Goal: Task Accomplishment & Management: Use online tool/utility

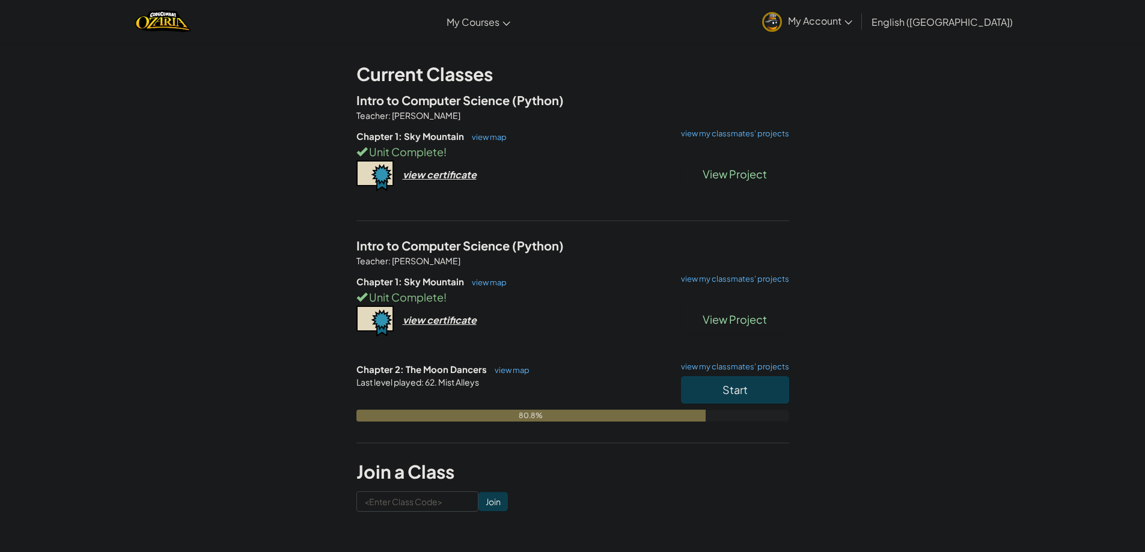
scroll to position [120, 0]
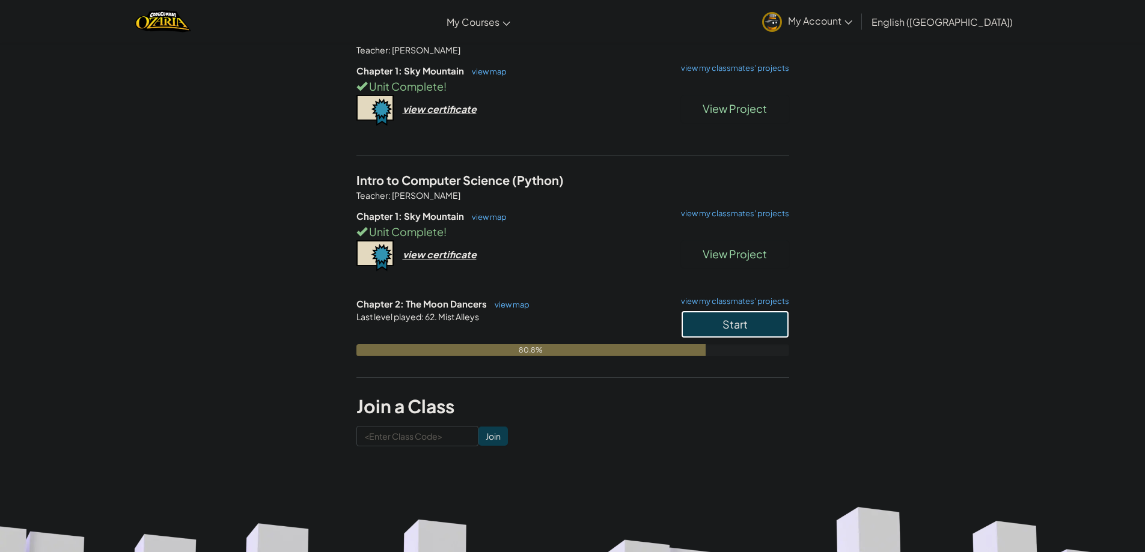
click at [709, 317] on button "Start" at bounding box center [735, 325] width 108 height 28
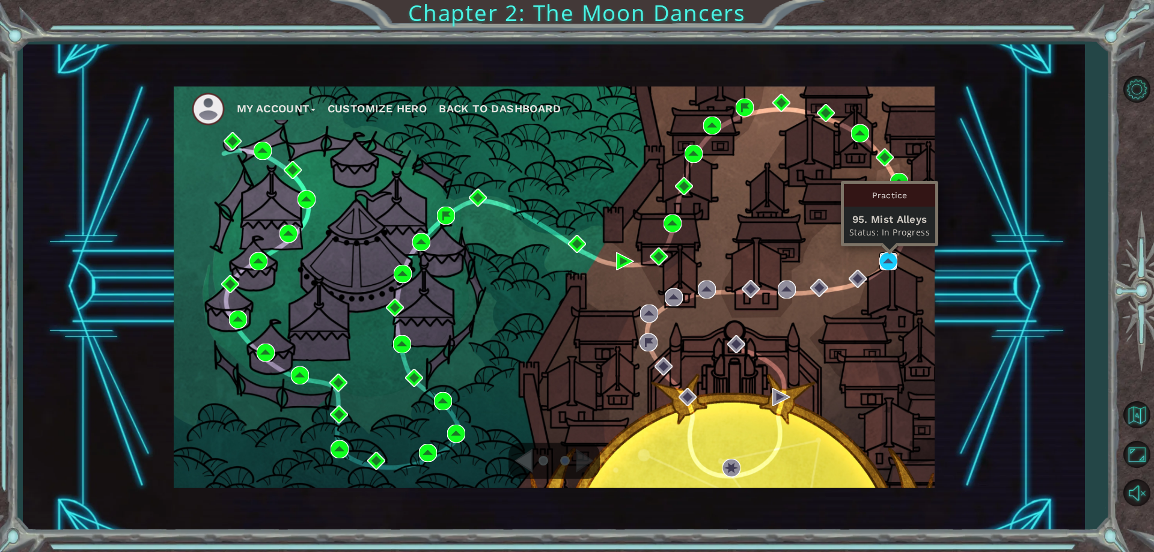
click at [889, 258] on img at bounding box center [888, 261] width 18 height 18
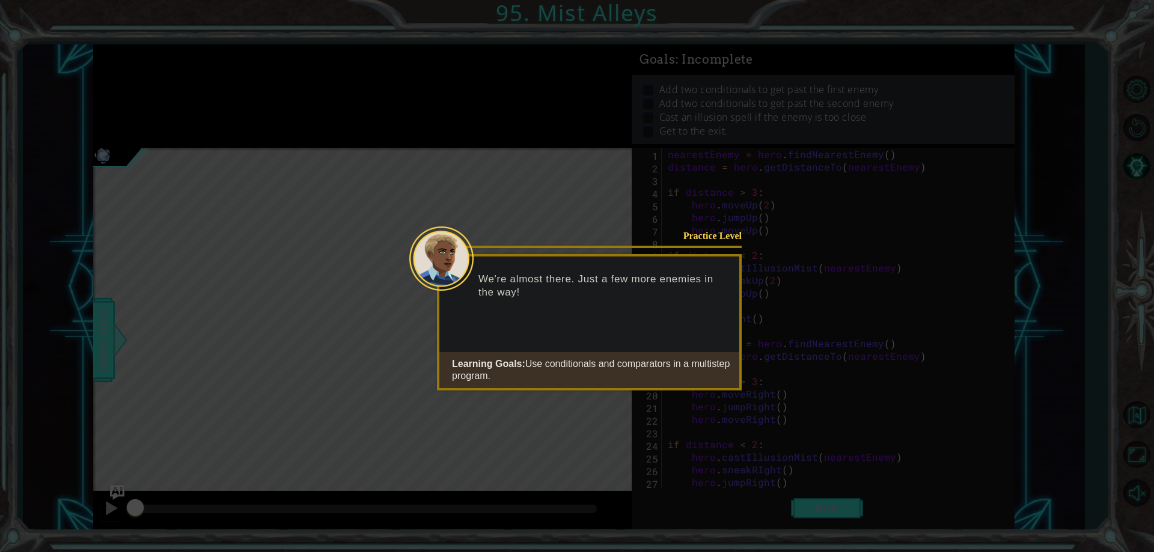
click at [700, 414] on icon at bounding box center [577, 276] width 1154 height 552
click at [700, 406] on button "Start" at bounding box center [707, 404] width 69 height 19
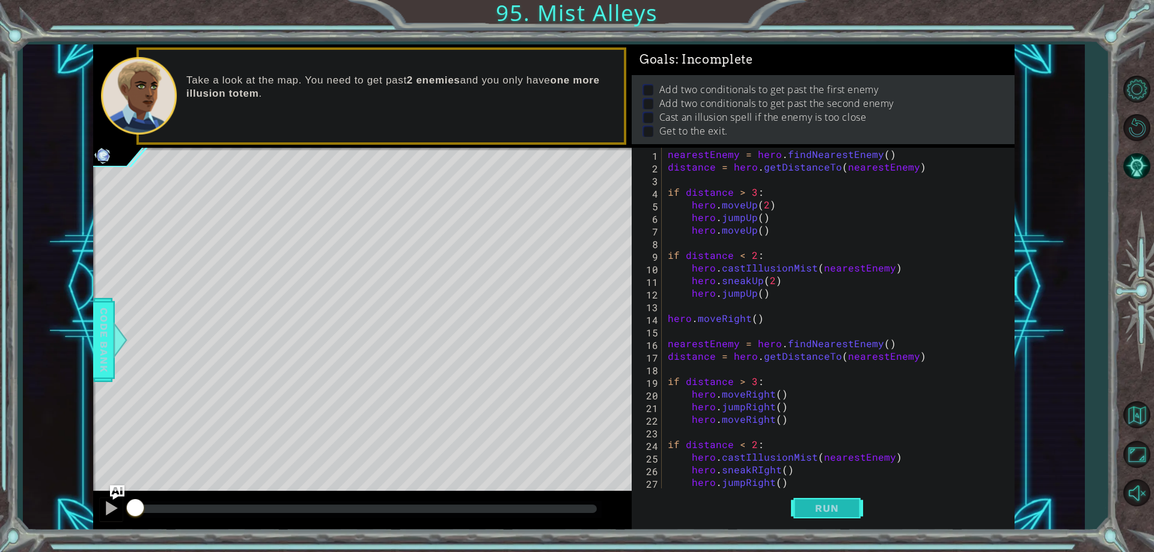
click at [812, 501] on button "Run" at bounding box center [827, 509] width 72 height 38
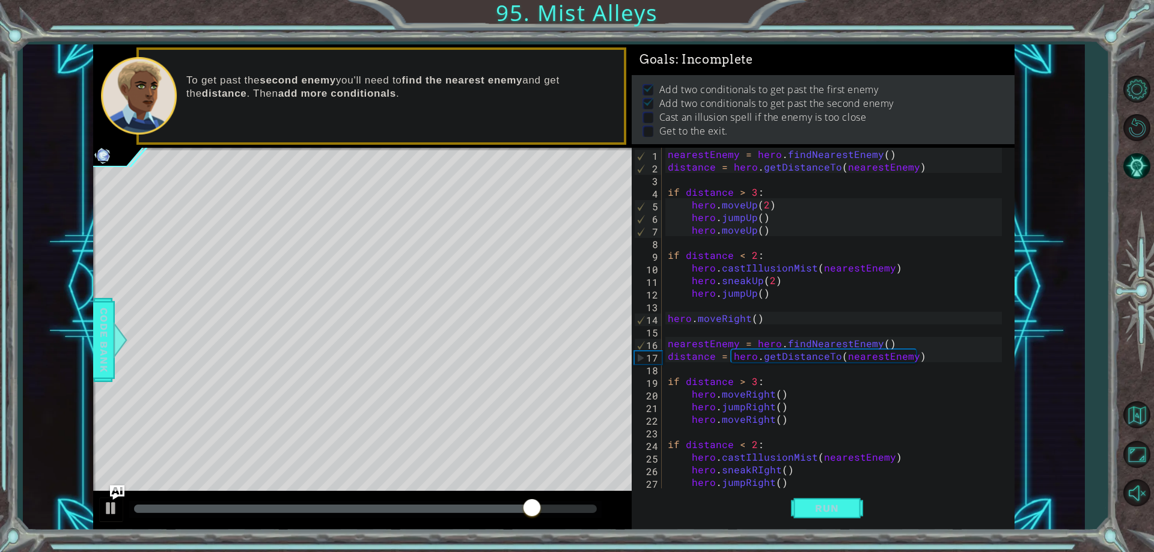
click at [668, 342] on div "nearestEnemy = hero . findNearestEnemy ( ) distance = hero . getDistanceTo ( ne…" at bounding box center [836, 331] width 342 height 366
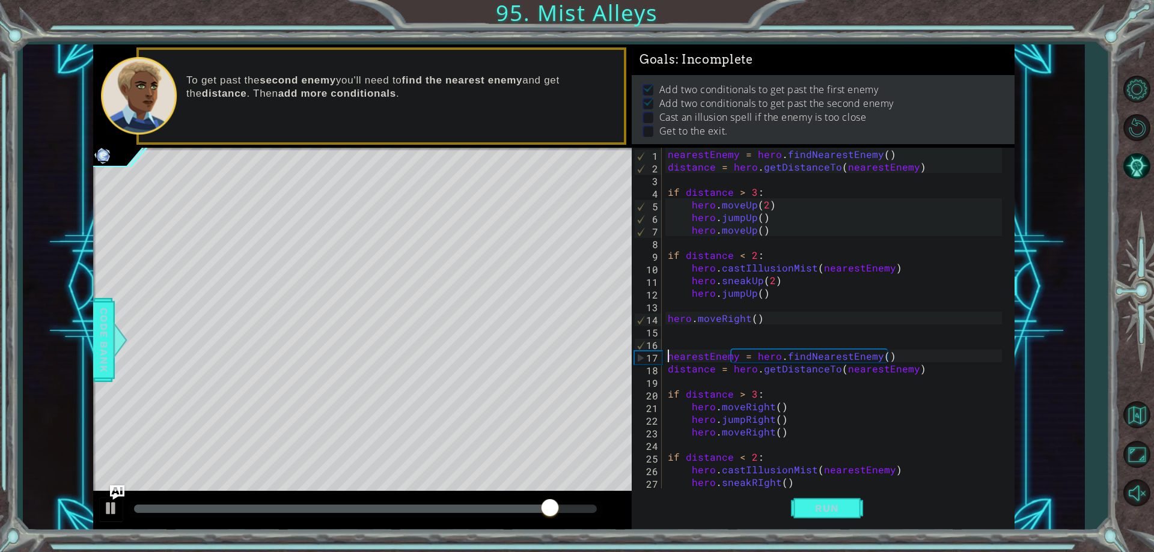
scroll to position [38, 0]
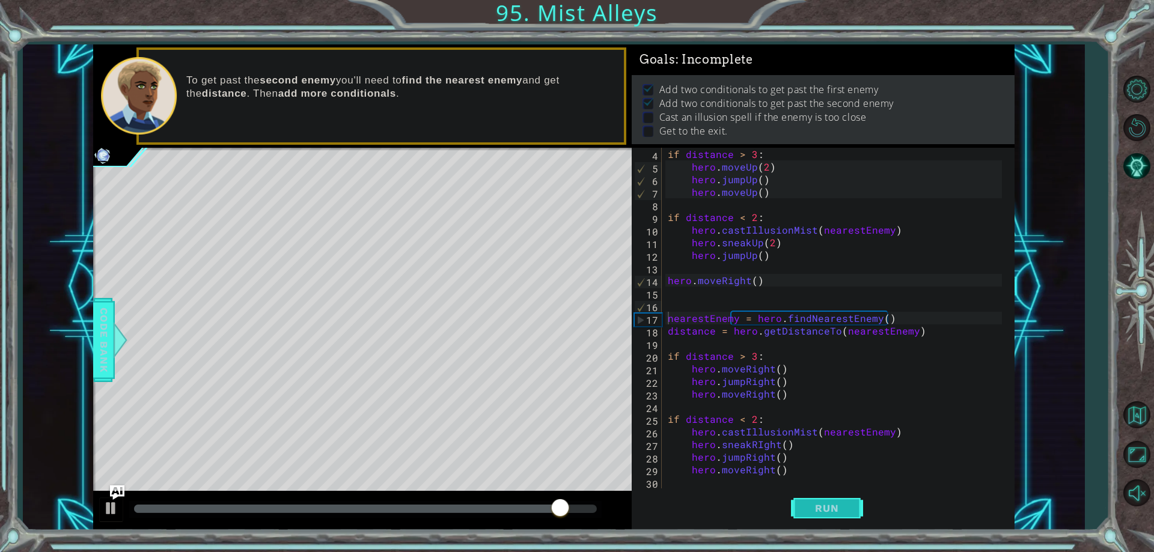
click at [804, 513] on span "Run" at bounding box center [826, 509] width 47 height 12
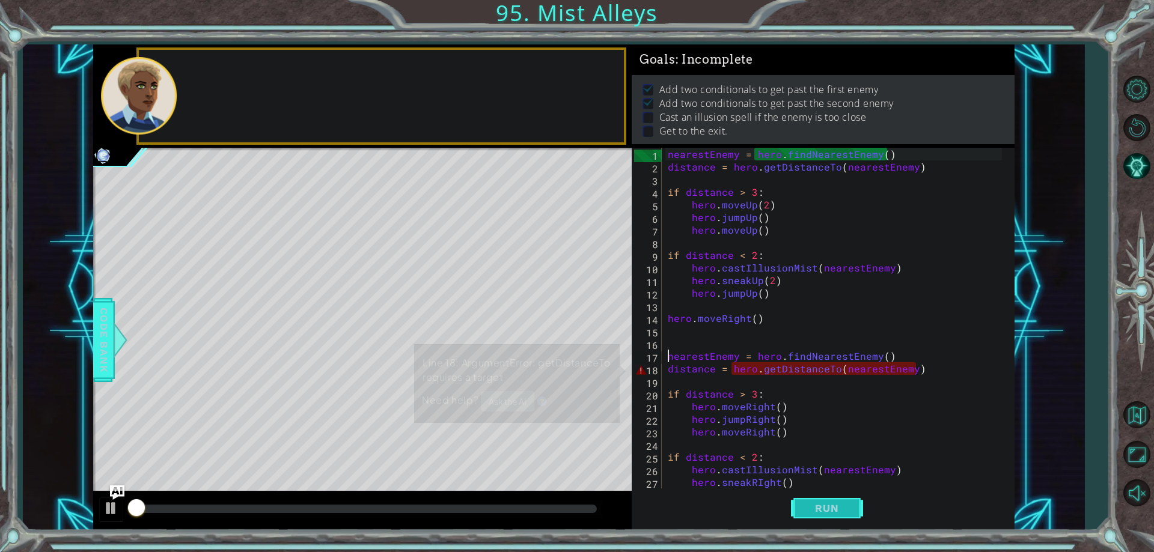
scroll to position [0, 0]
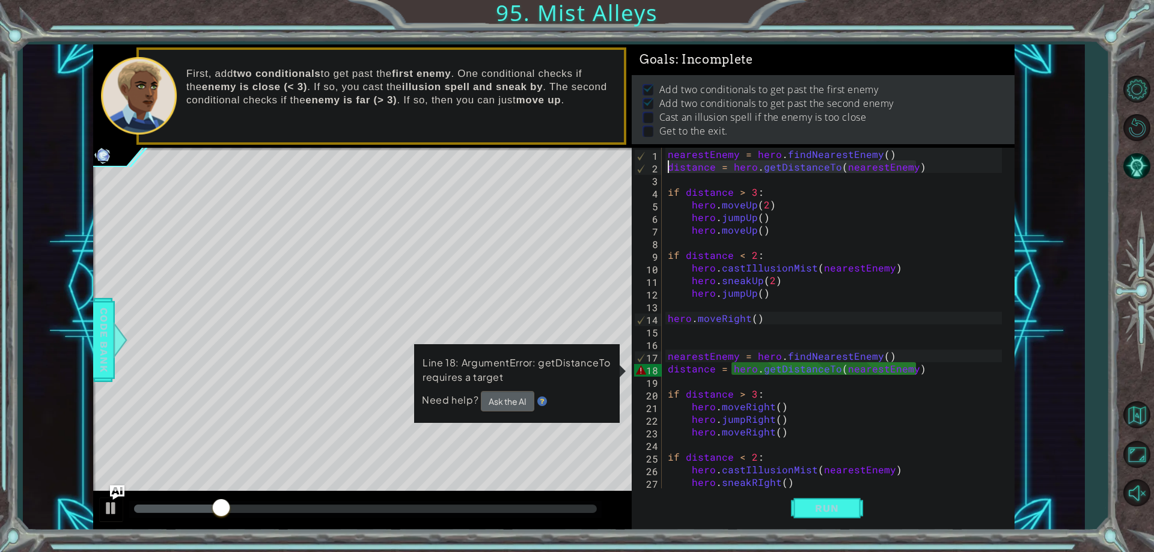
drag, startPoint x: 931, startPoint y: 171, endPoint x: 664, endPoint y: 167, distance: 267.5
click at [664, 167] on div "nearestEnemy = hero.findNearestEnemy() 1 2 3 4 5 6 7 8 9 10 11 12 13 14 15 16 1…" at bounding box center [821, 318] width 379 height 341
drag, startPoint x: 922, startPoint y: 369, endPoint x: 667, endPoint y: 366, distance: 254.9
click at [667, 366] on div "nearestEnemy = hero . findNearestEnemy ( ) distance = hero . getDistanceTo ( ne…" at bounding box center [836, 331] width 342 height 366
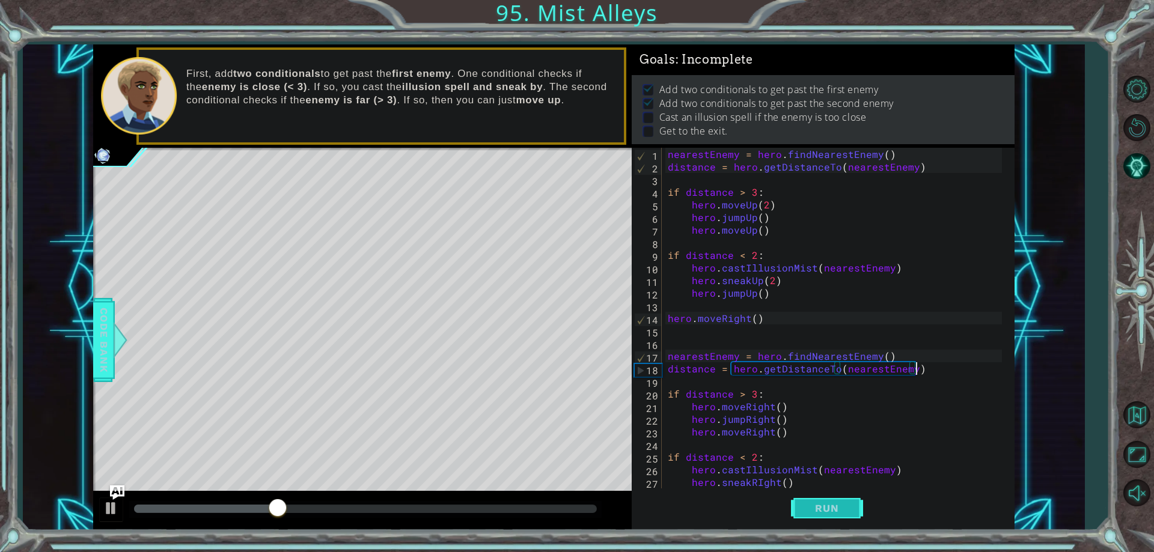
click at [807, 503] on span "Run" at bounding box center [826, 509] width 47 height 12
click at [821, 506] on span "Run" at bounding box center [826, 509] width 47 height 12
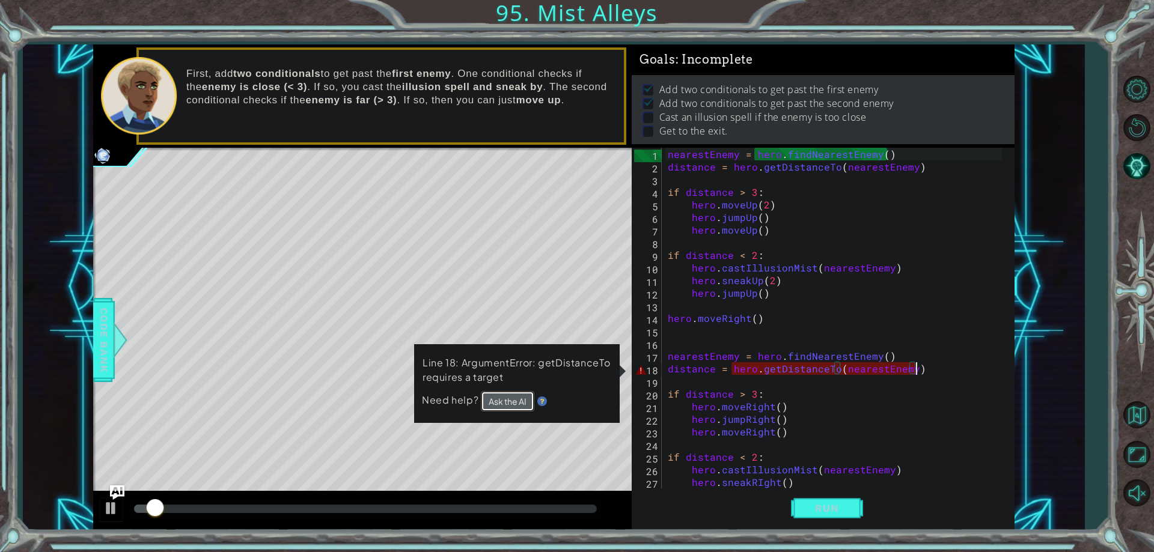
click at [503, 400] on button "Ask the AI" at bounding box center [508, 401] width 54 height 20
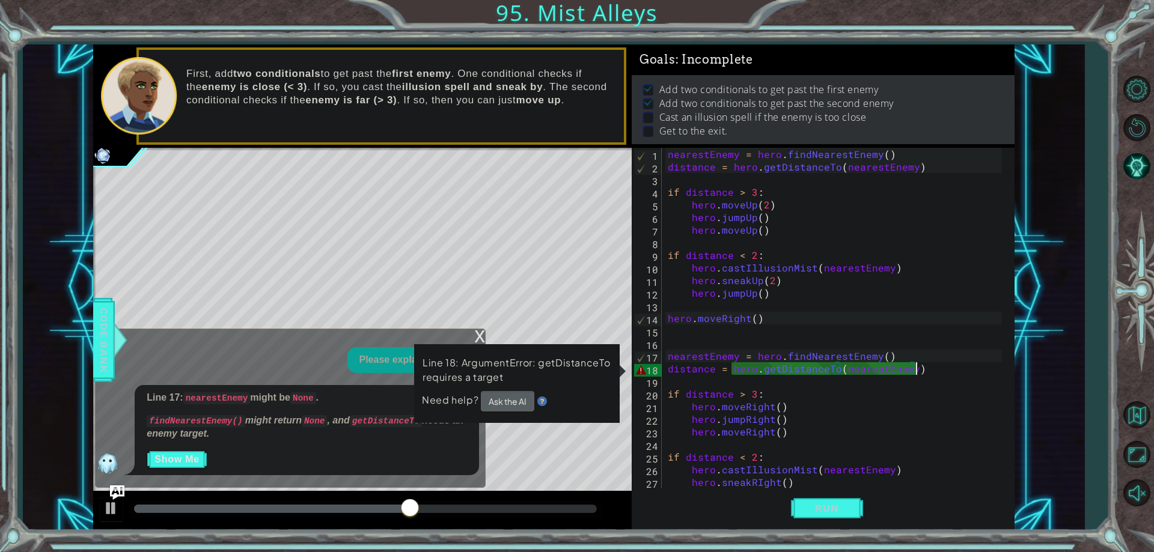
click at [920, 373] on div "nearestEnemy = hero . findNearestEnemy ( ) distance = hero . getDistanceTo ( ne…" at bounding box center [836, 331] width 342 height 366
click at [797, 368] on div "nearestEnemy = hero . findNearestEnemy ( ) distance = hero . getDistanceTo ( ne…" at bounding box center [836, 331] width 342 height 366
click at [649, 372] on div "18" at bounding box center [648, 370] width 28 height 13
click at [650, 372] on div "18" at bounding box center [648, 370] width 28 height 13
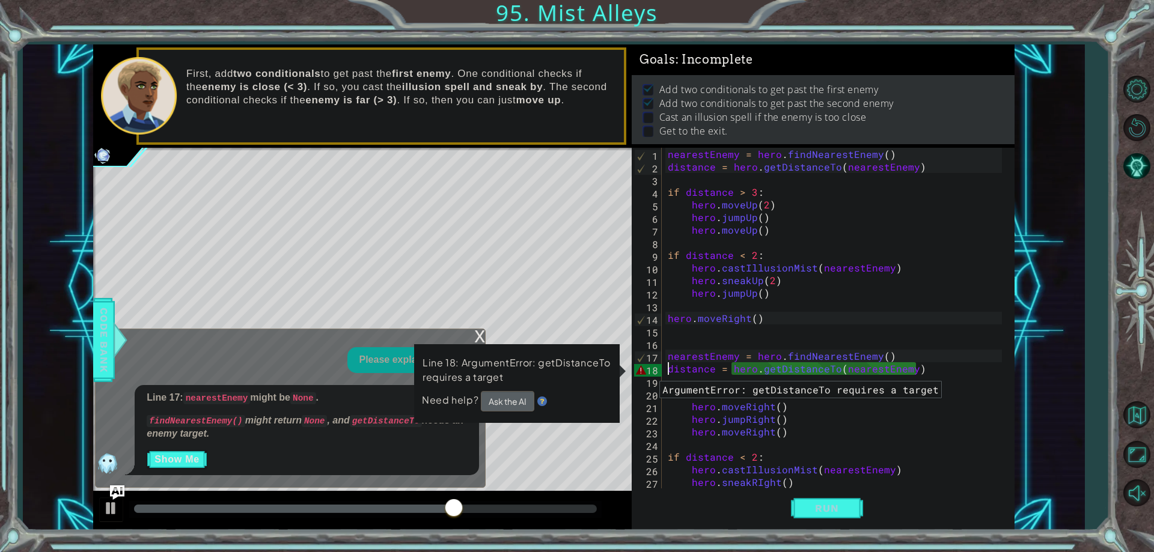
type textarea "hero.moveRight()"
click at [650, 372] on div "18" at bounding box center [648, 370] width 28 height 13
click at [745, 370] on div "nearestEnemy = hero . findNearestEnemy ( ) distance = hero . getDistanceTo ( ne…" at bounding box center [836, 331] width 342 height 366
click at [909, 370] on div "nearestEnemy = hero . findNearestEnemy ( ) distance = hero . getDistanceTo ( ne…" at bounding box center [836, 331] width 342 height 366
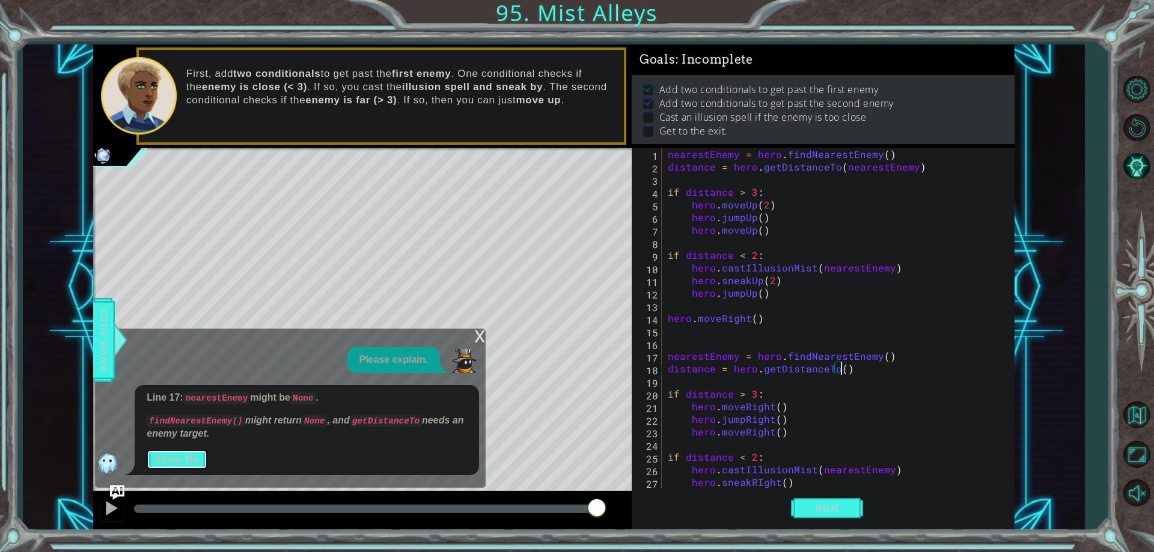
click at [193, 454] on button "Show Me" at bounding box center [177, 459] width 61 height 19
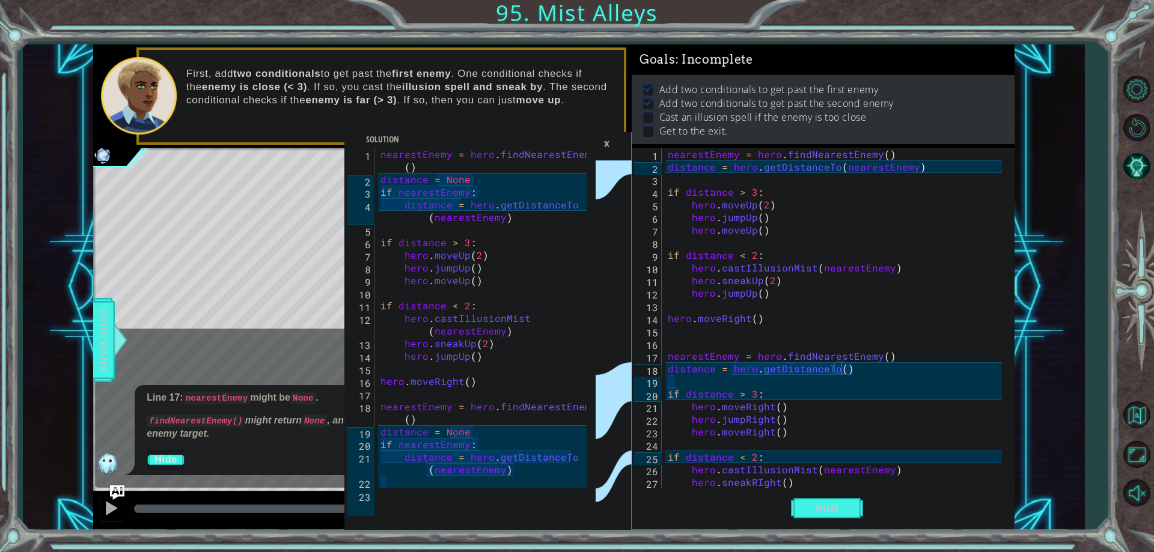
click at [836, 173] on div "nearestEnemy = hero . findNearestEnemy ( ) distance = hero . getDistanceTo ( ne…" at bounding box center [836, 331] width 342 height 366
type textarea "distance = hero.getDistanceTo(nearestEnemy)"
drag, startPoint x: 378, startPoint y: 184, endPoint x: 418, endPoint y: 190, distance: 40.7
click at [418, 190] on div "nearestEnemy = hero . findNearestEnemy ( ) distance = None if nearestEnemy : di…" at bounding box center [485, 343] width 215 height 391
click at [571, 206] on div "nearestEnemy = hero . findNearestEnemy ( ) distance = None if nearestEnemy : di…" at bounding box center [485, 343] width 215 height 391
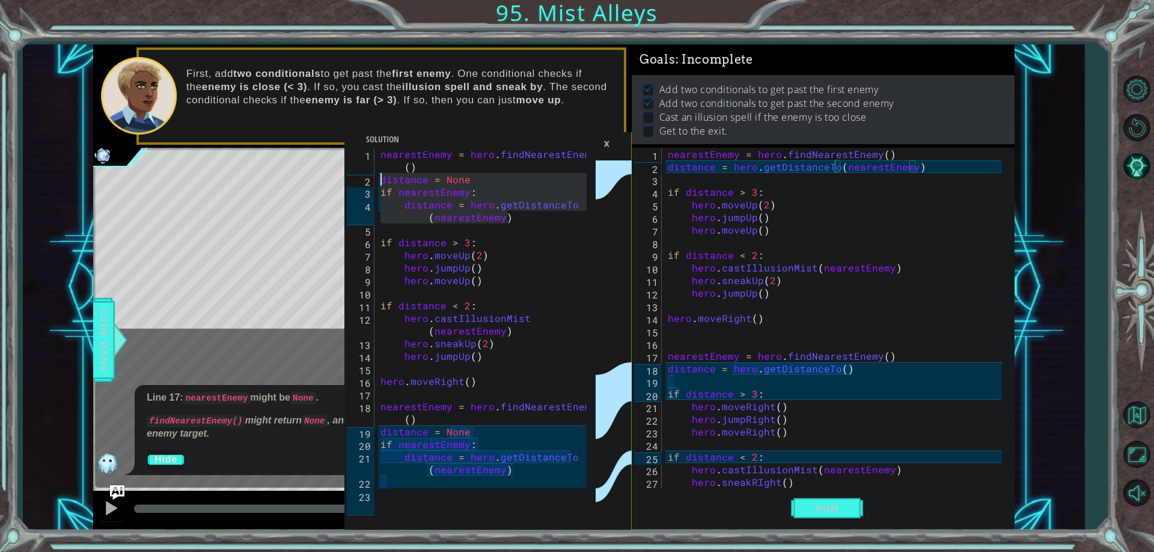
drag, startPoint x: 518, startPoint y: 223, endPoint x: 380, endPoint y: 185, distance: 143.5
click at [380, 185] on div "nearestEnemy = hero . findNearestEnemy ( ) distance = None if nearestEnemy : di…" at bounding box center [485, 343] width 215 height 391
type textarea "distance = None if nearestEnemy:"
drag, startPoint x: 924, startPoint y: 170, endPoint x: 665, endPoint y: 168, distance: 258.5
click at [665, 168] on div "nearestEnemy = hero . findNearestEnemy ( ) distance = hero . getDistanceTo ( ne…" at bounding box center [836, 331] width 342 height 366
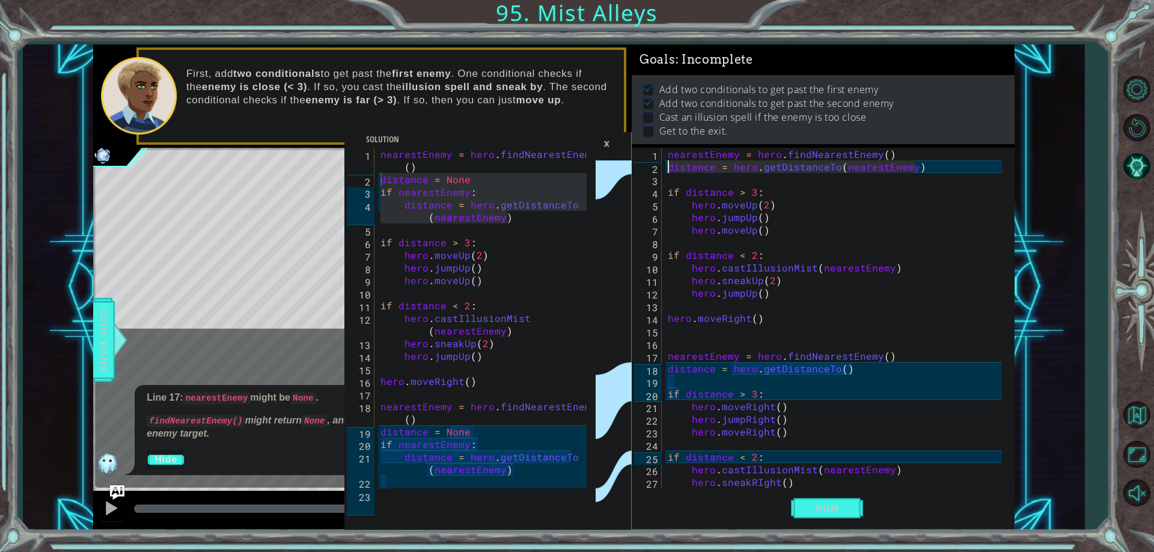
paste textarea "Code Area"
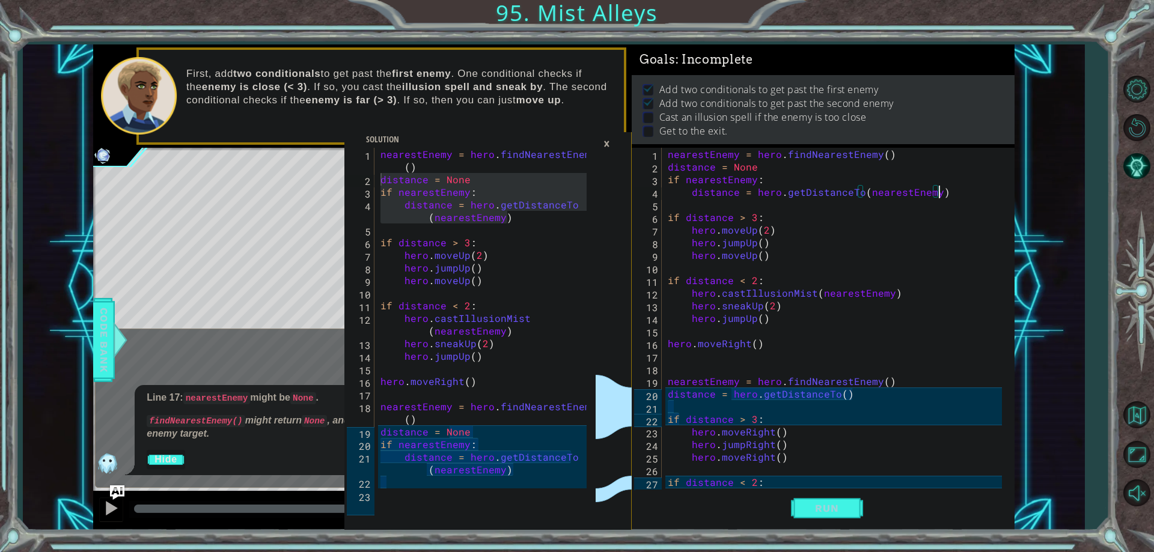
click at [769, 245] on div "nearestEnemy = hero . findNearestEnemy ( ) distance = None if nearestEnemy : di…" at bounding box center [836, 331] width 342 height 366
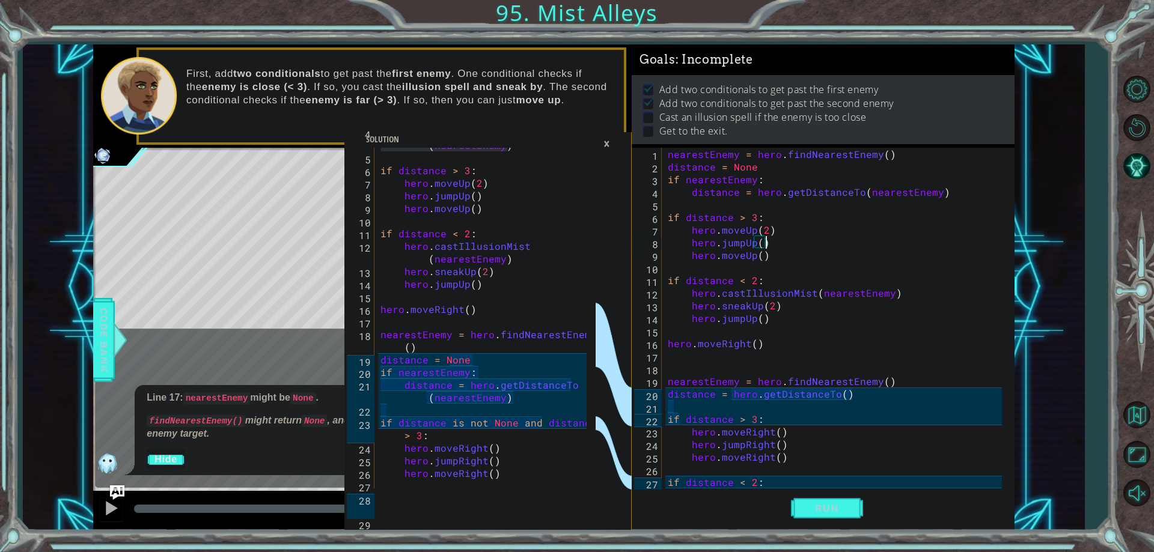
scroll to position [36, 0]
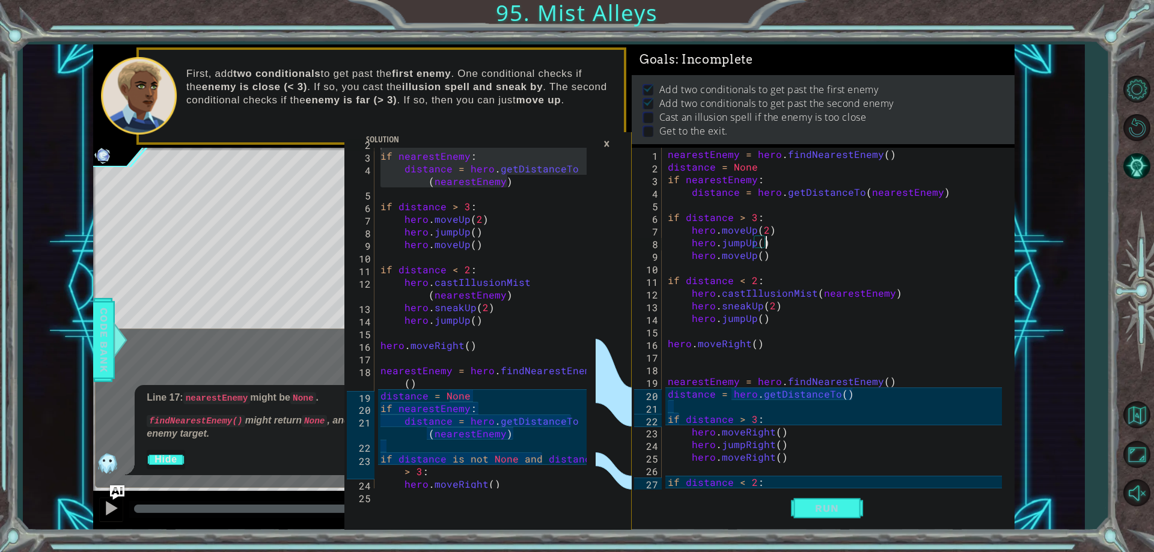
click at [665, 182] on div "hero.jumpUp() 1 2 3 4 5 6 7 8 9 10 11 12 13 14 15 16 17 18 19 20 21 22 23 24 25…" at bounding box center [821, 318] width 379 height 341
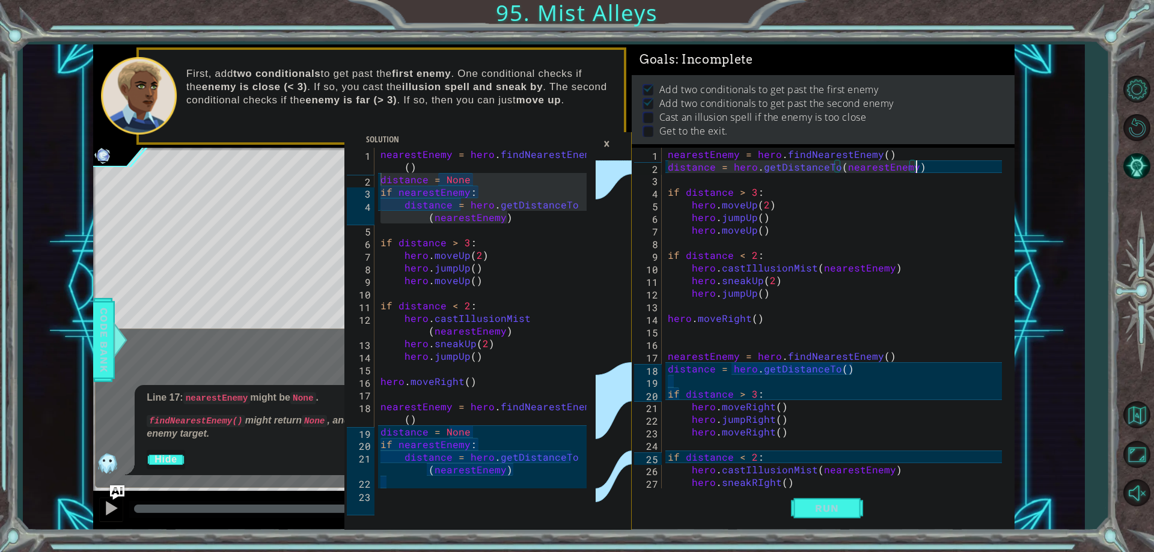
scroll to position [0, 0]
type textarea "if nearestEnemy: distance = hero.getDistanceTo(nearestEnemy)"
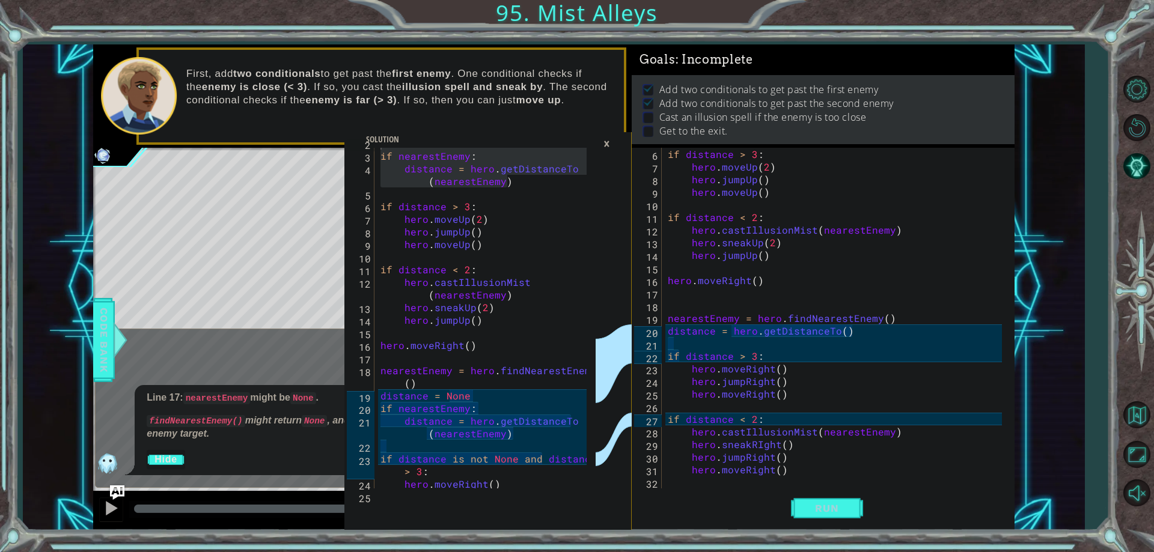
scroll to position [72, 0]
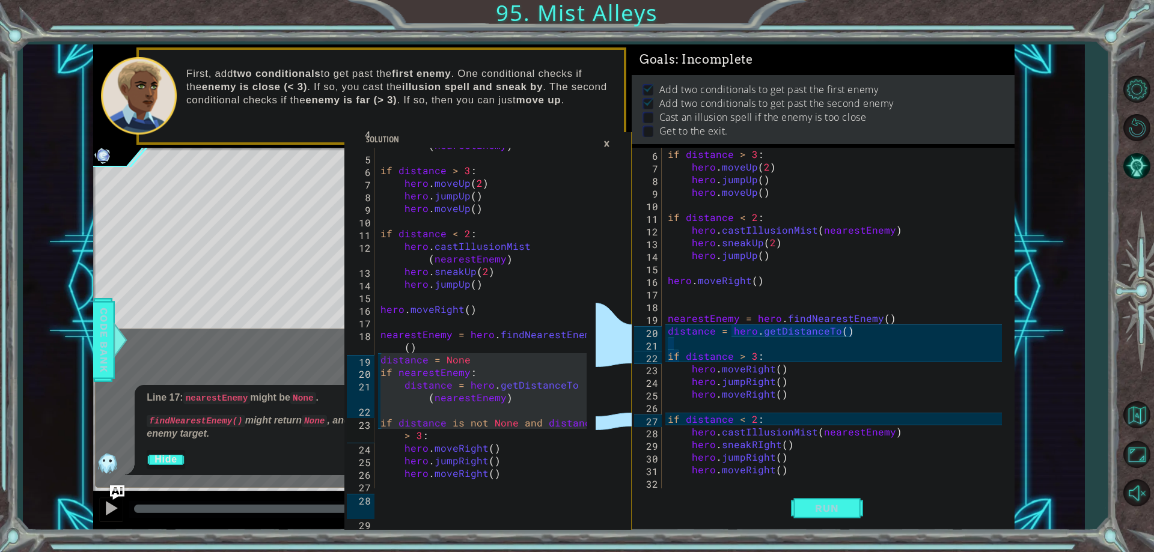
drag, startPoint x: 381, startPoint y: 362, endPoint x: 589, endPoint y: 427, distance: 217.9
click at [589, 427] on div "distance = None 4 5 6 7 8 9 10 11 12 13 14 15 16 17 18 19 20 21 22 23 24 25 26 …" at bounding box center [469, 318] width 251 height 341
type textarea "if distance is not None and distance > 3:"
type textarea "distance = hero.getDistanceTo()"
drag, startPoint x: 667, startPoint y: 331, endPoint x: 674, endPoint y: 331, distance: 6.6
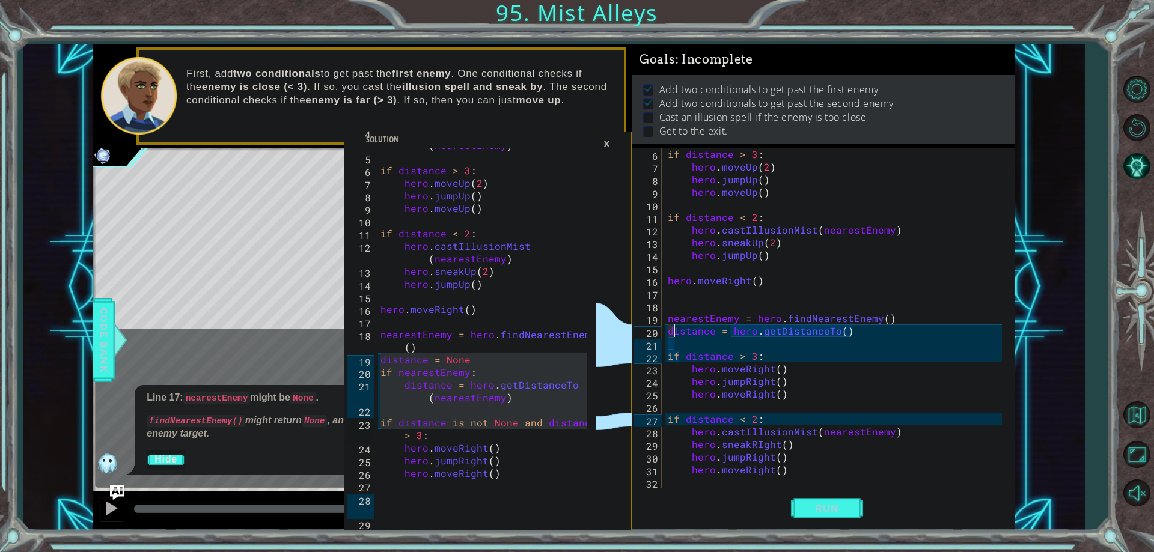
click at [674, 331] on div "if distance > 3 : hero . moveUp ( 2 ) hero . jumpUp ( ) hero . moveUp ( ) if di…" at bounding box center [836, 331] width 342 height 366
type textarea "d"
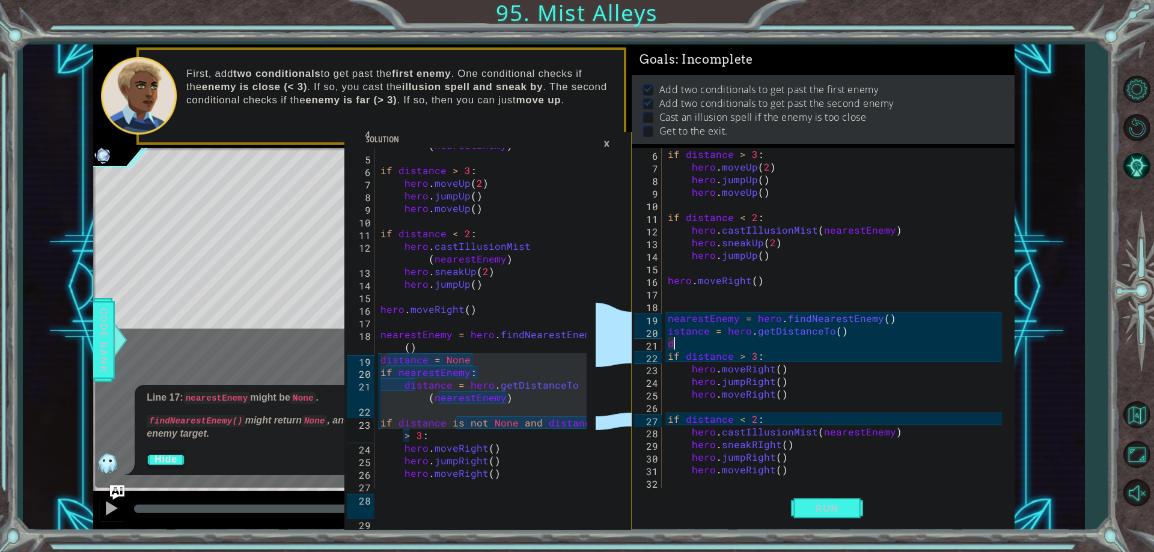
click at [418, 394] on div "distance = hero . getDistanceTo ( nearestEnemy ) if distance > 3 : hero . moveU…" at bounding box center [482, 318] width 209 height 341
type textarea "distance = hero.getDistanceTo(nearestEnemy)"
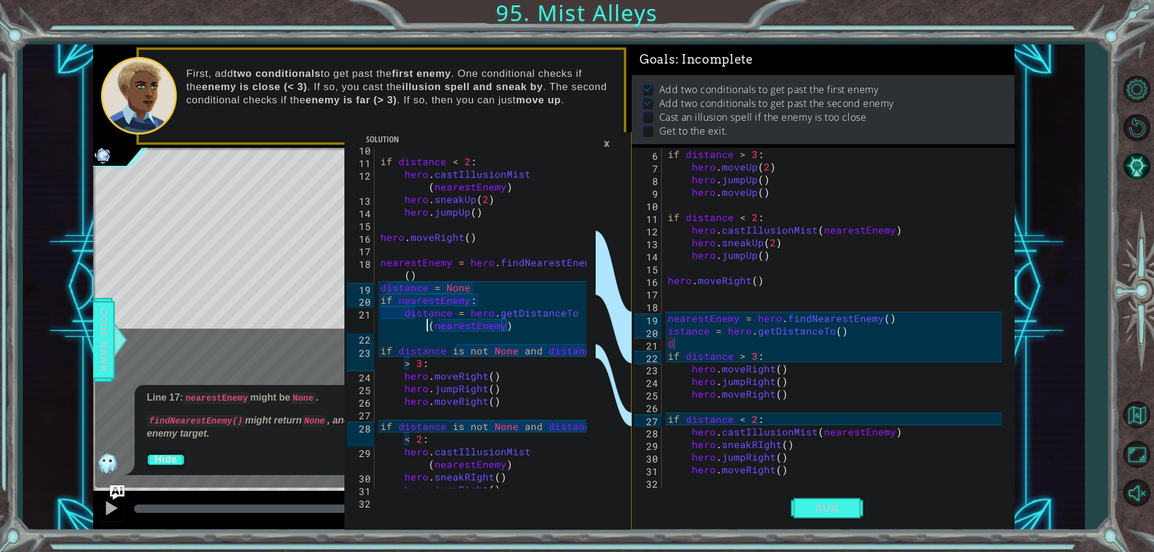
scroll to position [108, 0]
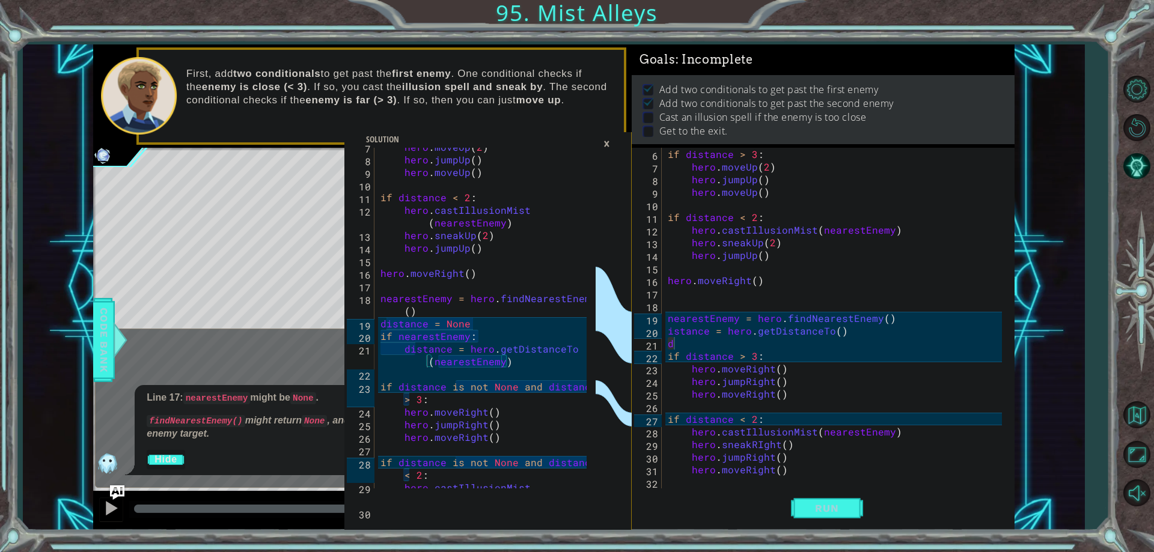
drag, startPoint x: 378, startPoint y: 333, endPoint x: 408, endPoint y: 370, distance: 47.4
click at [408, 370] on div "hero . moveUp ( 2 ) hero . jumpUp ( ) hero . moveUp ( ) if distance < 2 : hero …" at bounding box center [485, 330] width 215 height 379
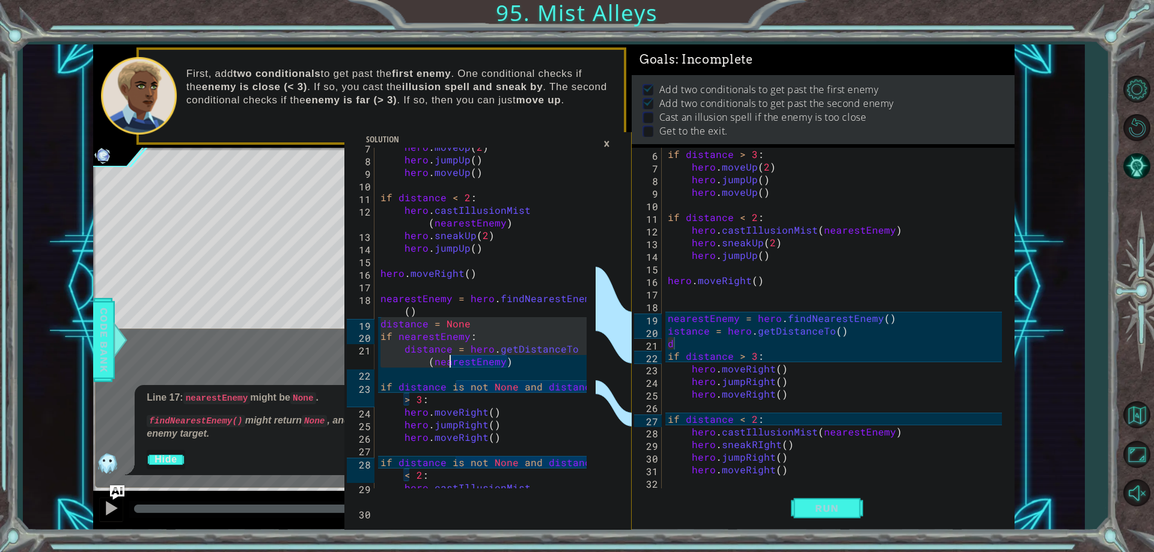
drag, startPoint x: 381, startPoint y: 324, endPoint x: 448, endPoint y: 362, distance: 77.5
click at [448, 362] on div "hero . moveUp ( 2 ) hero . jumpUp ( ) hero . moveUp ( ) if distance < 2 : hero …" at bounding box center [485, 330] width 215 height 379
click at [412, 351] on div "hero . moveUp ( 2 ) hero . jumpUp ( ) hero . moveUp ( ) if distance < 2 : hero …" at bounding box center [482, 318] width 209 height 341
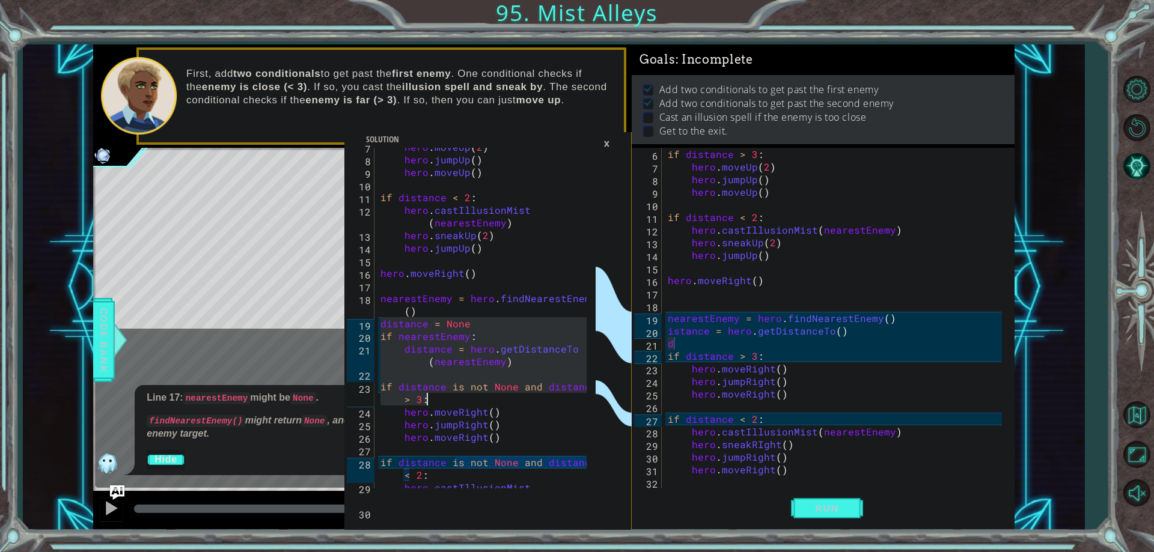
drag, startPoint x: 381, startPoint y: 328, endPoint x: 470, endPoint y: 400, distance: 115.4
click at [470, 400] on div "hero . moveUp ( 2 ) hero . jumpUp ( ) hero . moveUp ( ) if distance < 2 : hero …" at bounding box center [485, 330] width 215 height 379
type textarea "if distance is not None and distance > 3:"
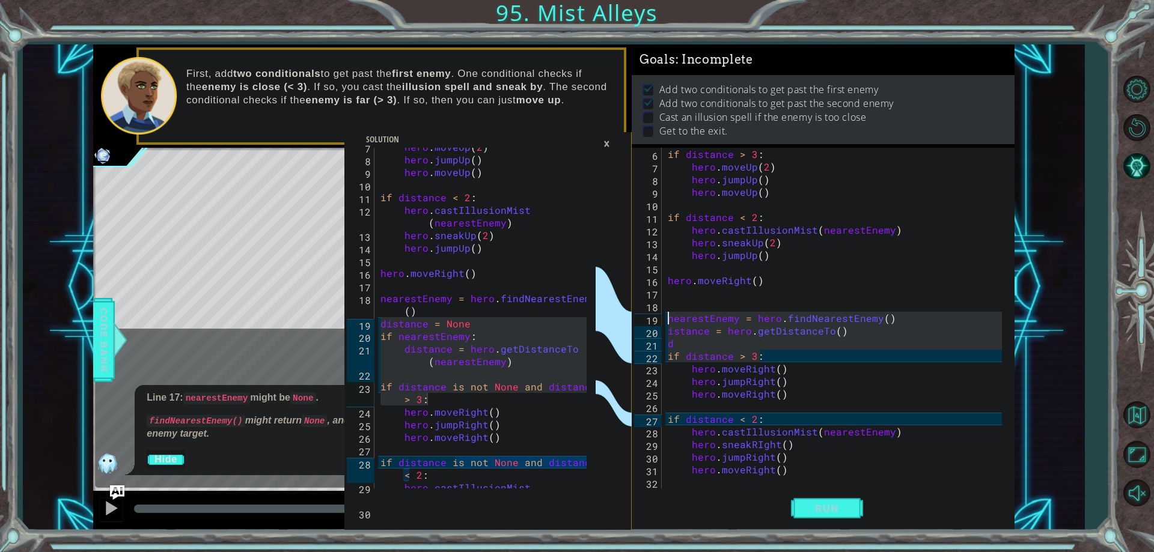
drag, startPoint x: 767, startPoint y: 356, endPoint x: 666, endPoint y: 321, distance: 107.0
click at [666, 321] on div "if distance > 3 : hero . moveUp ( 2 ) hero . jumpUp ( ) hero . moveUp ( ) if di…" at bounding box center [836, 331] width 342 height 366
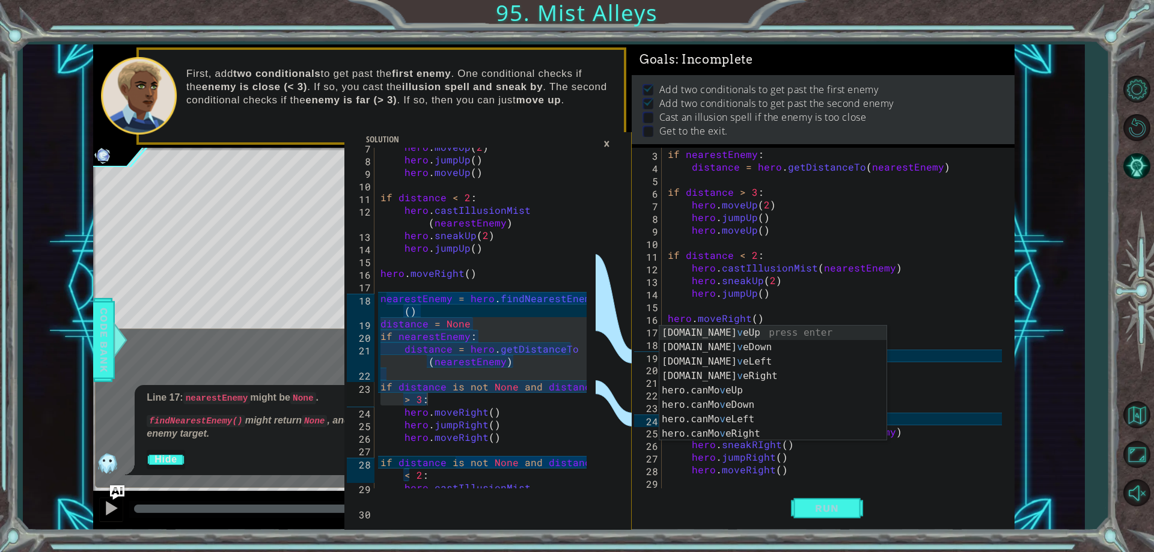
click at [937, 314] on div "if nearestEnemy : distance = hero . getDistanceTo ( nearestEnemy ) if distance …" at bounding box center [836, 331] width 342 height 366
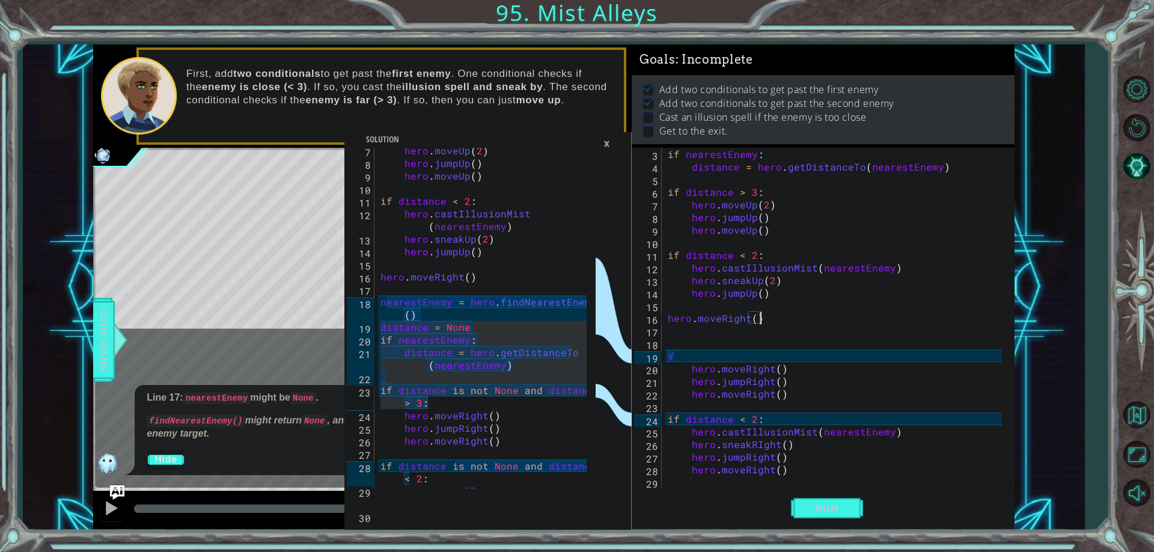
scroll to position [69, 0]
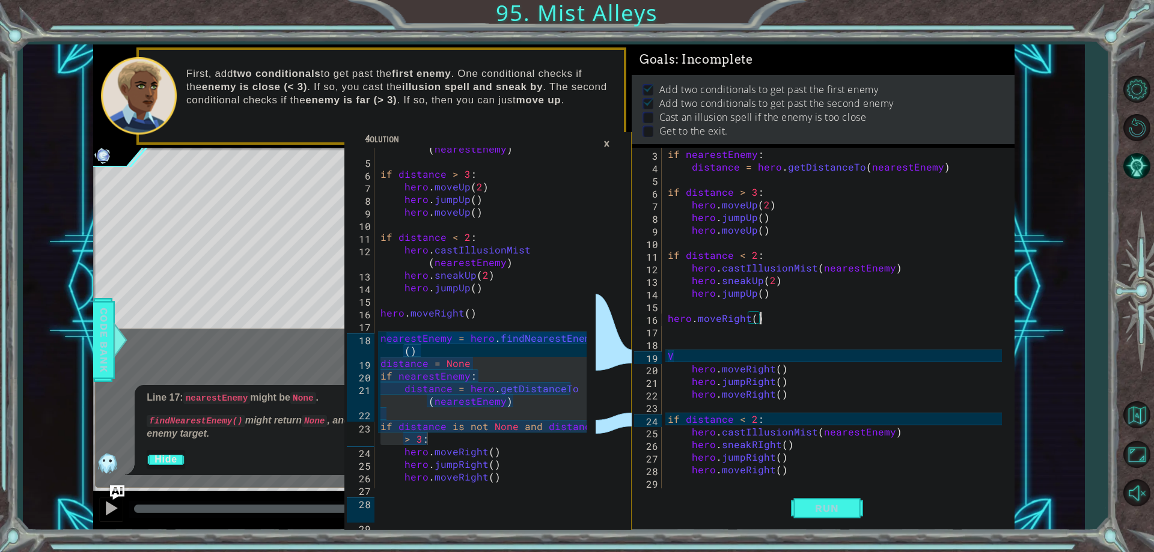
click at [715, 355] on div "if nearestEnemy : distance = hero . getDistanceTo ( nearestEnemy ) if distance …" at bounding box center [836, 331] width 342 height 366
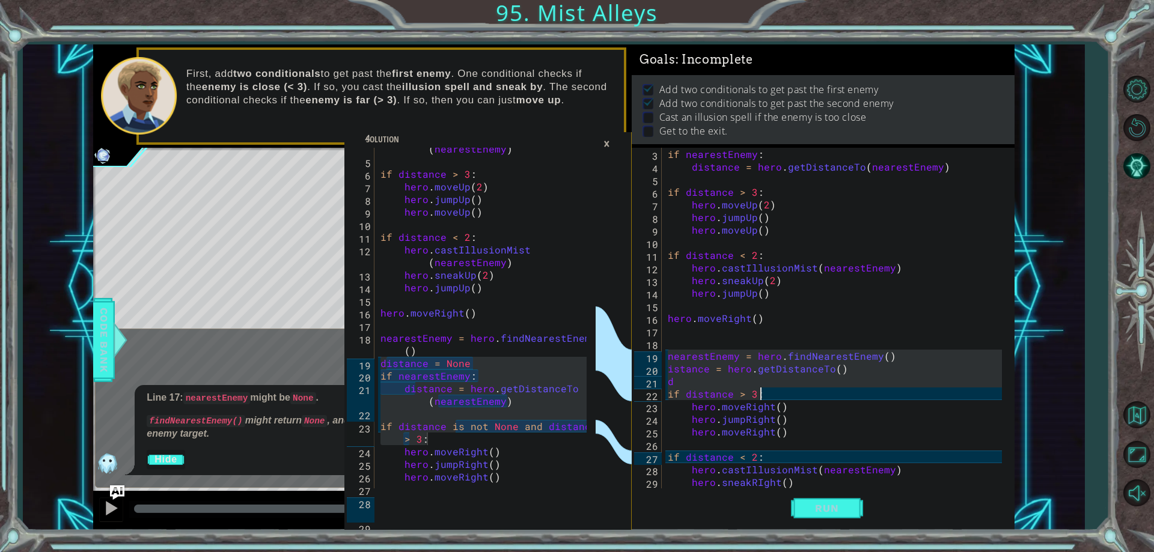
paste textarea "distance = hero.getDistanceTo(nearestEnemy)"
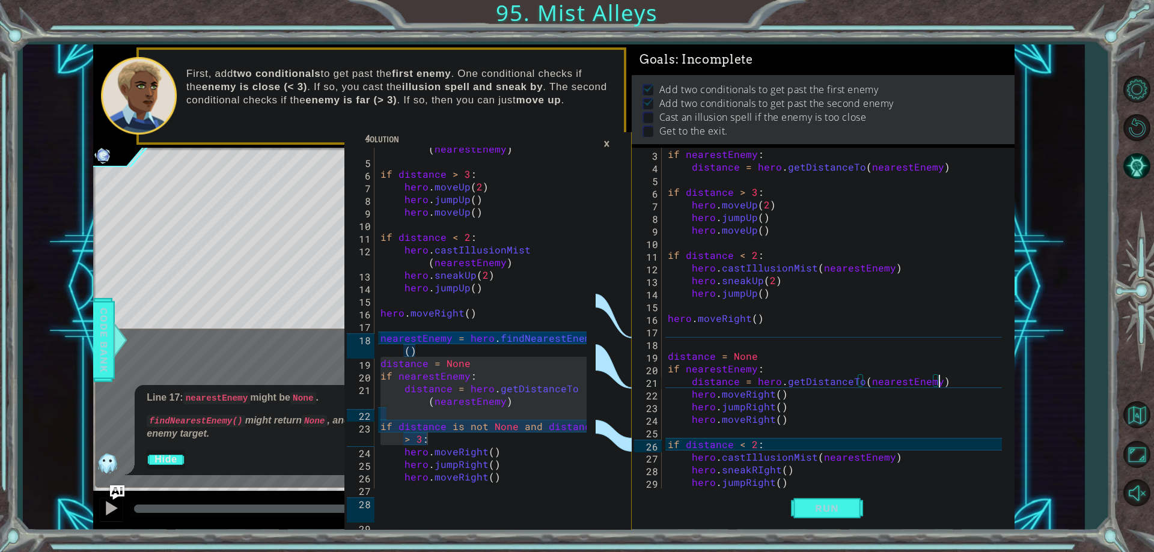
click at [724, 366] on div "if nearestEnemy : distance = hero . getDistanceTo ( nearestEnemy ) if distance …" at bounding box center [836, 331] width 342 height 366
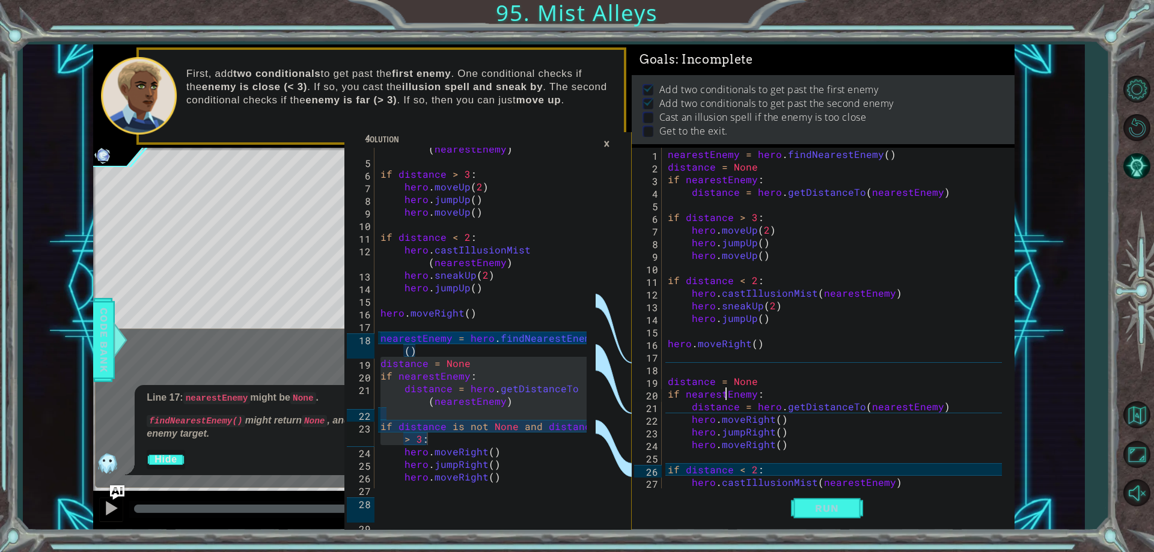
scroll to position [36, 0]
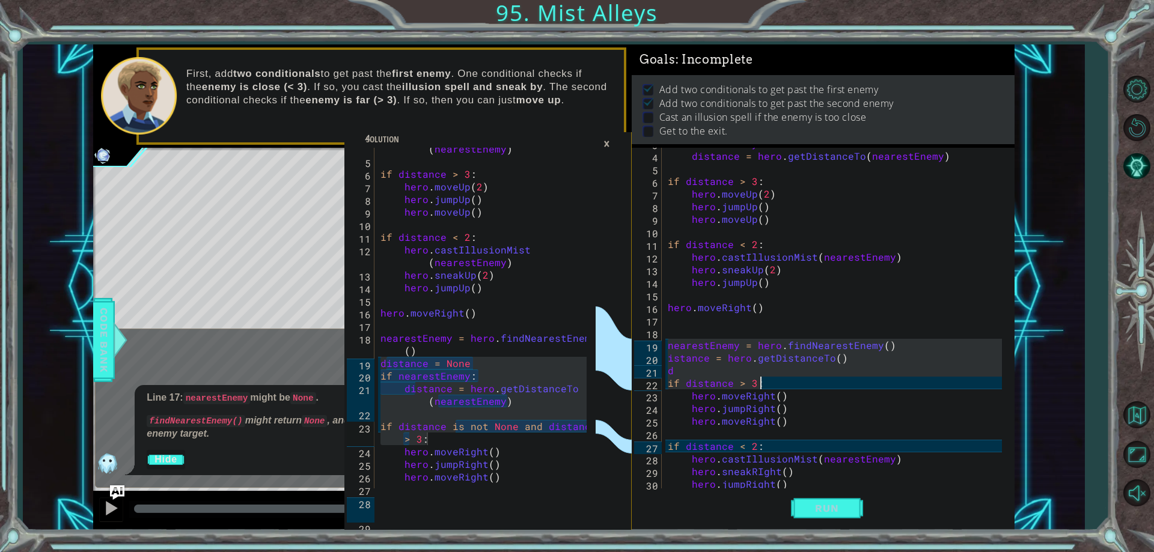
paste textarea "distance = hero.getDistanceTo(nearestEnemy)"
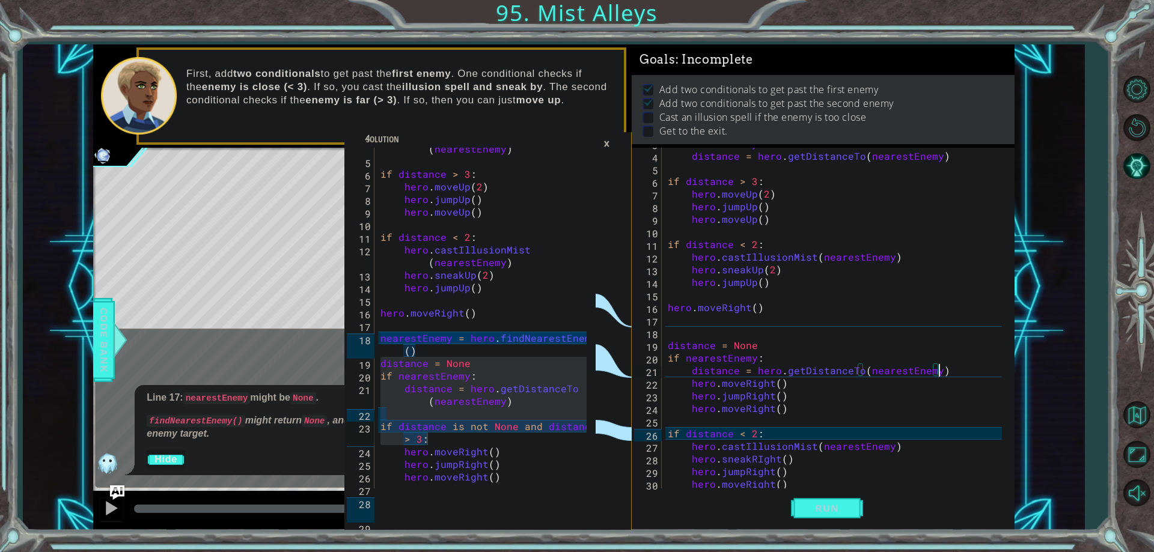
type textarea "distance = hero.getDistanceTo(nearestEnemy)"
type textarea "nearestEnemy = hero.findNearestEnemy()"
click at [543, 347] on div "distance = hero . getDistanceTo ( nearestEnemy ) if distance > 3 : hero . moveU…" at bounding box center [485, 319] width 215 height 379
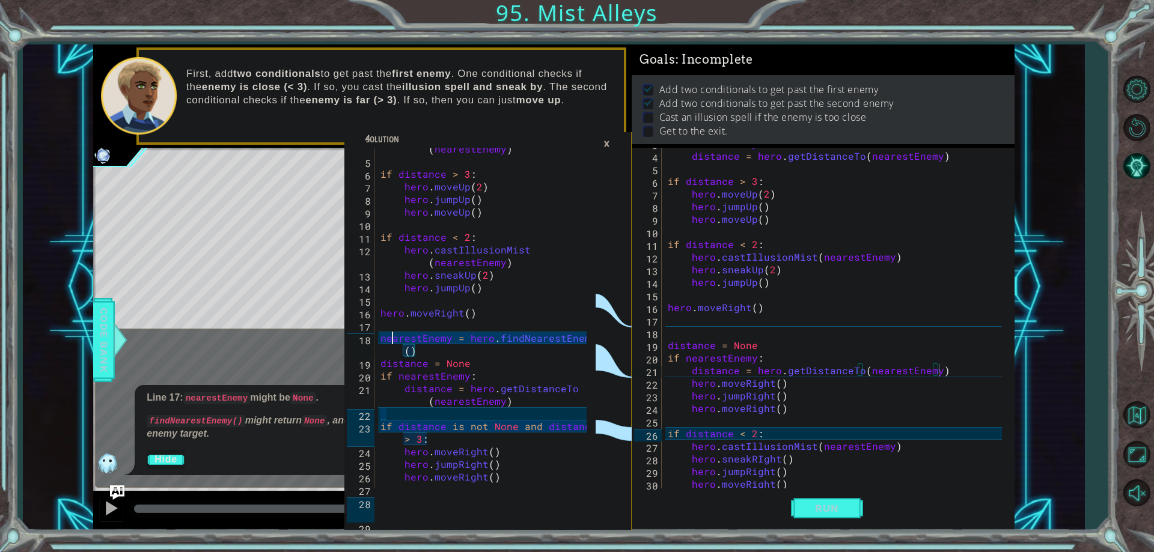
click at [393, 338] on div "distance = hero . getDistanceTo ( nearestEnemy ) if distance > 3 : hero . moveU…" at bounding box center [485, 319] width 215 height 379
drag, startPoint x: 393, startPoint y: 338, endPoint x: 583, endPoint y: 336, distance: 190.0
click at [583, 336] on div "distance = hero . getDistanceTo ( nearestEnemy ) if distance > 3 : hero . moveU…" at bounding box center [485, 319] width 215 height 379
click at [712, 333] on div "if nearestEnemy : distance = hero . getDistanceTo ( nearestEnemy ) if distance …" at bounding box center [836, 320] width 342 height 366
paste textarea "nearestEnemy = hero.findNearestEnemy"
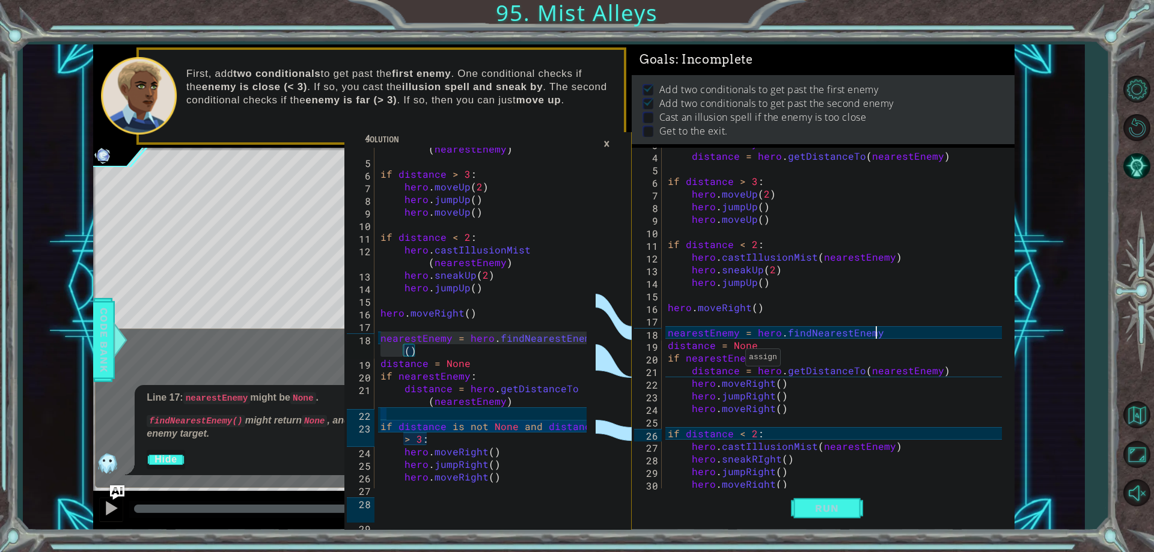
scroll to position [0, 13]
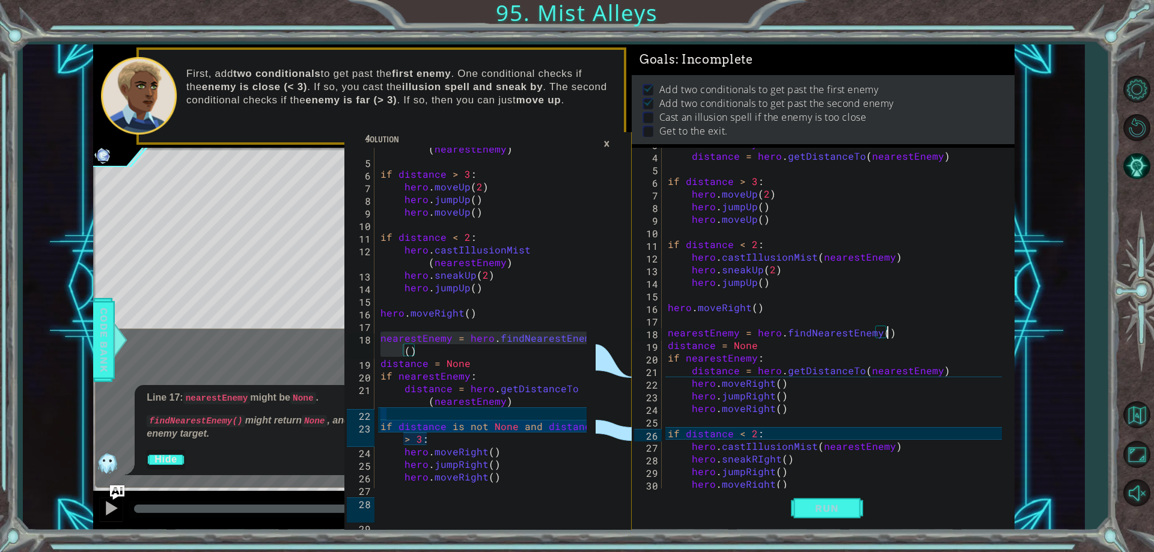
click at [752, 379] on div "if nearestEnemy : distance = hero . getDistanceTo ( nearestEnemy ) if distance …" at bounding box center [836, 320] width 342 height 366
type textarea "hero.moveRight()"
type textarea "if distance is not None and distance > 3:"
click at [379, 427] on div "distance = hero . getDistanceTo ( nearestEnemy ) if distance > 3 : hero . moveU…" at bounding box center [485, 319] width 215 height 379
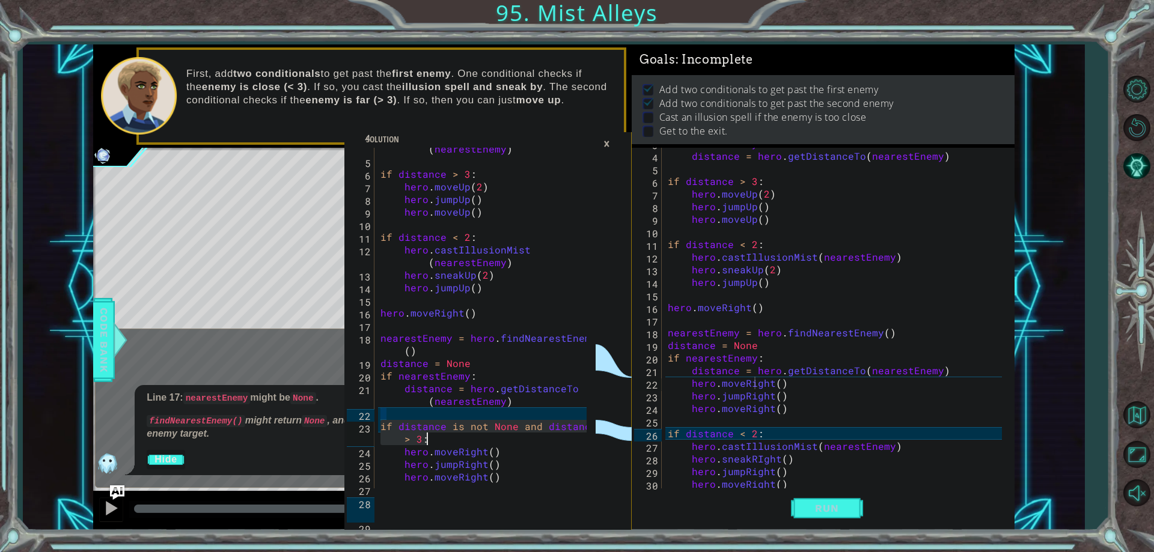
drag, startPoint x: 379, startPoint y: 427, endPoint x: 448, endPoint y: 436, distance: 69.7
click at [448, 436] on div "distance = hero . getDistanceTo ( nearestEnemy ) if distance > 3 : hero . moveU…" at bounding box center [485, 319] width 215 height 379
click at [386, 426] on div "distance = hero . getDistanceTo ( nearestEnemy ) if distance > 3 : hero . moveU…" at bounding box center [482, 318] width 209 height 341
drag, startPoint x: 377, startPoint y: 428, endPoint x: 407, endPoint y: 429, distance: 30.1
click at [407, 429] on div "if distance is not None and distance > 3: 4 5 6 7 8 9 10 11 12 13 14 15 16 17 1…" at bounding box center [469, 318] width 251 height 341
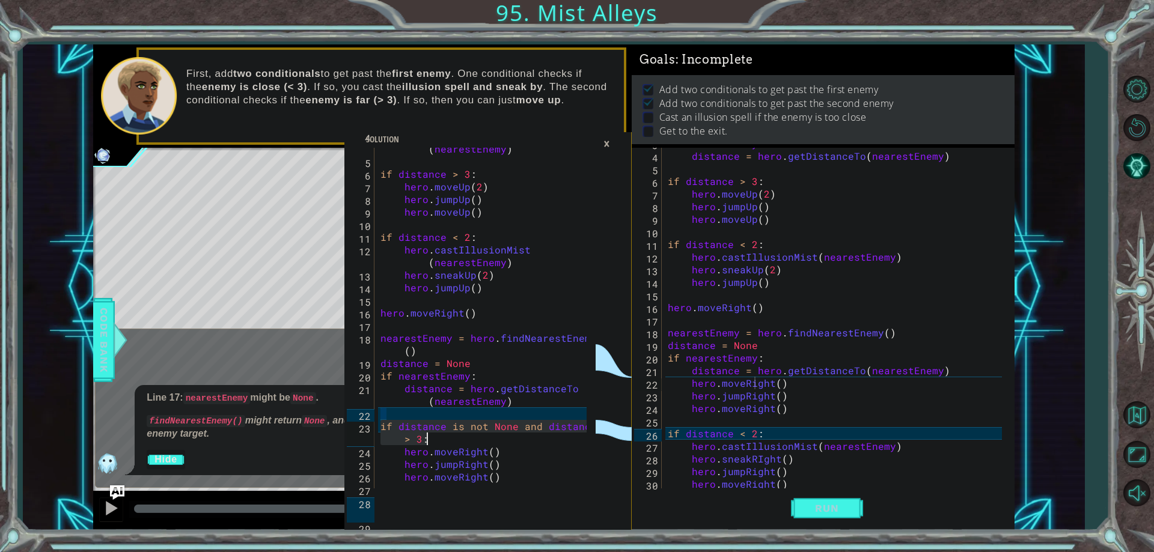
drag, startPoint x: 380, startPoint y: 427, endPoint x: 427, endPoint y: 438, distance: 48.1
click at [427, 438] on div "distance = hero . getDistanceTo ( nearestEnemy ) if distance > 3 : hero . moveU…" at bounding box center [485, 319] width 215 height 379
drag, startPoint x: 774, startPoint y: 432, endPoint x: 670, endPoint y: 432, distance: 103.4
click at [670, 432] on div "if nearestEnemy : distance = hero . getDistanceTo ( nearestEnemy ) if distance …" at bounding box center [836, 320] width 342 height 366
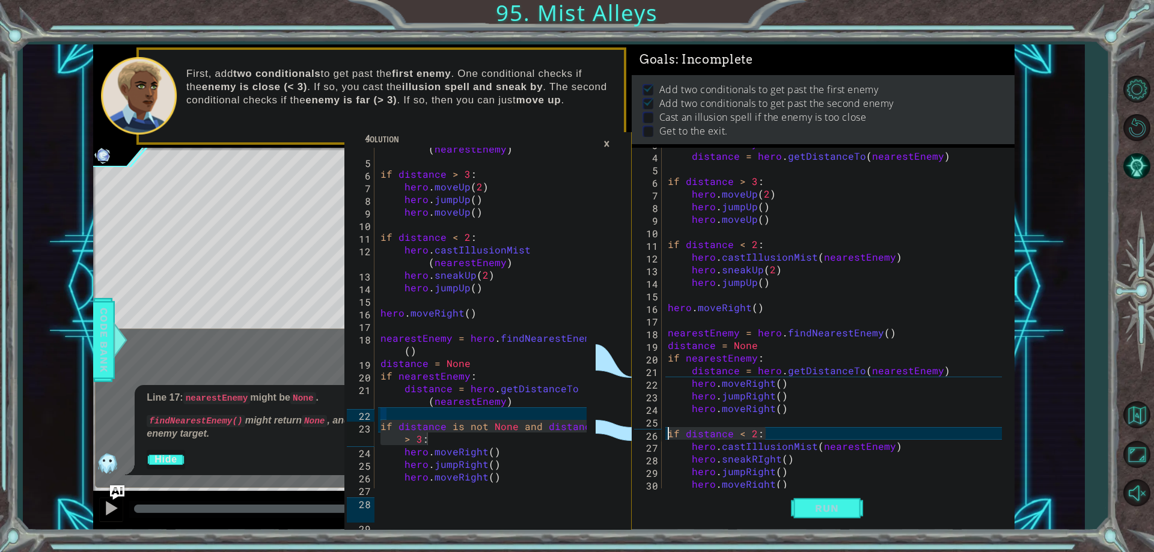
scroll to position [0, 0]
paste textarea "nearestEnemy = hero.findNearestEnemy"
click at [892, 435] on div "if nearestEnemy : distance = hero . getDistanceTo ( nearestEnemy ) if distance …" at bounding box center [836, 320] width 342 height 366
click at [389, 429] on div "distance = hero . getDistanceTo ( nearestEnemy ) if distance > 3 : hero . moveU…" at bounding box center [482, 318] width 209 height 341
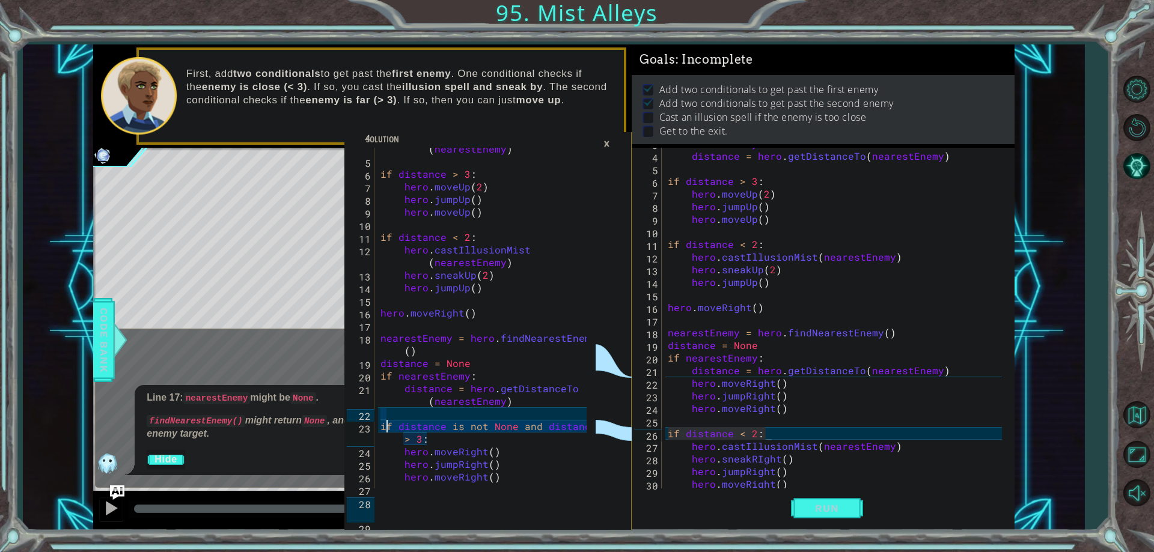
click at [384, 429] on div "distance = hero . getDistanceTo ( nearestEnemy ) if distance > 3 : hero . moveU…" at bounding box center [485, 319] width 215 height 379
drag, startPoint x: 379, startPoint y: 428, endPoint x: 432, endPoint y: 444, distance: 54.6
click at [432, 444] on div "distance = hero . getDistanceTo ( nearestEnemy ) if distance > 3 : hero . moveU…" at bounding box center [485, 319] width 215 height 379
click at [762, 434] on div "if nearestEnemy : distance = hero . getDistanceTo ( nearestEnemy ) if distance …" at bounding box center [836, 320] width 342 height 366
drag, startPoint x: 762, startPoint y: 434, endPoint x: 666, endPoint y: 437, distance: 95.6
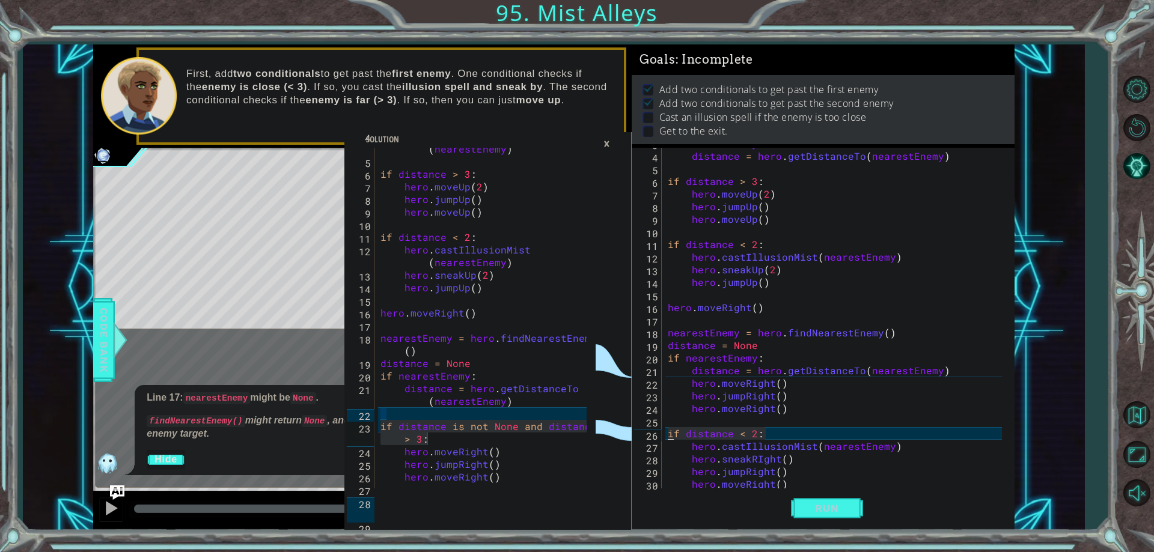
click at [666, 437] on div "if nearestEnemy : distance = hero . getDistanceTo ( nearestEnemy ) if distance …" at bounding box center [836, 320] width 342 height 366
paste textarea "is not None and distance > 3:"
type textarea "if distance is not None and distance > 3:"
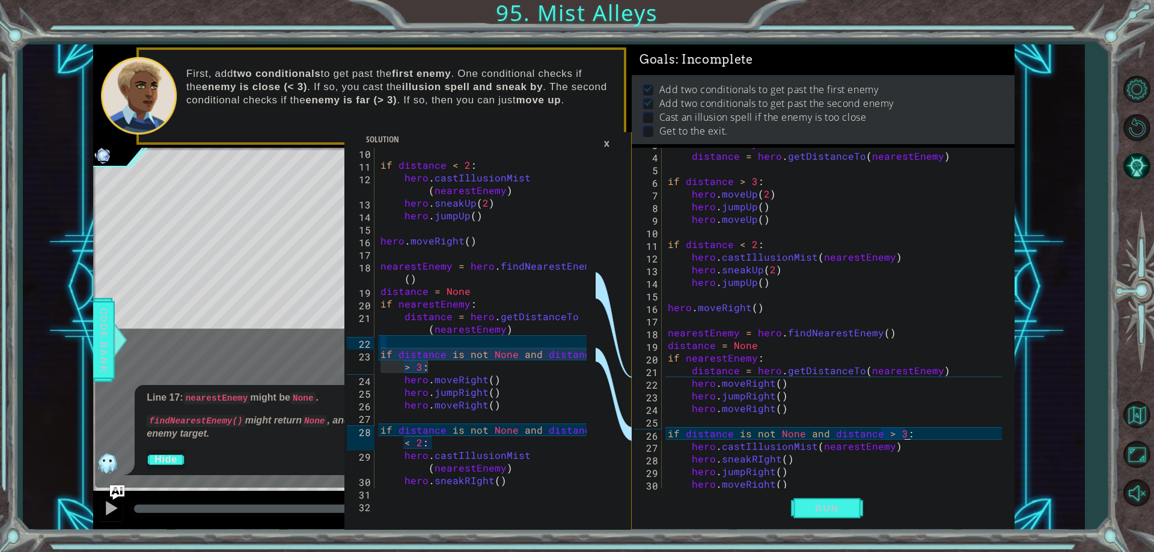
scroll to position [177, 0]
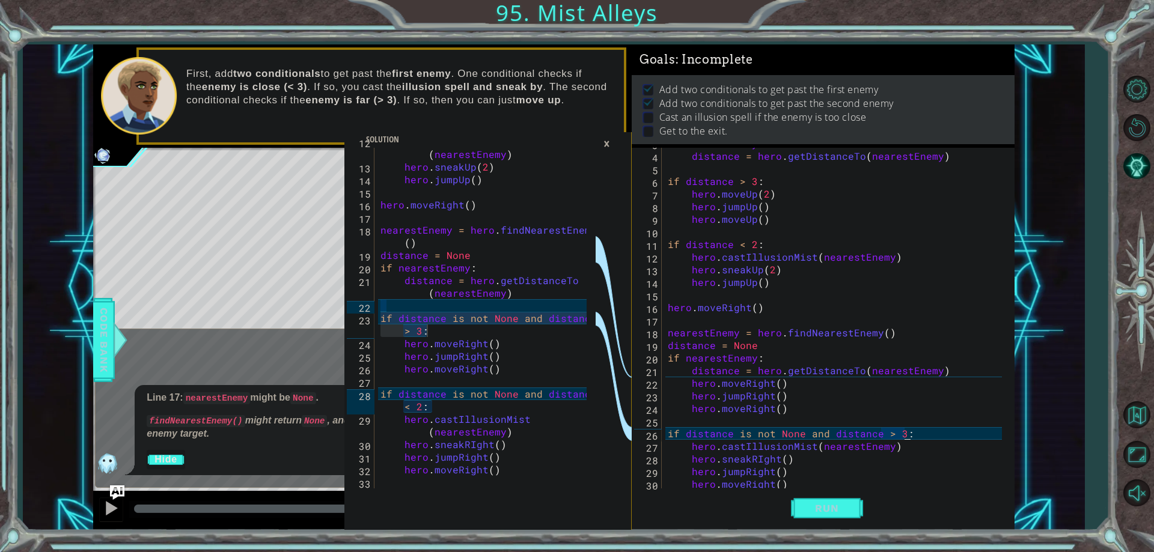
type textarea "if distance is not None and distance < 2:"
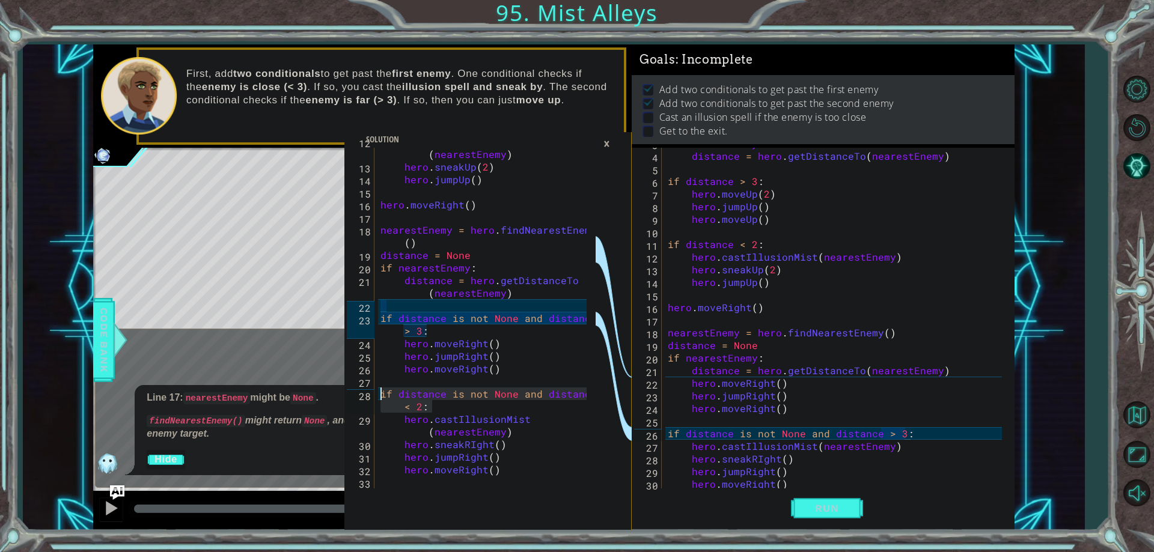
drag, startPoint x: 442, startPoint y: 407, endPoint x: 384, endPoint y: 388, distance: 61.8
click at [384, 388] on div "hero . castIllusionMist ( nearestEnemy ) hero . sneakUp ( 2 ) hero . jumpUp ( )…" at bounding box center [485, 324] width 215 height 379
drag, startPoint x: 921, startPoint y: 433, endPoint x: 667, endPoint y: 431, distance: 254.3
click at [667, 431] on div "if nearestEnemy : distance = hero . getDistanceTo ( nearestEnemy ) if distance …" at bounding box center [836, 320] width 342 height 366
paste textarea "< 2:"
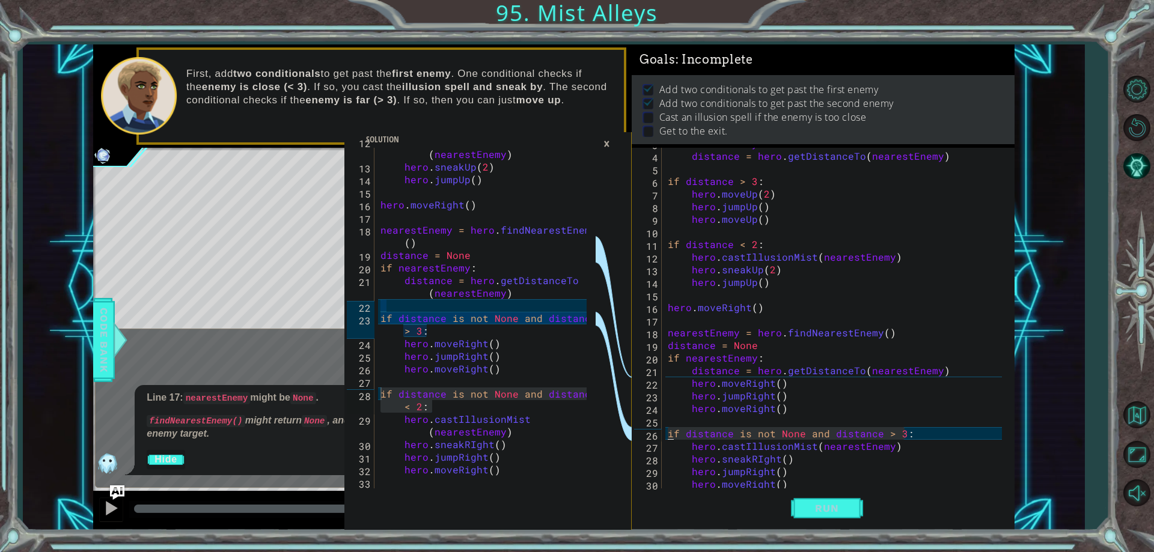
type textarea "if distance is not None and distance < 2:"
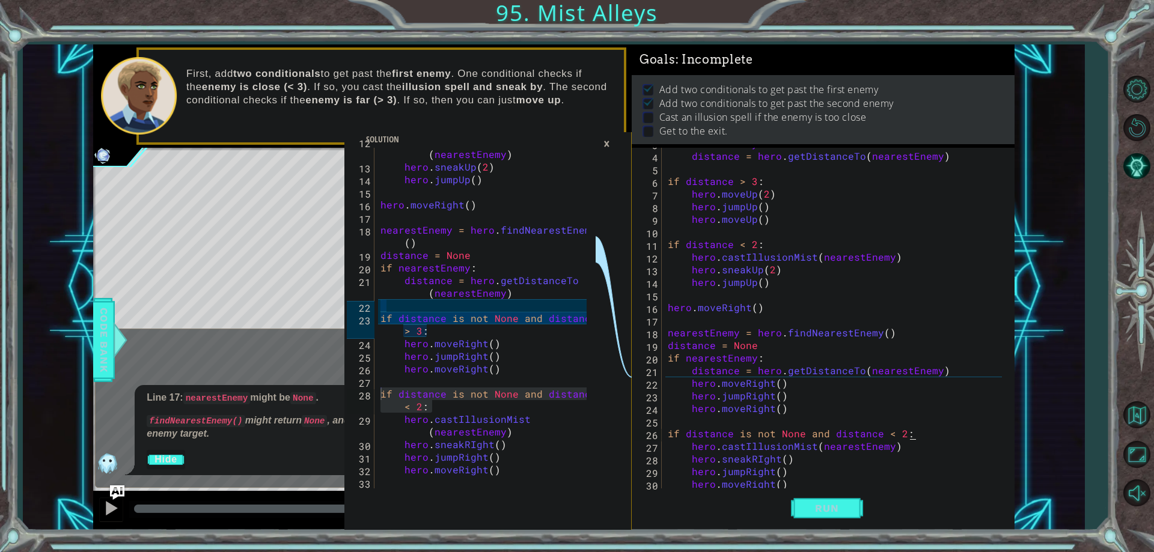
type textarea "if distance is not None and distance > 3:"
click at [384, 319] on div "hero . castIllusionMist ( nearestEnemy ) hero . sneakUp ( 2 ) hero . jumpUp ( )…" at bounding box center [485, 324] width 215 height 379
click at [384, 319] on div "hero . castIllusionMist ( nearestEnemy ) hero . sneakUp ( 2 ) hero . jumpUp ( )…" at bounding box center [482, 318] width 209 height 341
drag, startPoint x: 380, startPoint y: 318, endPoint x: 424, endPoint y: 329, distance: 45.8
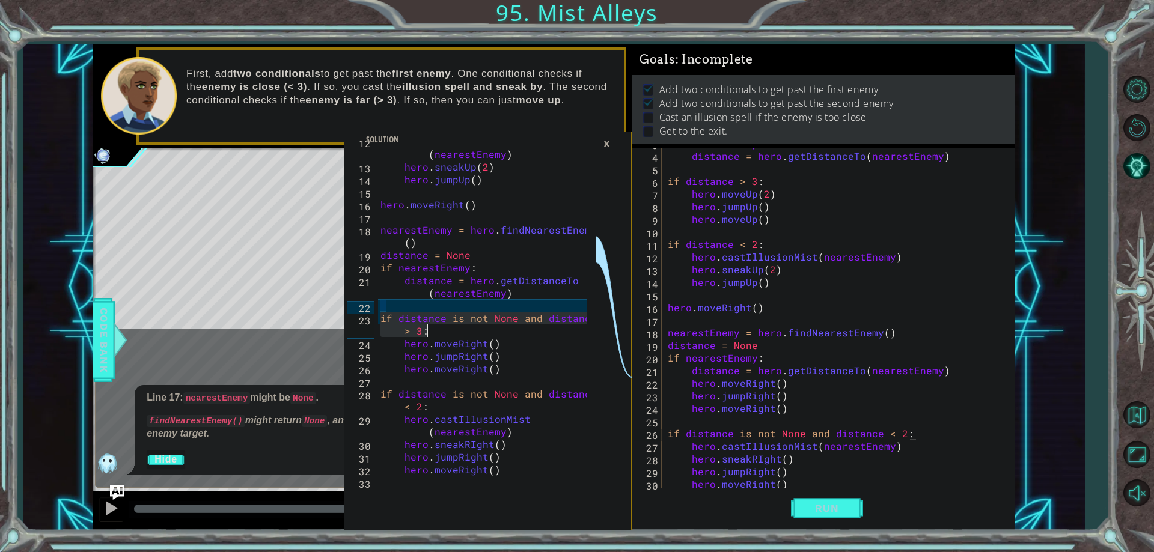
click at [424, 329] on div "hero . castIllusionMist ( nearestEnemy ) hero . sneakUp ( 2 ) hero . jumpUp ( )…" at bounding box center [485, 324] width 215 height 379
drag, startPoint x: 660, startPoint y: 383, endPoint x: 721, endPoint y: 383, distance: 61.3
click at [721, 383] on div "if distance is not None and distance < 2: 3 4 5 6 7 8 9 10 11 12 13 14 15 16 17…" at bounding box center [821, 318] width 379 height 341
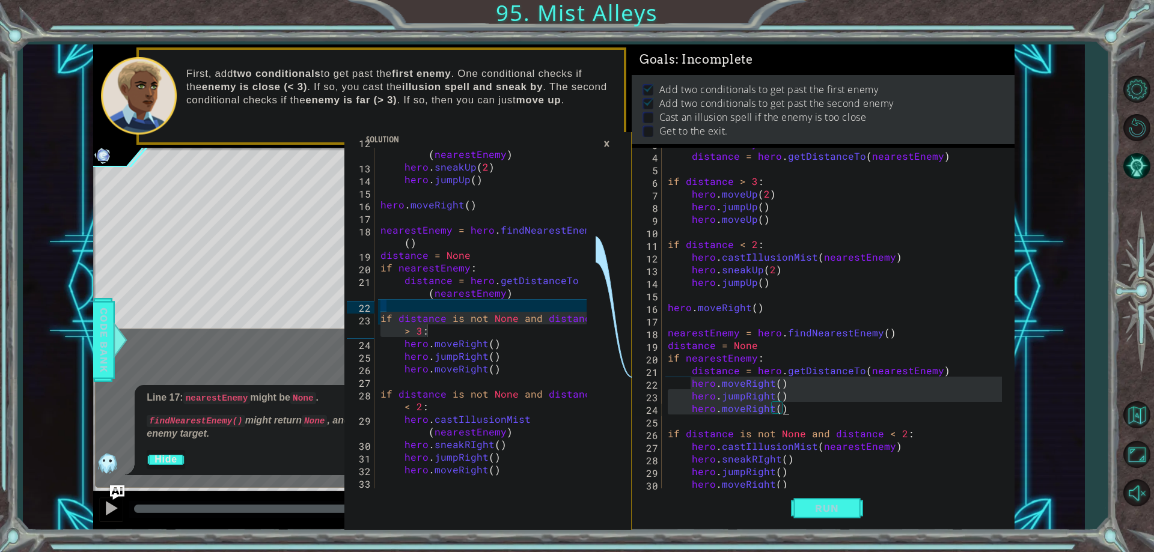
drag, startPoint x: 691, startPoint y: 381, endPoint x: 789, endPoint y: 412, distance: 102.1
click at [789, 412] on div "if nearestEnemy : distance = hero . getDistanceTo ( nearestEnemy ) if distance …" at bounding box center [836, 320] width 342 height 366
type textarea "hero.moveRight()"
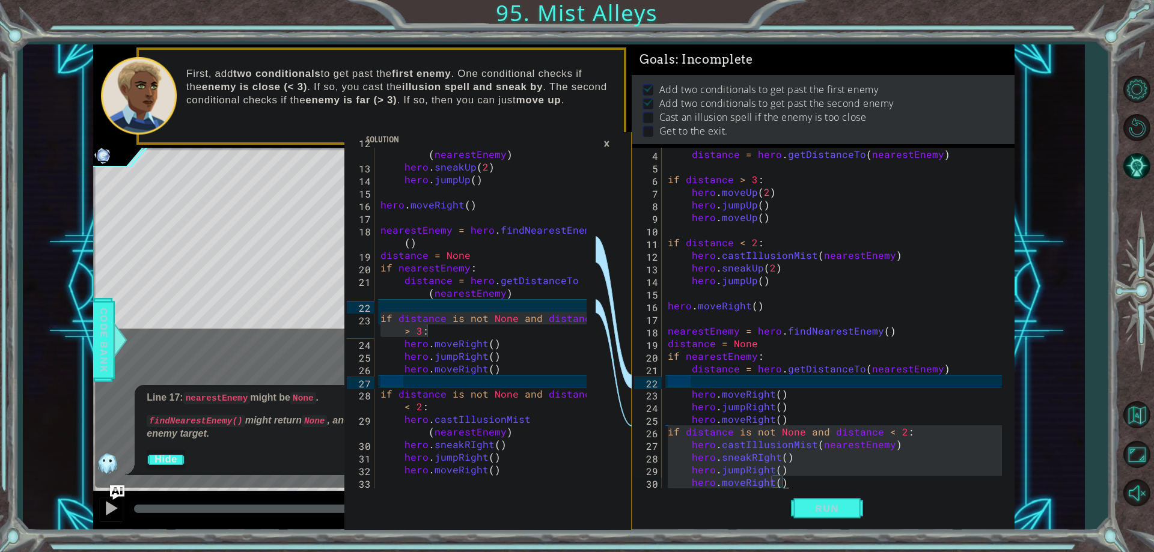
scroll to position [38, 0]
drag, startPoint x: 666, startPoint y: 433, endPoint x: 784, endPoint y: 480, distance: 126.8
click at [784, 480] on div "distance = hero . getDistanceTo ( nearestEnemy ) if distance > 3 : hero . moveU…" at bounding box center [836, 331] width 342 height 366
type textarea "hero.jumpRight() hero.moveRight()"
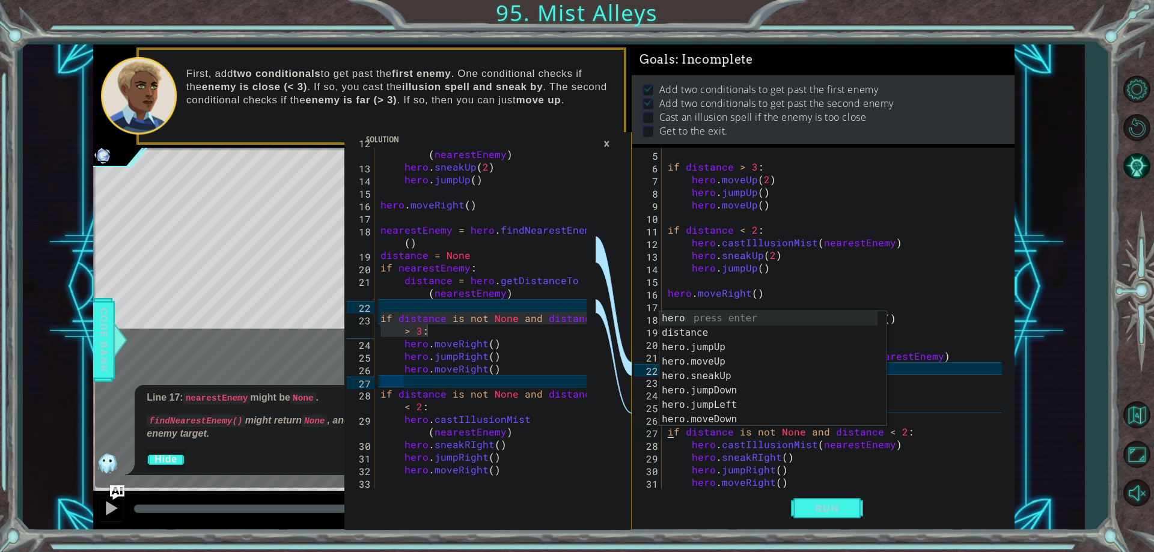
scroll to position [63, 0]
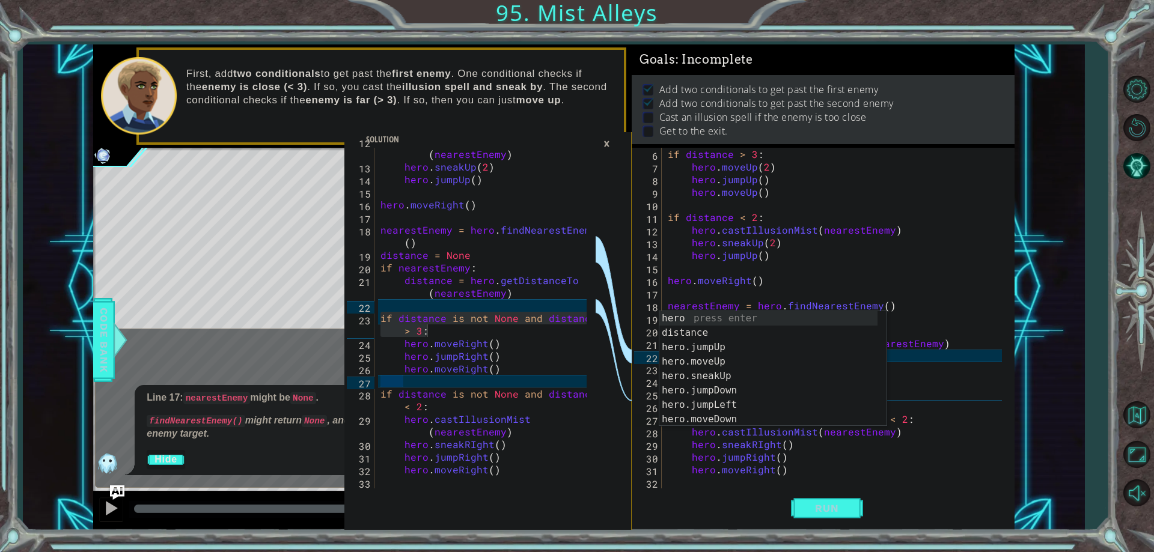
click at [833, 472] on div "if distance > 3 : hero . moveUp ( 2 ) hero . jumpUp ( ) hero . moveUp ( ) if di…" at bounding box center [836, 331] width 342 height 366
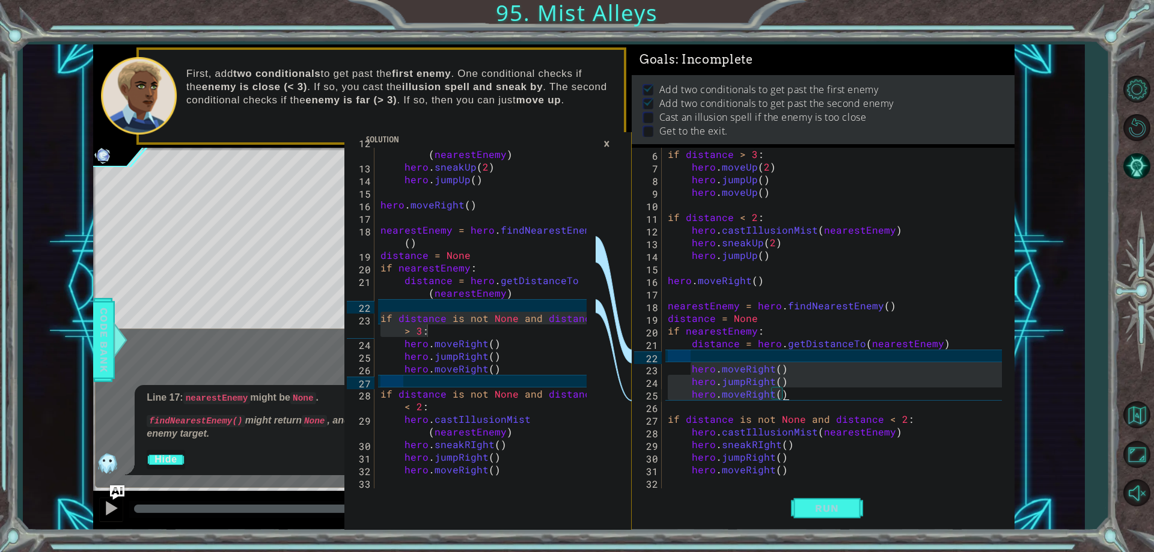
drag, startPoint x: 688, startPoint y: 371, endPoint x: 782, endPoint y: 400, distance: 98.1
click at [782, 400] on div "if distance > 3 : hero . moveUp ( 2 ) hero . jumpUp ( ) hero . moveUp ( ) if di…" at bounding box center [836, 331] width 342 height 366
type textarea "hero.moveRight()"
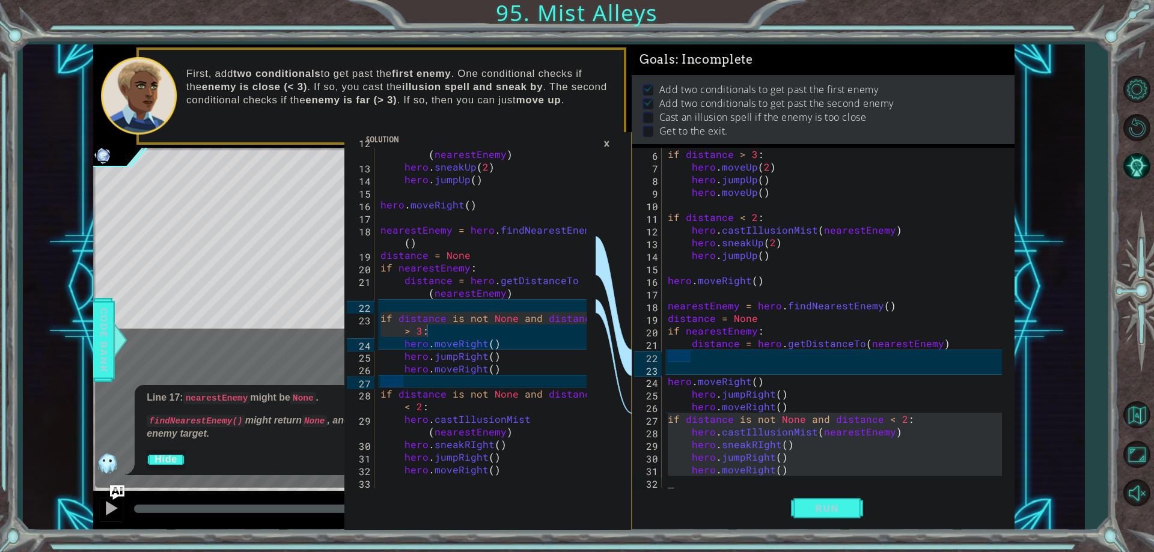
drag, startPoint x: 667, startPoint y: 421, endPoint x: 779, endPoint y: 476, distance: 124.7
click at [779, 476] on div "if distance > 3 : hero . moveUp ( 2 ) hero . jumpUp ( ) hero . moveUp ( ) if di…" at bounding box center [836, 331] width 342 height 366
type textarea "hero.moveRight()"
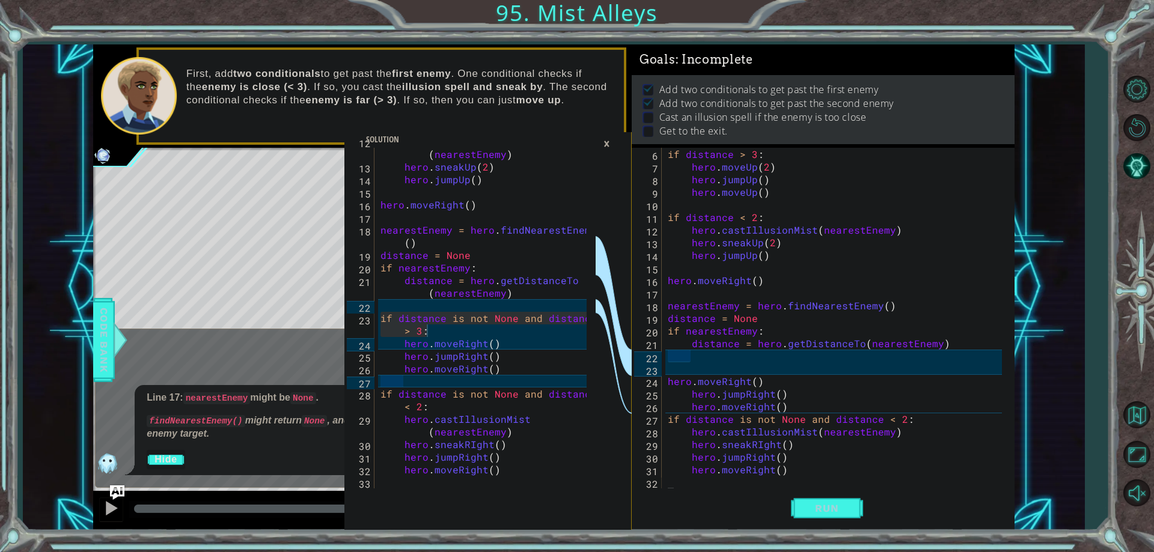
click at [664, 420] on div "6 7 8 9 10 11 12 13 14 15 16 17 18 19 20 21 22 23 24 25 26 27 28 29 30 31 32 if…" at bounding box center [821, 318] width 379 height 341
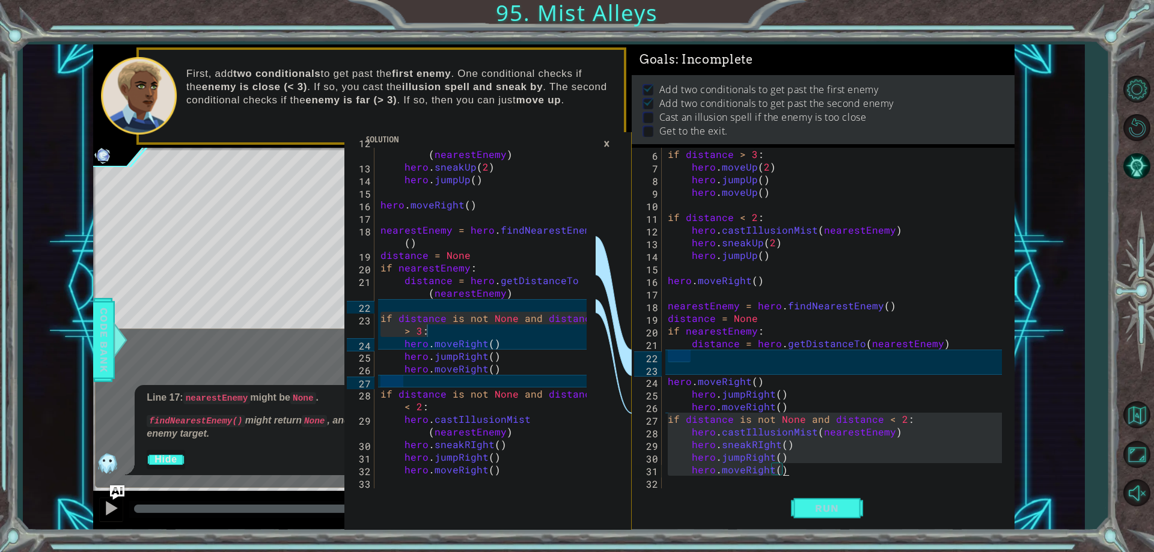
drag, startPoint x: 667, startPoint y: 418, endPoint x: 781, endPoint y: 472, distance: 126.4
click at [781, 472] on div "if distance > 3 : hero . moveUp ( 2 ) hero . jumpUp ( ) hero . moveUp ( ) if di…" at bounding box center [836, 331] width 342 height 366
type textarea "hero.moveRight()"
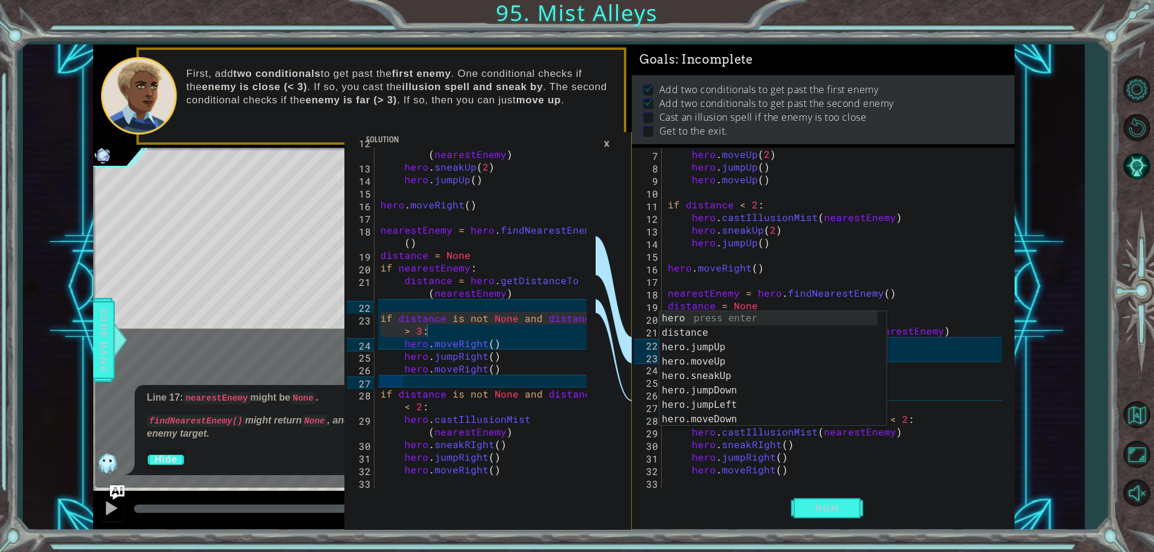
click at [791, 473] on div "hero . moveUp ( 2 ) hero . jumpUp ( ) hero . moveUp ( ) if distance < 2 : hero …" at bounding box center [836, 331] width 342 height 366
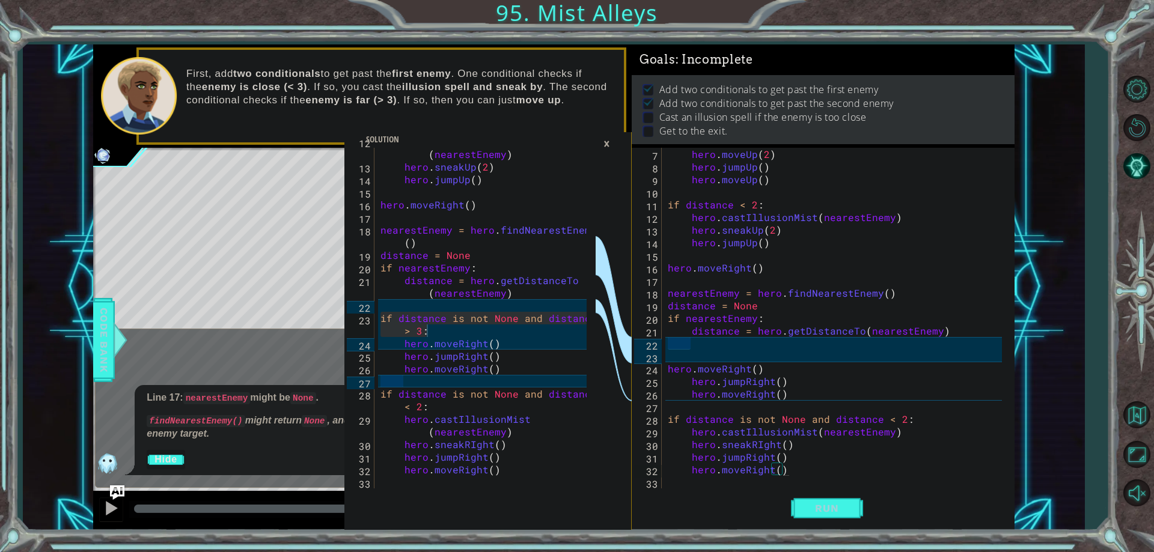
click at [663, 369] on div "hero.moveRight() 7 8 9 10 11 12 13 14 15 16 17 18 19 20 21 22 23 24 25 26 27 28…" at bounding box center [821, 318] width 379 height 341
click at [669, 369] on div "hero . moveUp ( 2 ) hero . jumpUp ( ) hero . moveUp ( ) if distance < 2 : hero …" at bounding box center [836, 331] width 342 height 366
type textarea "hero.moveRight()"
type textarea ".moveRight()"
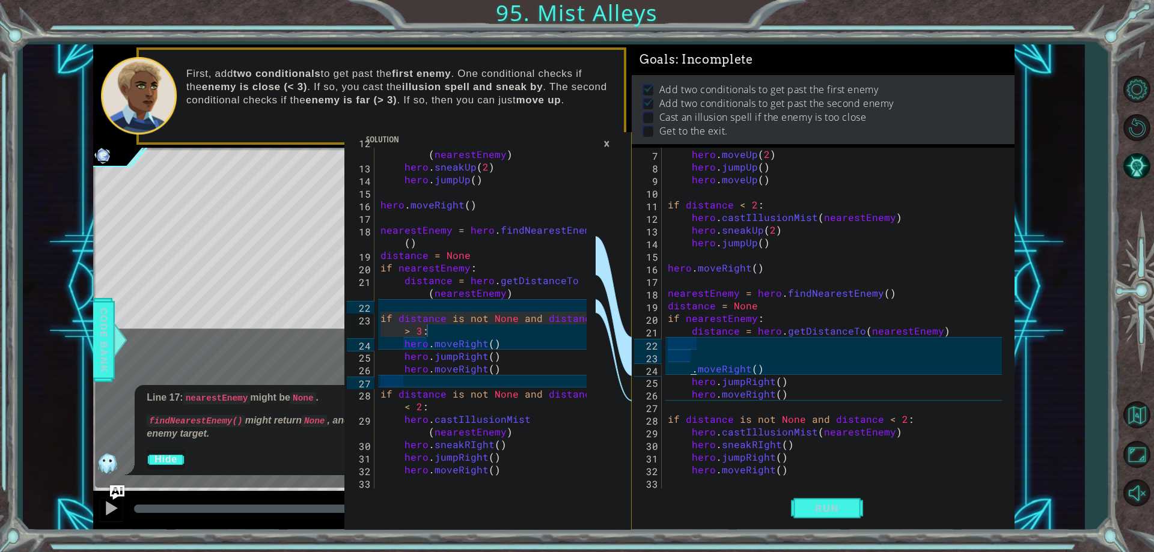
click at [694, 355] on div "hero . moveUp ( 2 ) hero . jumpUp ( ) hero . moveUp ( ) if distance < 2 : hero …" at bounding box center [836, 331] width 342 height 366
click at [708, 341] on div "hero . moveUp ( 2 ) hero . jumpUp ( ) hero . moveUp ( ) if distance < 2 : hero …" at bounding box center [836, 331] width 342 height 366
paste textarea "if distance is not None and distance > 3:"
type textarea "if distance is not None and distance > 3:"
click at [691, 369] on div "hero . moveUp ( 2 ) hero . jumpUp ( ) hero . moveUp ( ) if distance < 2 : hero …" at bounding box center [836, 331] width 342 height 366
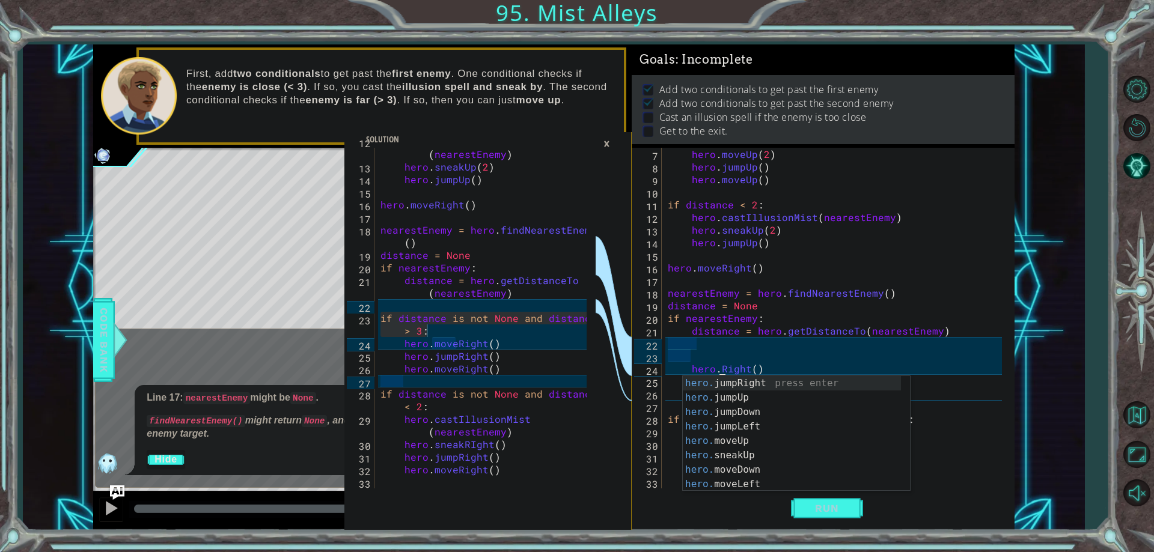
scroll to position [0, 4]
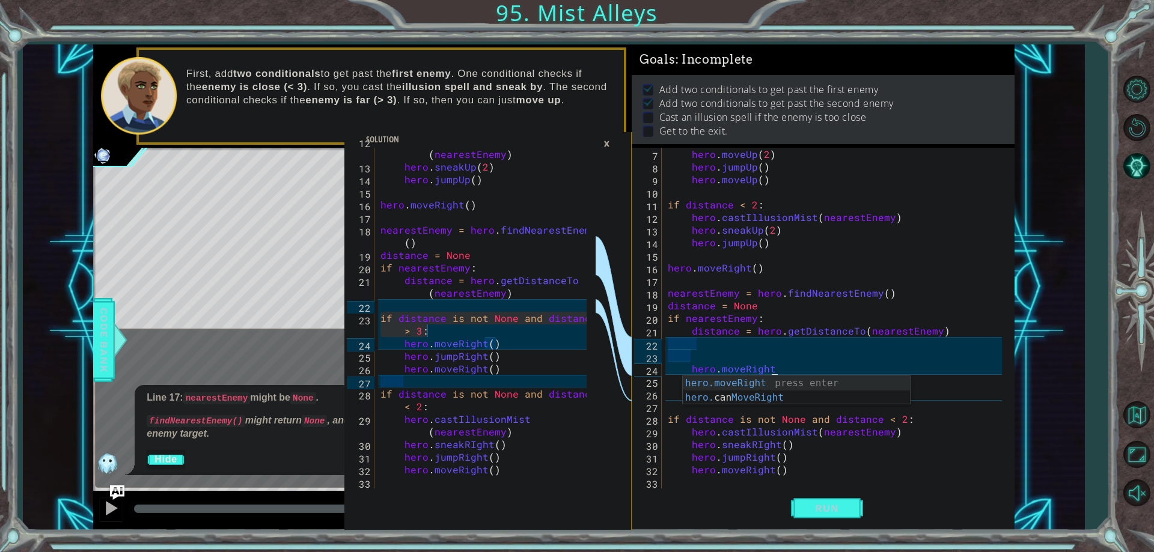
type textarea "hero.moveRight()ght()"
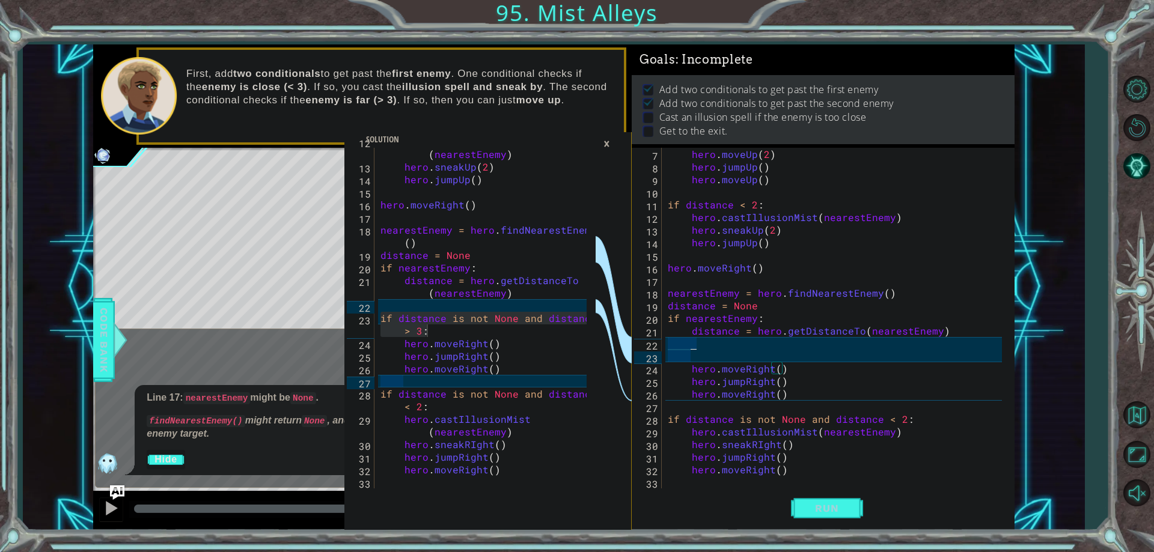
click at [701, 341] on div "hero . moveUp ( 2 ) hero . jumpUp ( ) hero . moveUp ( ) if distance < 2 : hero …" at bounding box center [836, 331] width 342 height 366
paste textarea "if distance is not None and distance > 3:"
drag, startPoint x: 688, startPoint y: 346, endPoint x: 941, endPoint y: 348, distance: 252.5
click at [941, 348] on div "hero . moveUp ( 2 ) hero . jumpUp ( ) hero . moveUp ( ) if distance < 2 : hero …" at bounding box center [836, 331] width 342 height 366
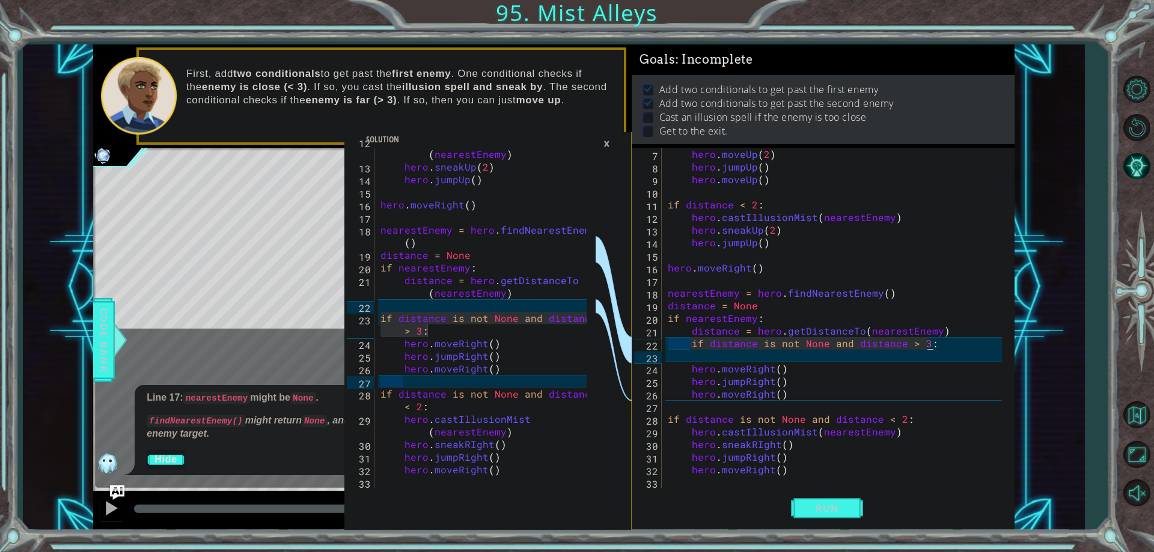
type textarea "if distance is not None and distance > 3:"
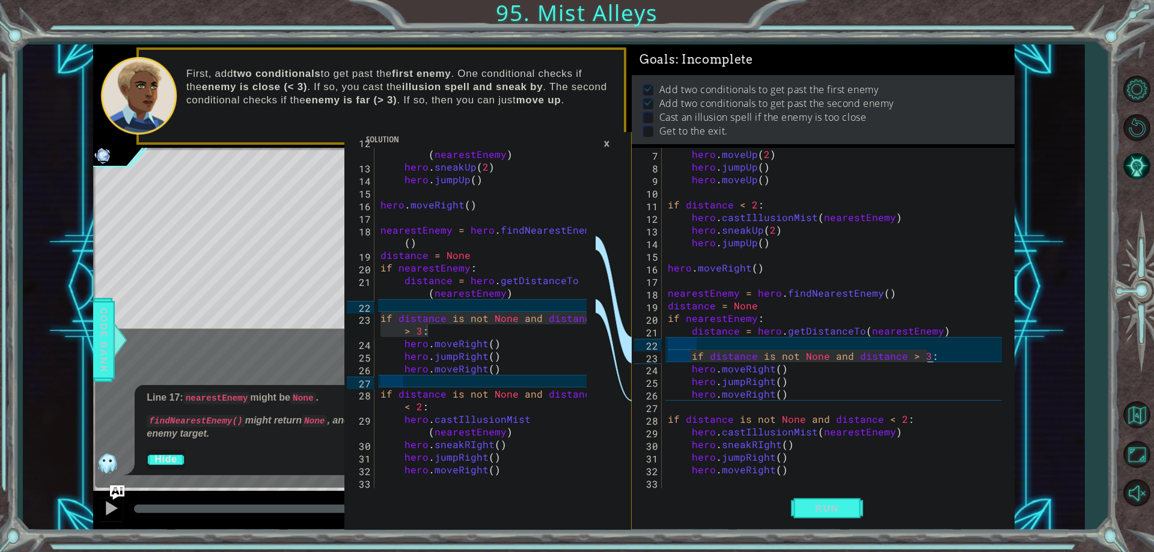
click at [808, 382] on div "hero . moveUp ( 2 ) hero . jumpUp ( ) hero . moveUp ( ) if distance < 2 : hero …" at bounding box center [836, 331] width 342 height 366
type textarea "hero.jumpRight()"
click at [675, 405] on div "hero . moveUp ( 2 ) hero . jumpUp ( ) hero . moveUp ( ) if distance < 2 : hero …" at bounding box center [836, 331] width 342 height 366
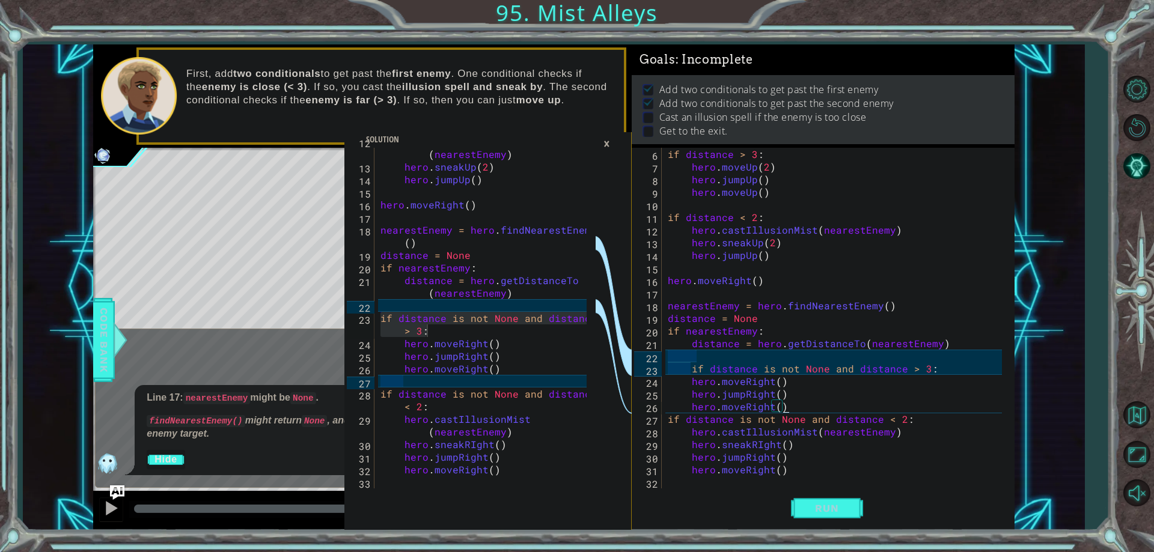
scroll to position [63, 0]
type textarea "hero.moveRight()"
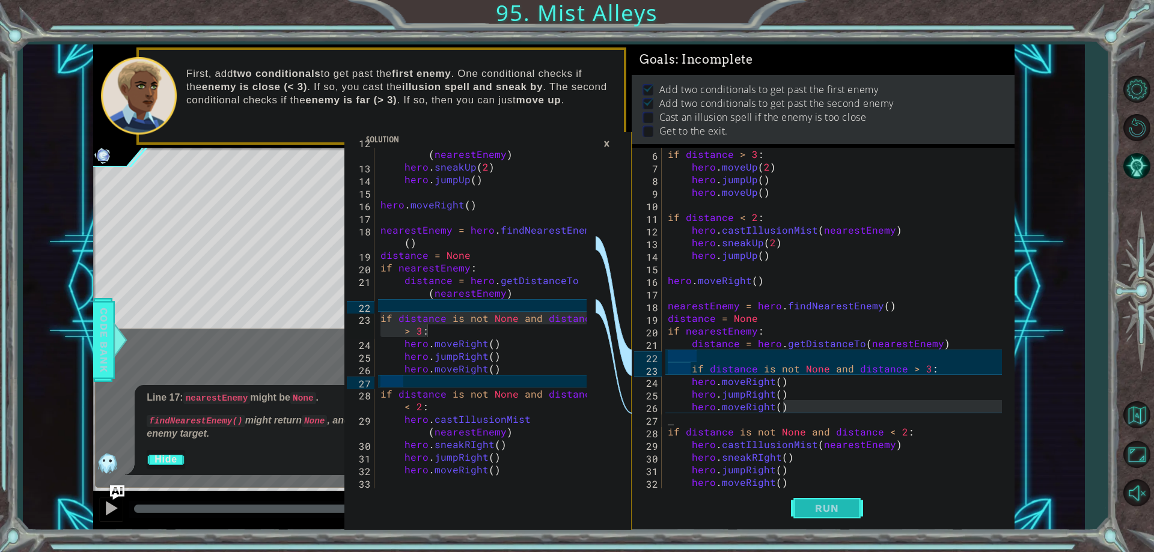
click at [804, 512] on span "Run" at bounding box center [826, 509] width 47 height 12
click at [669, 356] on div "if distance > 3 : hero . moveUp ( 2 ) hero . jumpUp ( ) hero . moveUp ( ) if di…" at bounding box center [836, 331] width 342 height 366
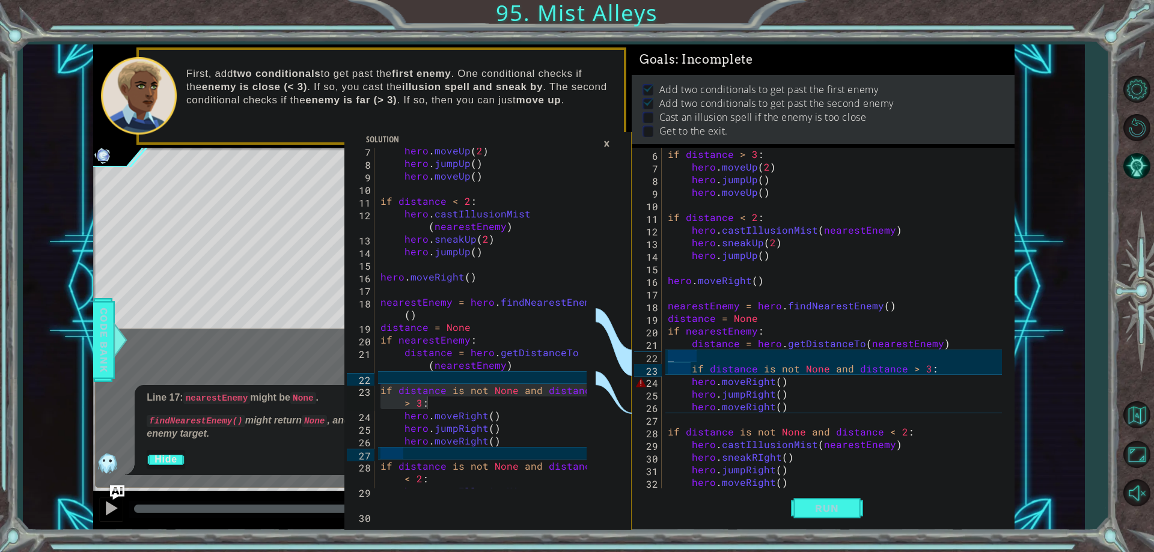
scroll to position [105, 0]
type textarea "hero.moveRight()"
drag, startPoint x: 498, startPoint y: 417, endPoint x: 403, endPoint y: 417, distance: 95.0
click at [403, 417] on div "hero . moveUp ( 2 ) hero . jumpUp ( ) hero . moveUp ( ) if distance < 2 : hero …" at bounding box center [485, 333] width 215 height 379
click at [690, 383] on div "if distance > 3 : hero . moveUp ( 2 ) hero . jumpUp ( ) hero . moveUp ( ) if di…" at bounding box center [836, 331] width 342 height 366
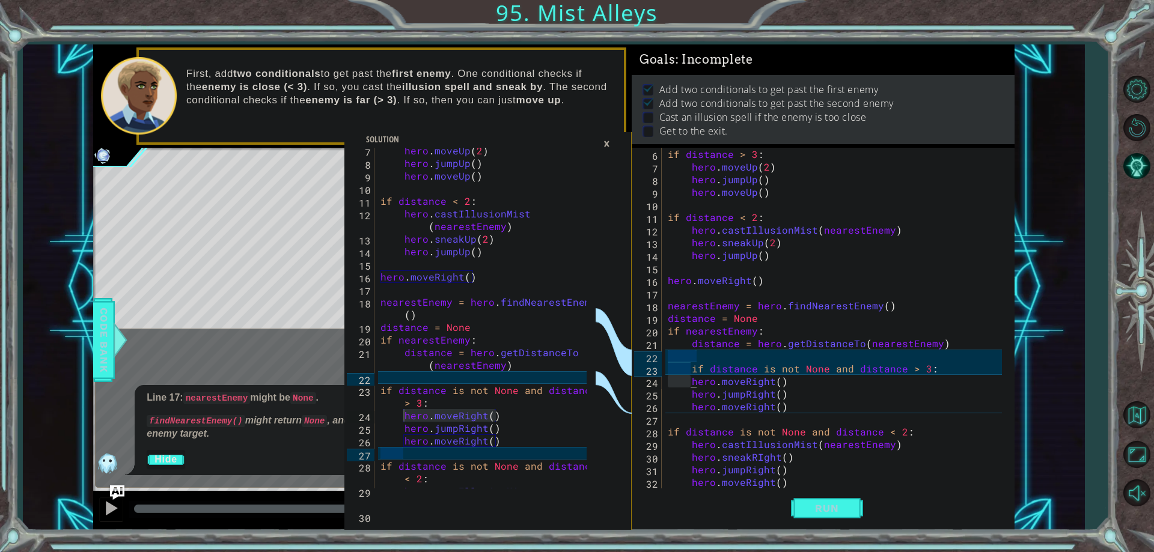
click at [761, 390] on div "if distance > 3 : hero . moveUp ( 2 ) hero . jumpUp ( ) hero . moveUp ( ) if di…" at bounding box center [836, 331] width 342 height 366
click at [813, 387] on div "if distance > 3 : hero . moveUp ( 2 ) hero . jumpUp ( ) hero . moveUp ( ) if di…" at bounding box center [836, 331] width 342 height 366
type textarea "hero.moveRight()"
click at [492, 422] on div "hero . moveUp ( 2 ) hero . jumpUp ( ) hero . moveUp ( ) if distance < 2 : hero …" at bounding box center [485, 333] width 215 height 379
click at [524, 415] on div "hero . moveUp ( 2 ) hero . jumpUp ( ) hero . moveUp ( ) if distance < 2 : hero …" at bounding box center [485, 333] width 215 height 379
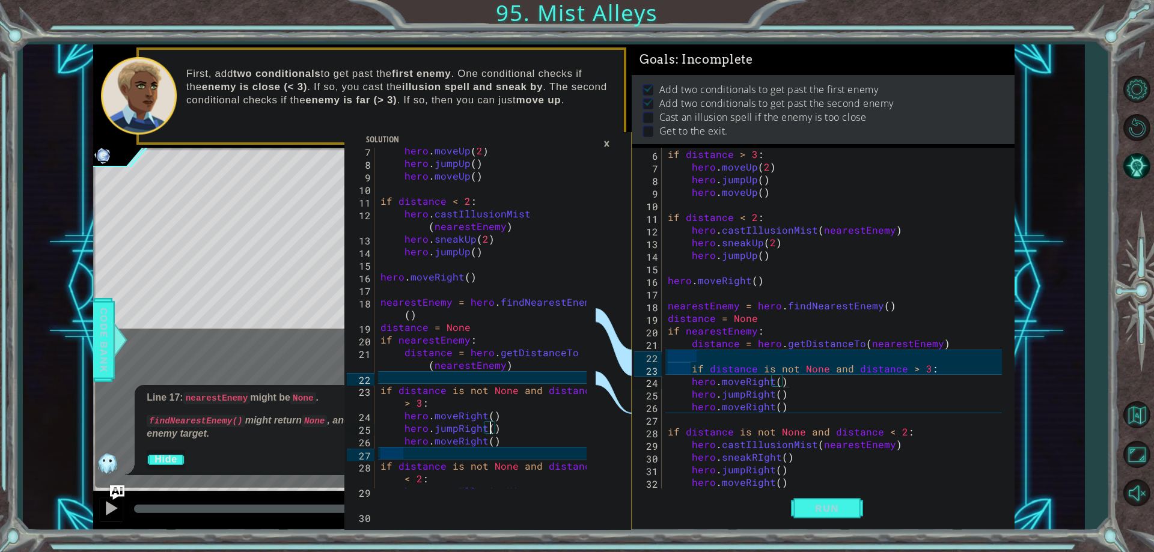
type textarea "hero.moveRight()"
click at [728, 361] on div "if distance > 3 : hero . moveUp ( 2 ) hero . jumpUp ( ) hero . moveUp ( ) if di…" at bounding box center [836, 331] width 342 height 366
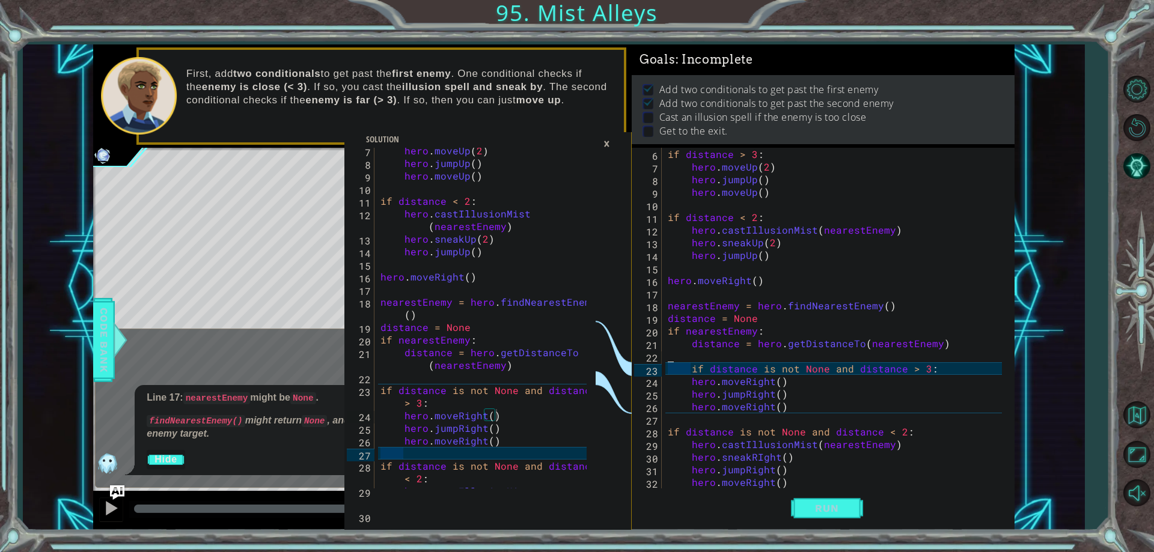
click at [694, 420] on div "if distance > 3 : hero . moveUp ( 2 ) hero . jumpUp ( ) hero . moveUp ( ) if di…" at bounding box center [836, 331] width 342 height 366
type textarea "if distance is not None and distance < 2:"
type textarea "hero.moveRight()"
click at [691, 374] on div "if distance > 3 : hero . moveUp ( 2 ) hero . jumpUp ( ) hero . moveUp ( ) if di…" at bounding box center [836, 331] width 342 height 366
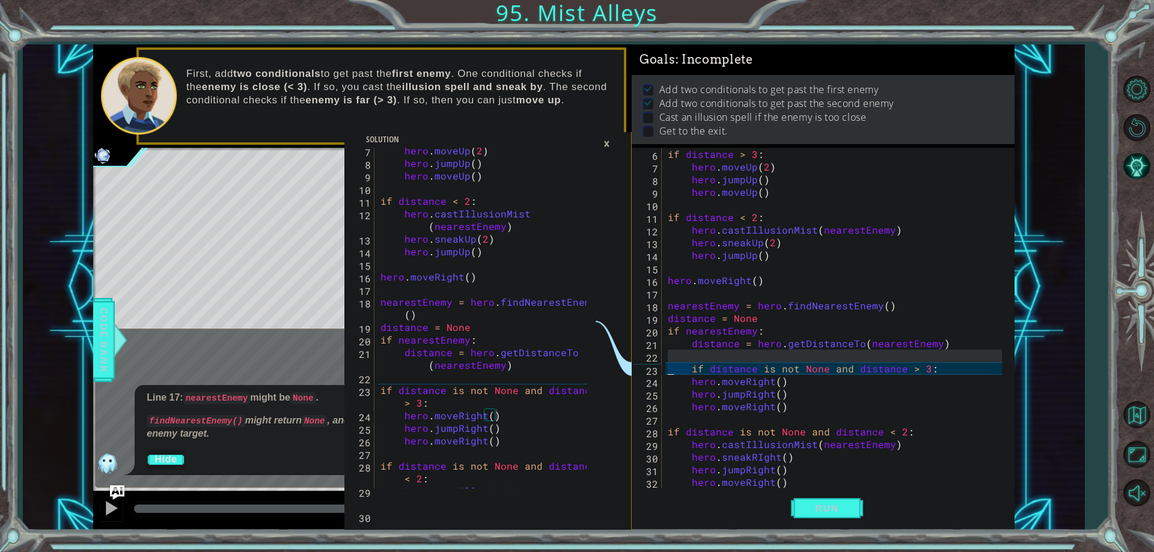
click at [822, 446] on div "if distance > 3 : hero . moveUp ( 2 ) hero . jumpUp ( ) hero . moveUp ( ) if di…" at bounding box center [836, 331] width 342 height 366
type textarea "hero.castIllusionMist(nearestEnemy)"
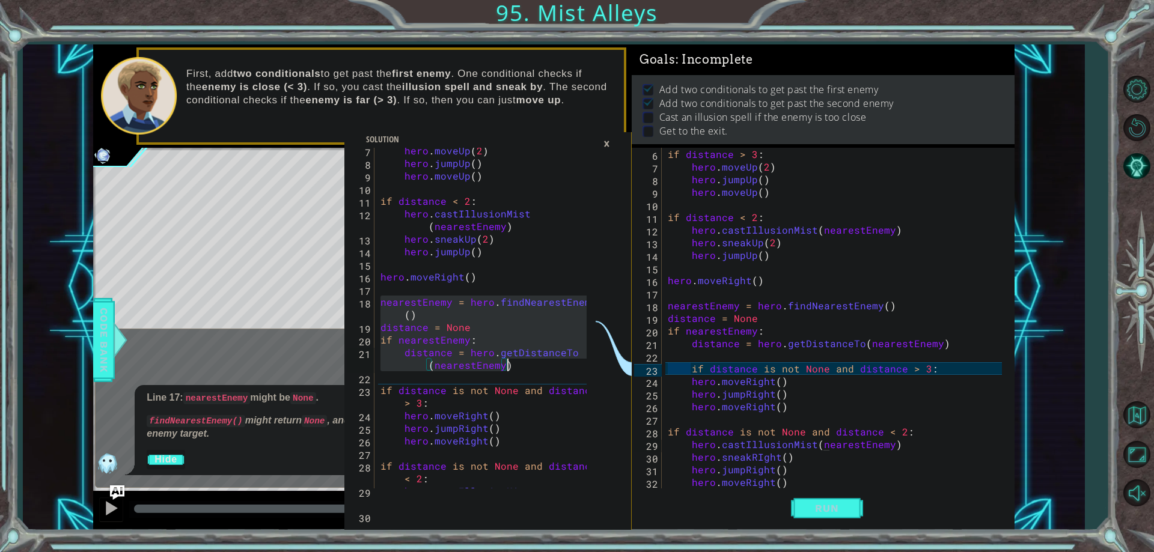
drag, startPoint x: 379, startPoint y: 301, endPoint x: 516, endPoint y: 364, distance: 151.7
click at [516, 364] on div "hero . moveUp ( 2 ) hero . jumpUp ( ) hero . moveUp ( ) if distance < 2 : hero …" at bounding box center [485, 333] width 215 height 379
type textarea "if nearestEnemy: distance = hero.getDistanceTo(nearestEnemy)"
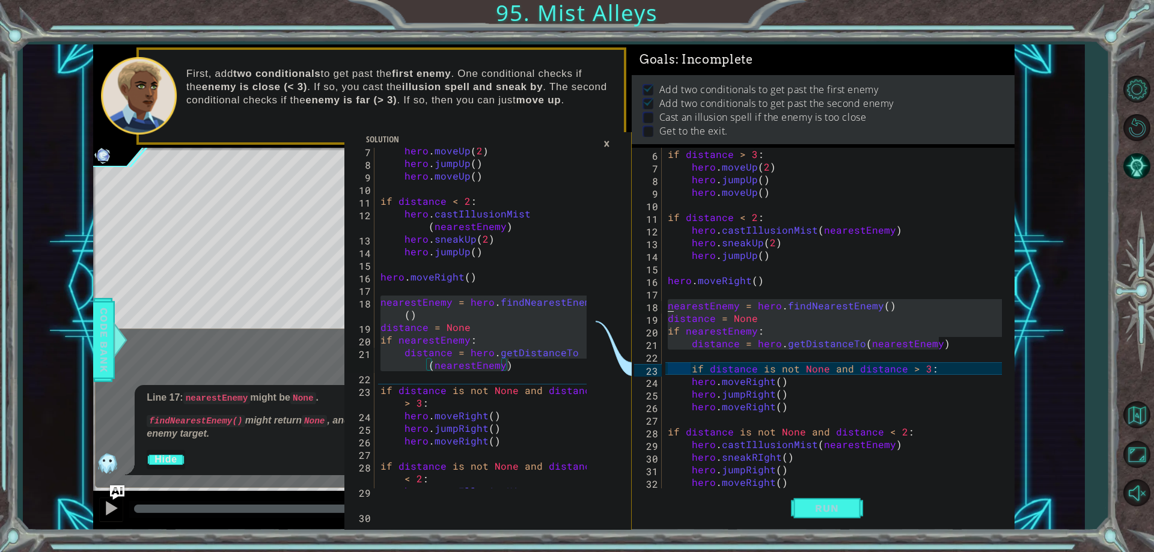
drag, startPoint x: 947, startPoint y: 347, endPoint x: 668, endPoint y: 307, distance: 282.4
click at [668, 307] on div "if distance > 3 : hero . moveUp ( 2 ) hero . jumpUp ( ) hero . moveUp ( ) if di…" at bounding box center [836, 331] width 342 height 366
paste textarea "distance = hero.getDistanceTo(nearestEnemy)"
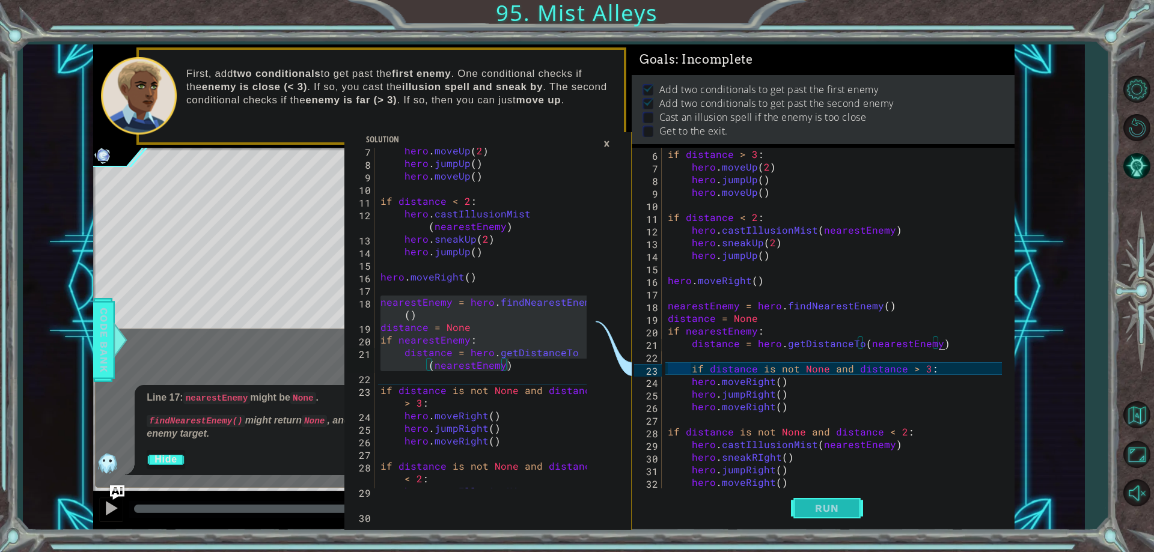
click at [812, 506] on span "Run" at bounding box center [826, 509] width 47 height 12
click at [772, 382] on div "if distance > 3 : hero . moveUp ( 2 ) hero . jumpUp ( ) hero . moveUp ( ) if di…" at bounding box center [836, 331] width 342 height 366
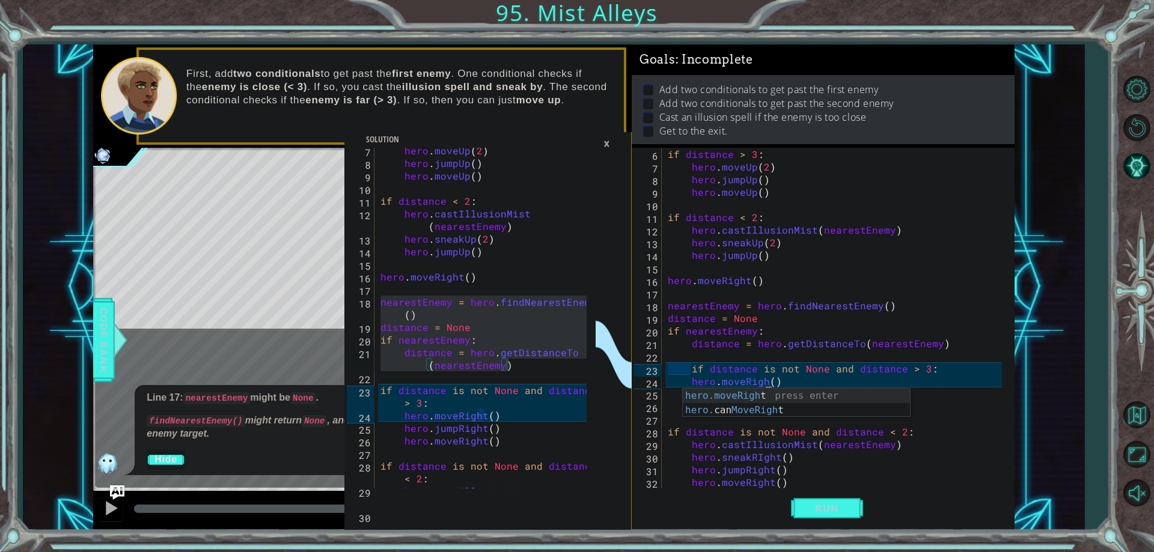
scroll to position [0, 7]
click at [754, 397] on div "hero.moveRigh t press enter hero. can MoveRigh t press enter" at bounding box center [796, 418] width 227 height 58
click at [816, 499] on button "Run" at bounding box center [827, 509] width 72 height 38
click at [603, 141] on div "×" at bounding box center [607, 143] width 19 height 20
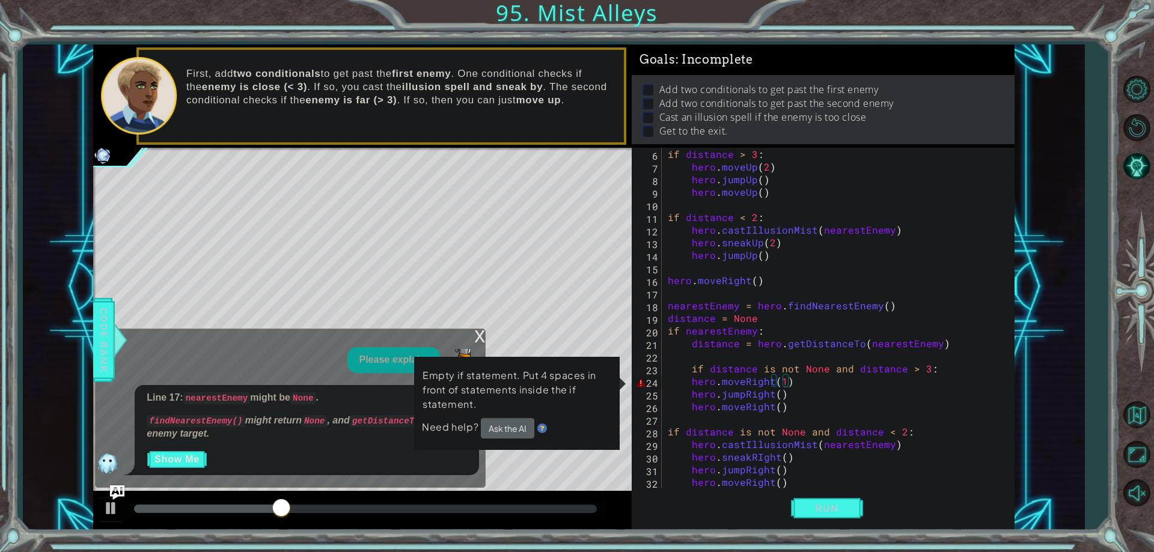
click at [687, 370] on div "if distance > 3 : hero . moveUp ( 2 ) hero . jumpUp ( ) hero . moveUp ( ) if di…" at bounding box center [836, 331] width 342 height 366
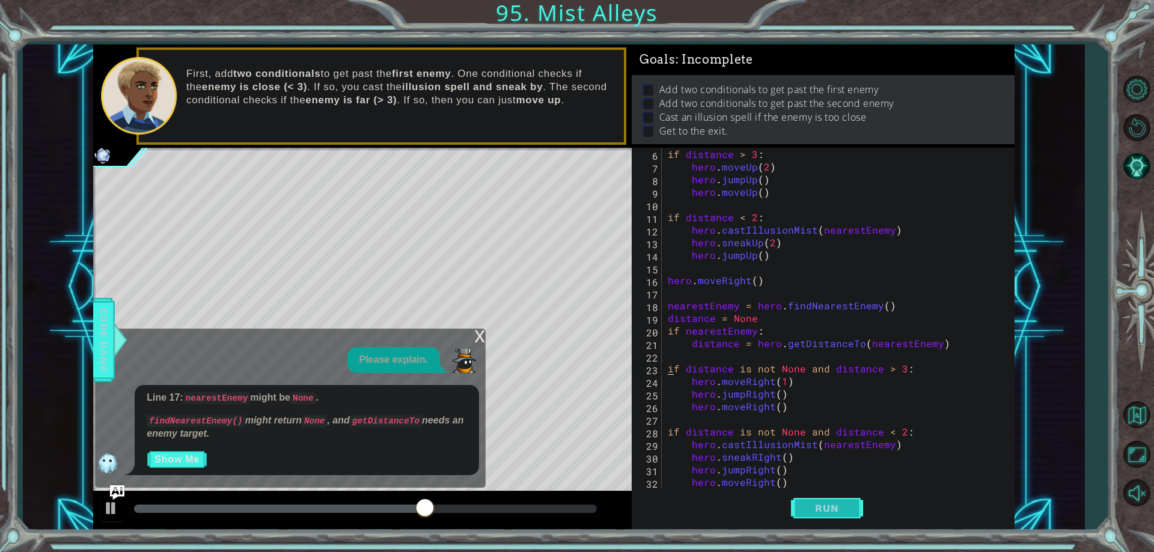
click at [827, 503] on span "Run" at bounding box center [826, 509] width 47 height 12
click at [476, 338] on div "x" at bounding box center [479, 335] width 11 height 12
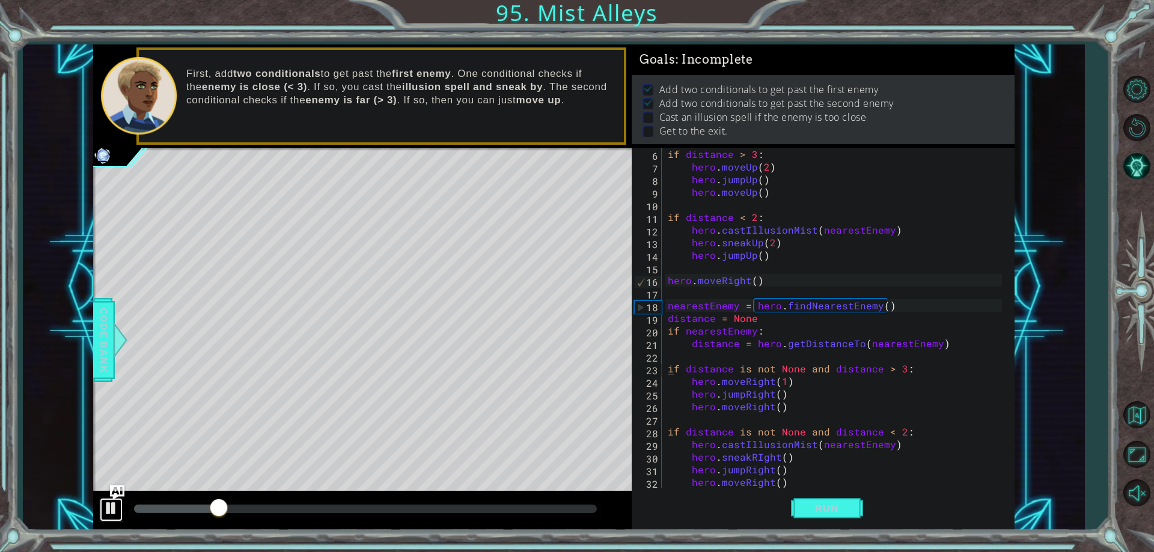
click at [116, 510] on div at bounding box center [111, 509] width 16 height 16
click at [819, 503] on span "Run" at bounding box center [826, 509] width 47 height 12
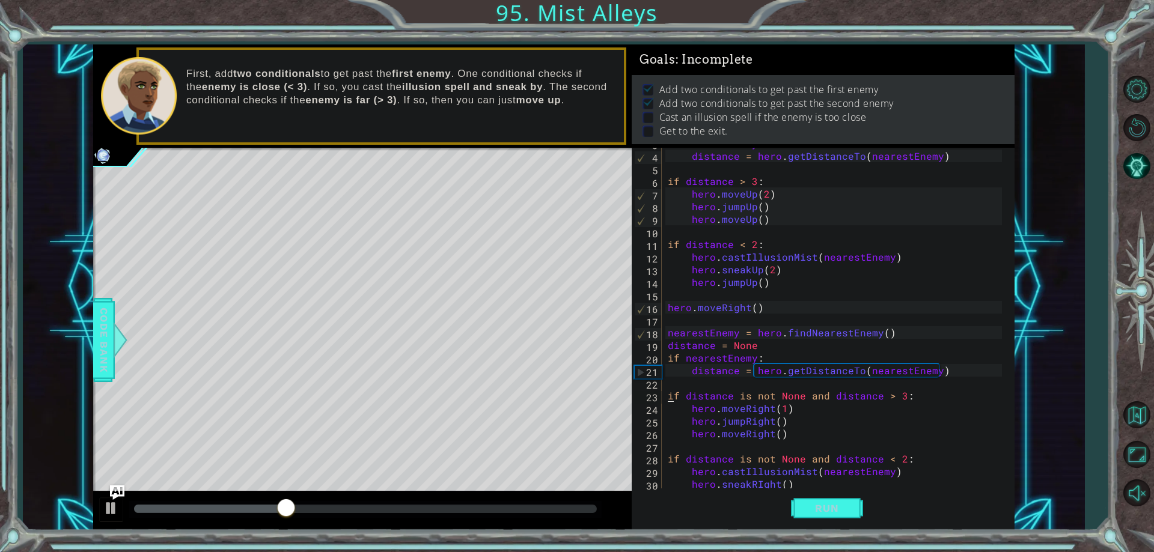
scroll to position [36, 0]
click at [828, 501] on button "Run" at bounding box center [827, 509] width 72 height 38
drag, startPoint x: 163, startPoint y: 504, endPoint x: 177, endPoint y: 459, distance: 46.6
click at [177, 459] on div "methods hero use(thing) moveUp(steps) moveDown(steps) moveLeft(steps) moveRight…" at bounding box center [554, 287] width 922 height 486
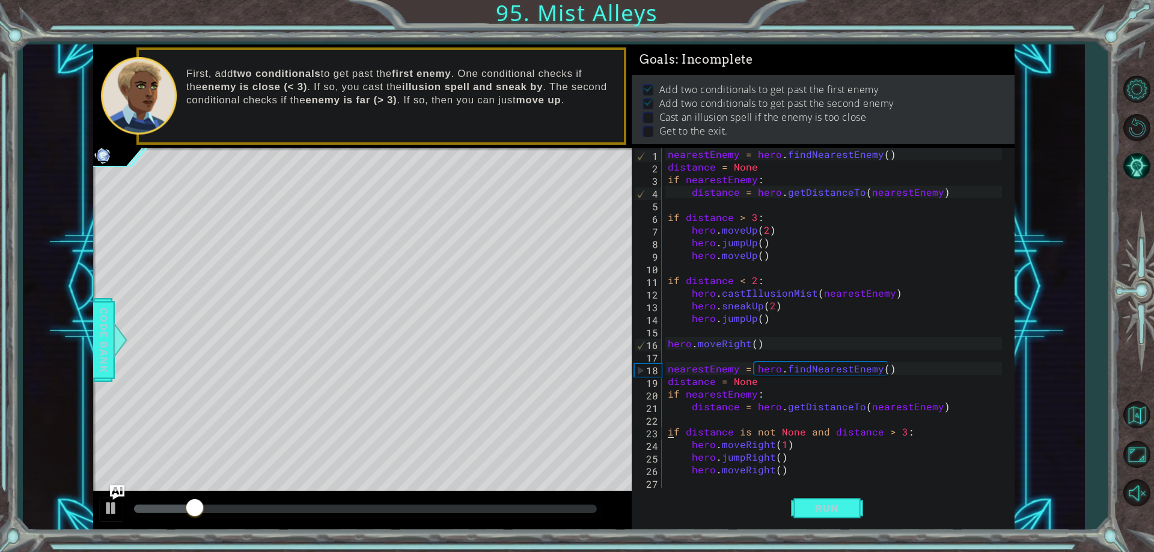
scroll to position [72, 0]
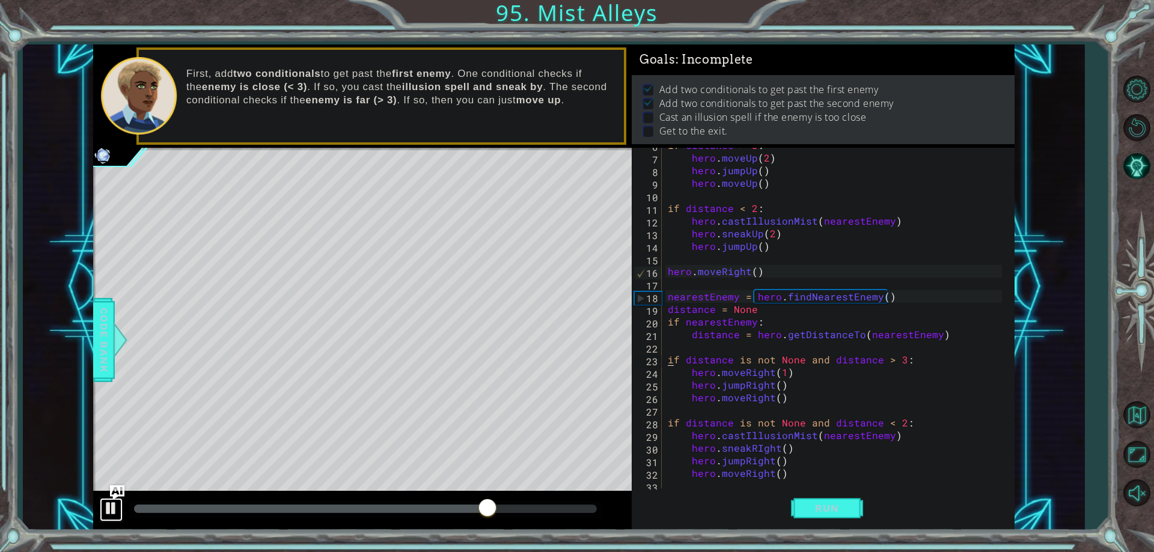
click at [115, 515] on div at bounding box center [111, 509] width 16 height 16
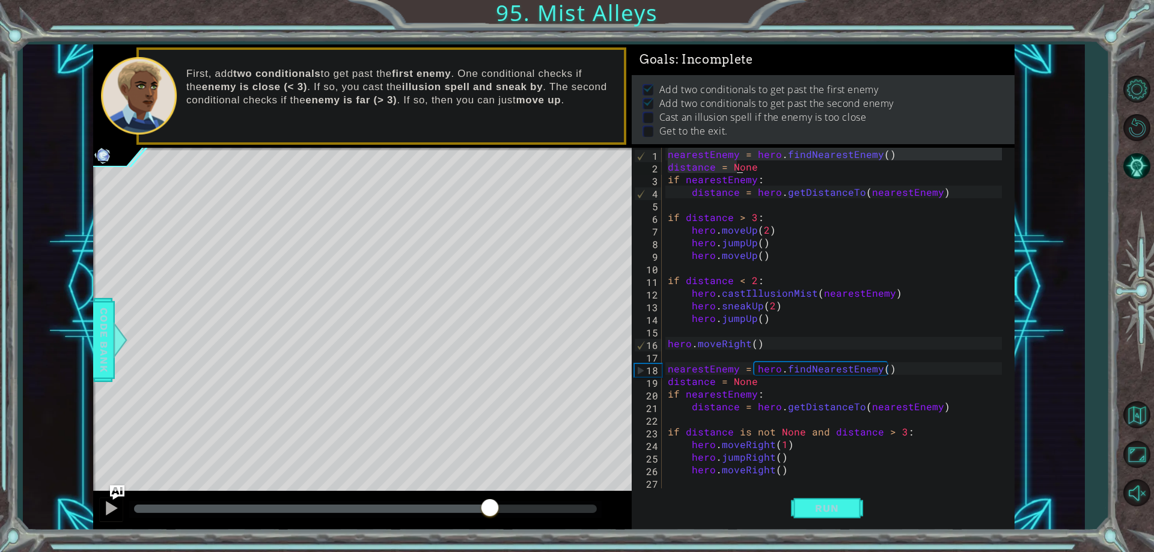
drag, startPoint x: 667, startPoint y: 156, endPoint x: 738, endPoint y: 168, distance: 72.5
click at [738, 168] on div "nearestEnemy = hero . findNearestEnemy ( ) distance = None if nearestEnemy : di…" at bounding box center [836, 331] width 342 height 366
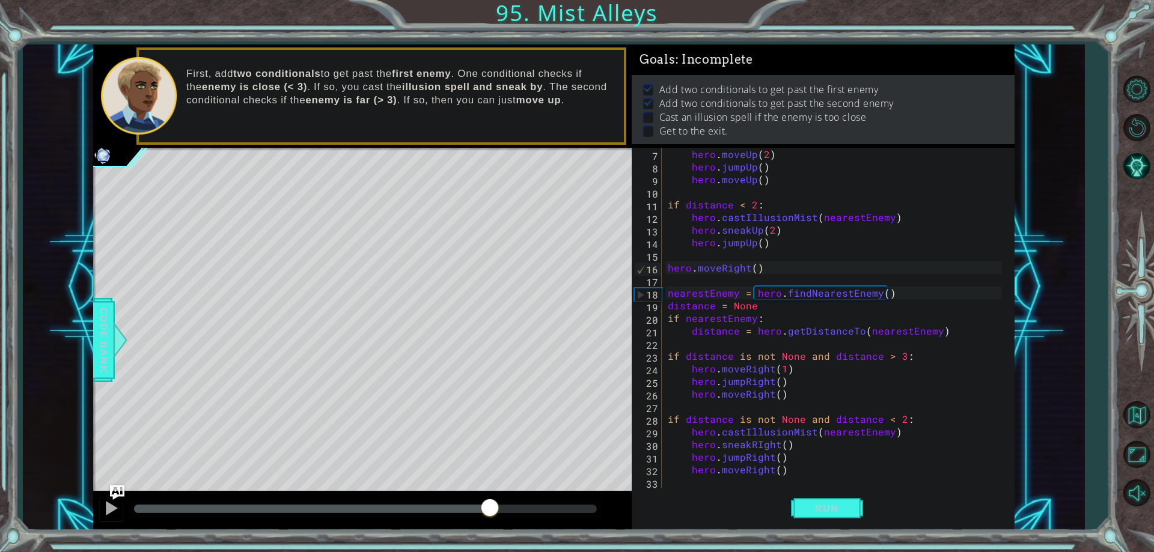
click at [934, 508] on div "Run" at bounding box center [826, 509] width 383 height 38
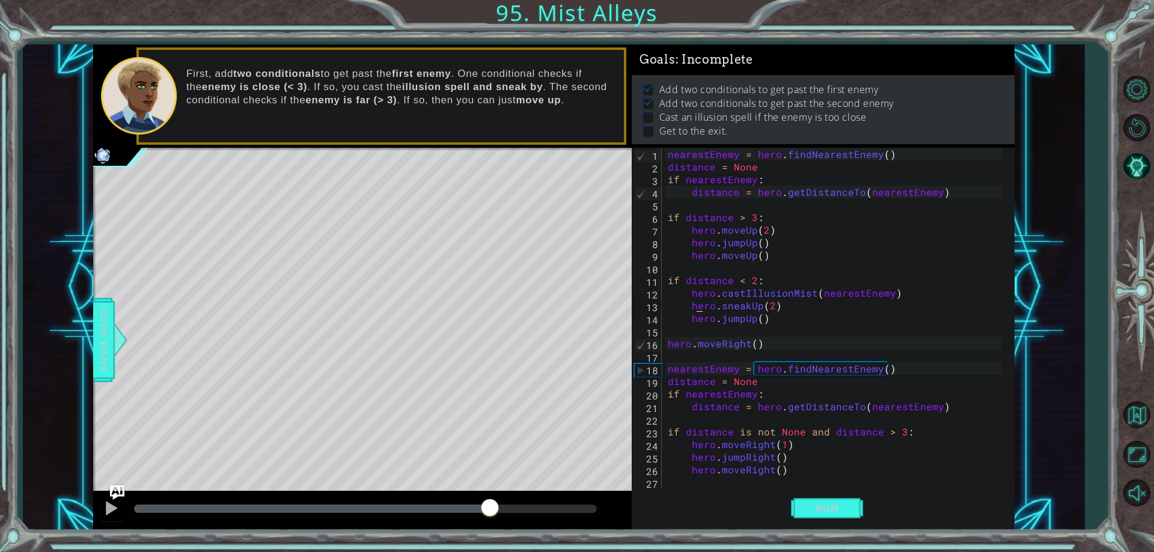
click at [106, 156] on img at bounding box center [102, 154] width 19 height 19
click at [121, 480] on div "Level Map" at bounding box center [370, 325] width 555 height 354
click at [121, 489] on img "Ask AI" at bounding box center [117, 493] width 16 height 16
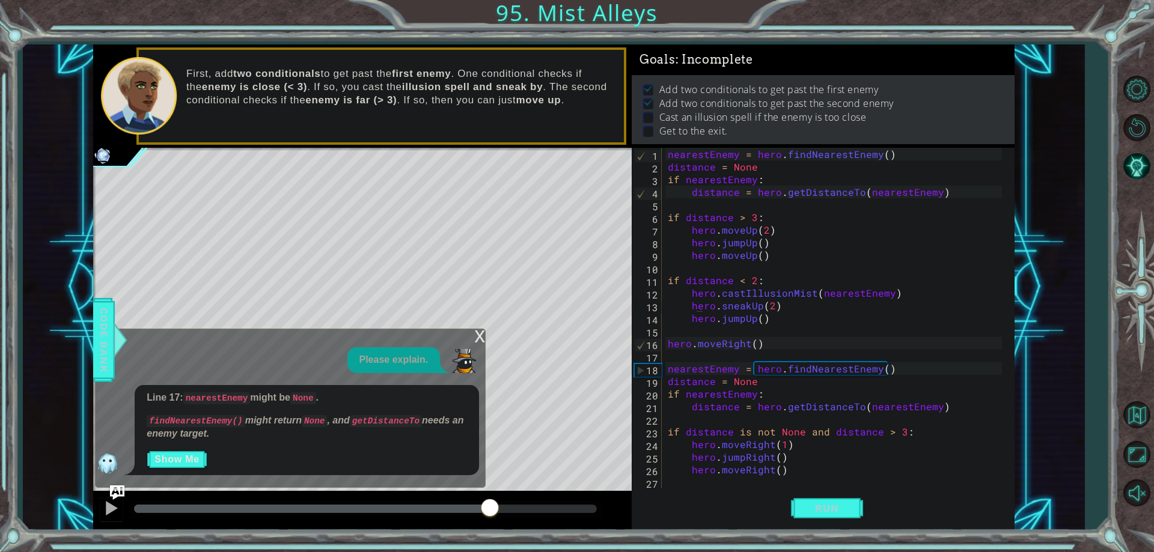
click at [479, 339] on div "x" at bounding box center [479, 335] width 11 height 12
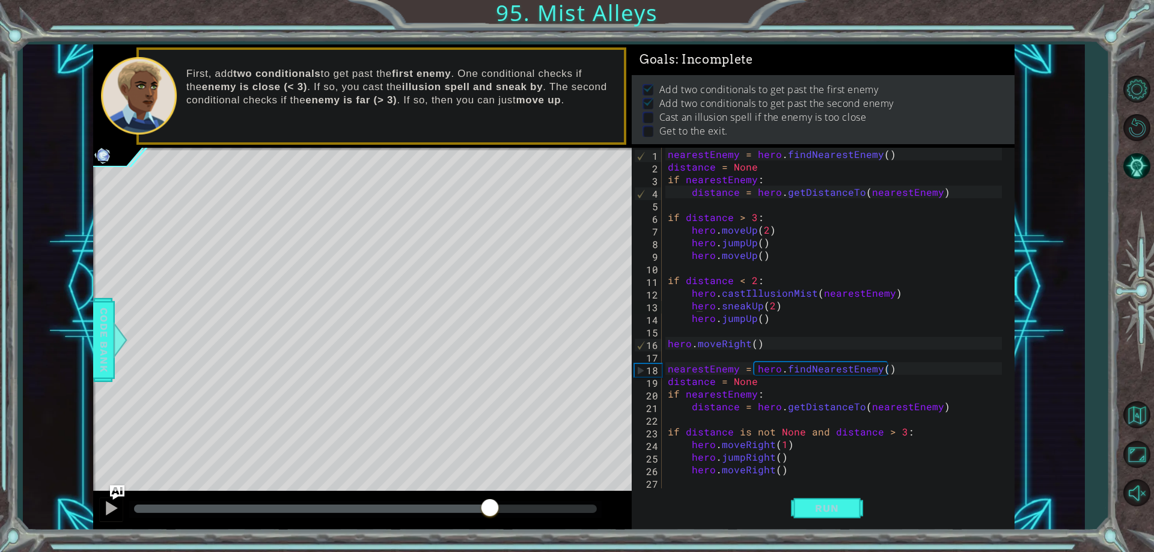
click at [109, 486] on div "Level Map" at bounding box center [370, 325] width 555 height 354
click at [115, 486] on img "Ask AI" at bounding box center [117, 493] width 16 height 16
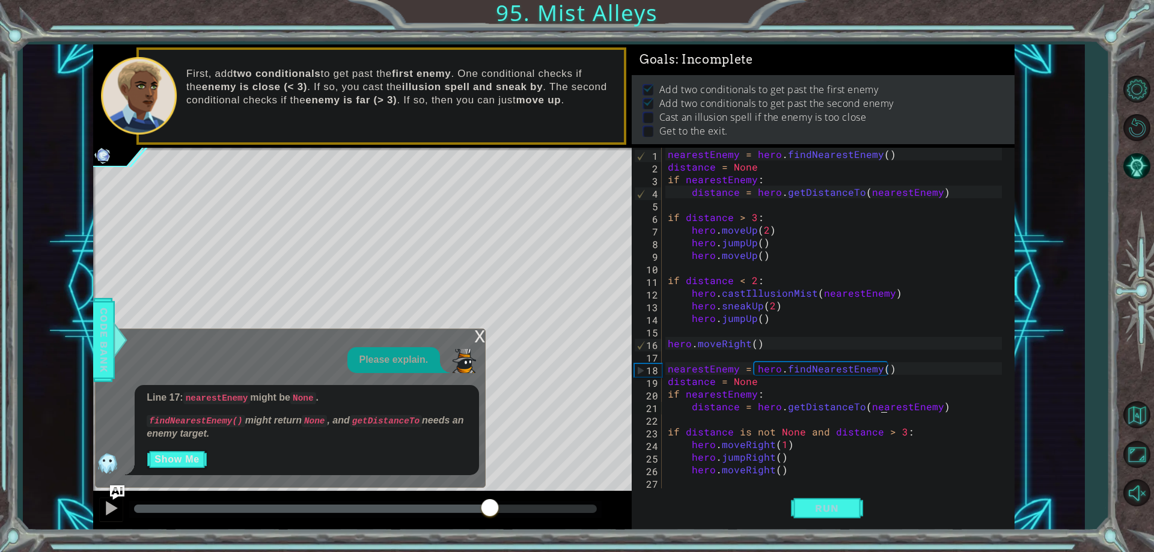
click at [881, 405] on div "nearestEnemy = hero . findNearestEnemy ( ) distance = None if nearestEnemy : di…" at bounding box center [836, 331] width 342 height 366
type textarea "distance = hero.getDistanceTo(nearestEnemy)"
click at [669, 356] on div "nearestEnemy = hero . findNearestEnemy ( ) distance = None if nearestEnemy : di…" at bounding box center [836, 331] width 342 height 366
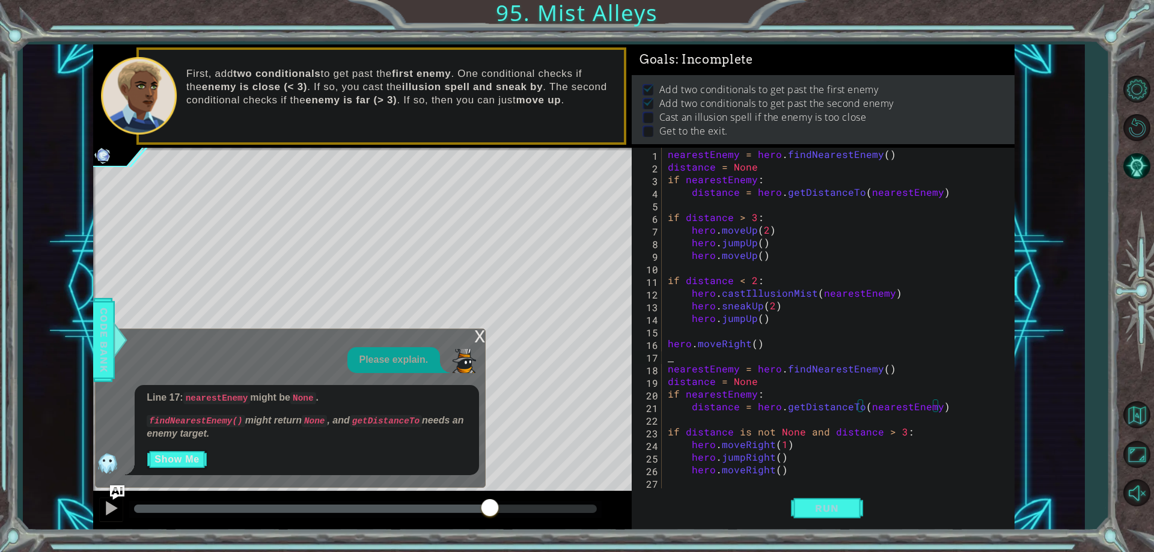
scroll to position [0, 0]
click at [882, 367] on div "nearestEnemy = hero . findNearestEnemy ( ) distance = None if nearestEnemy : di…" at bounding box center [836, 331] width 342 height 366
click at [881, 367] on div "nearestEnemy = hero . findNearestEnemy ( ) distance = None if nearestEnemy : di…" at bounding box center [836, 331] width 342 height 366
click at [197, 450] on button "Show Me" at bounding box center [177, 459] width 61 height 19
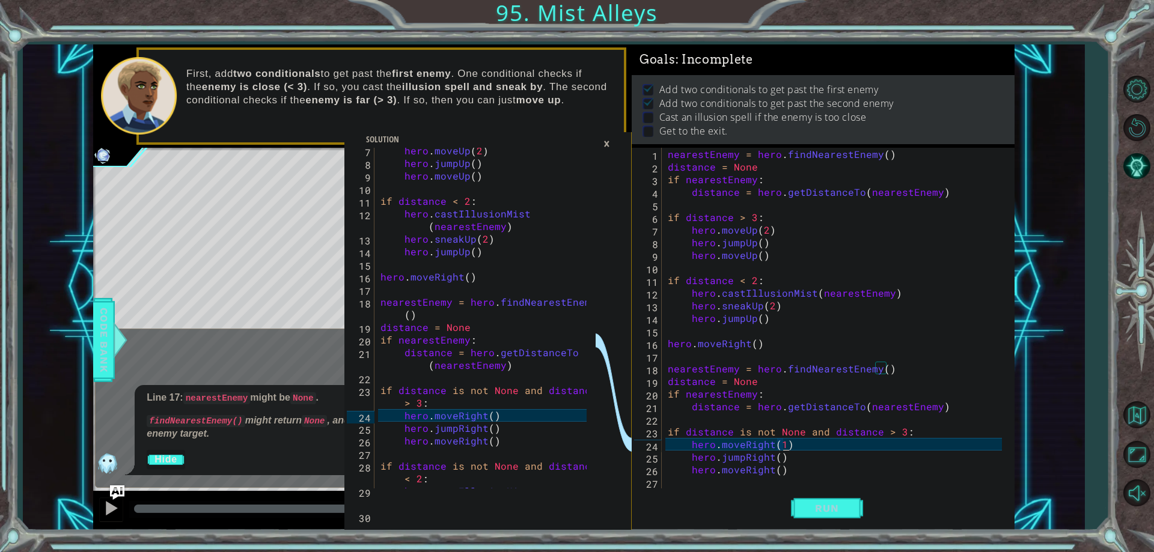
click at [782, 447] on div "nearestEnemy = hero . findNearestEnemy ( ) distance = None if nearestEnemy : di…" at bounding box center [836, 331] width 342 height 366
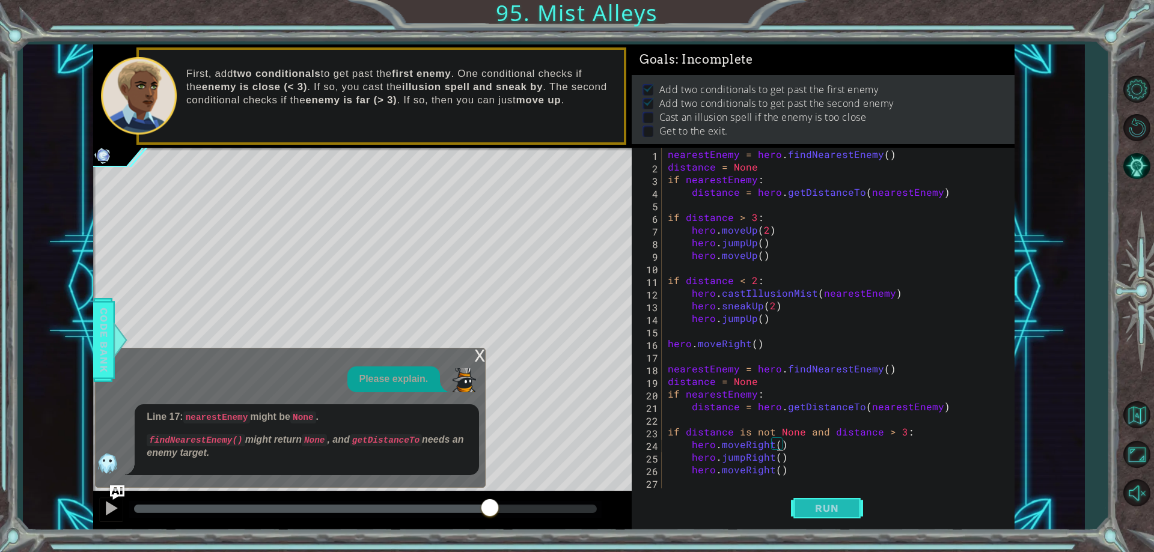
click at [813, 503] on span "Run" at bounding box center [826, 509] width 47 height 12
click at [482, 358] on div "x" at bounding box center [479, 355] width 11 height 12
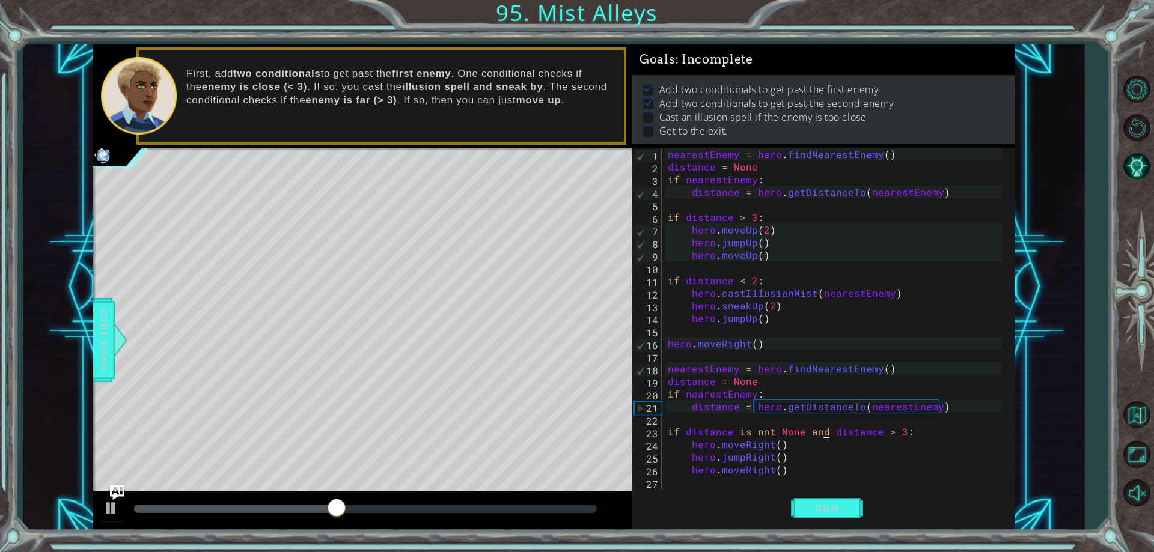
click at [827, 436] on div "nearestEnemy = hero . findNearestEnemy ( ) distance = None if nearestEnemy : di…" at bounding box center [836, 331] width 342 height 366
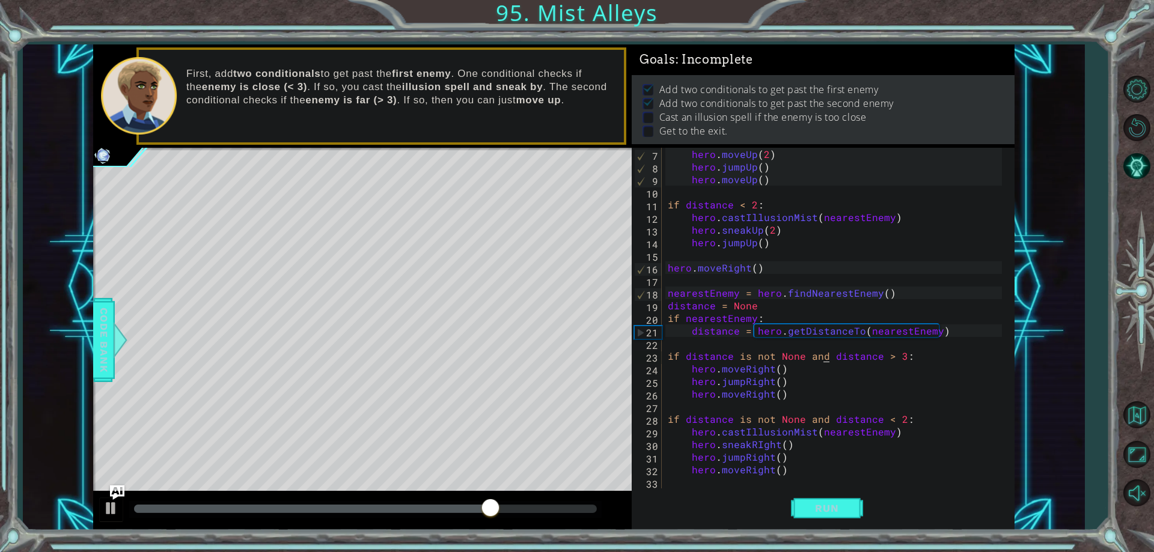
scroll to position [76, 0]
drag, startPoint x: 827, startPoint y: 359, endPoint x: 717, endPoint y: 356, distance: 110.6
click at [717, 356] on div "hero . moveUp ( 2 ) hero . jumpUp ( ) hero . moveUp ( ) if distance < 2 : hero …" at bounding box center [836, 331] width 342 height 366
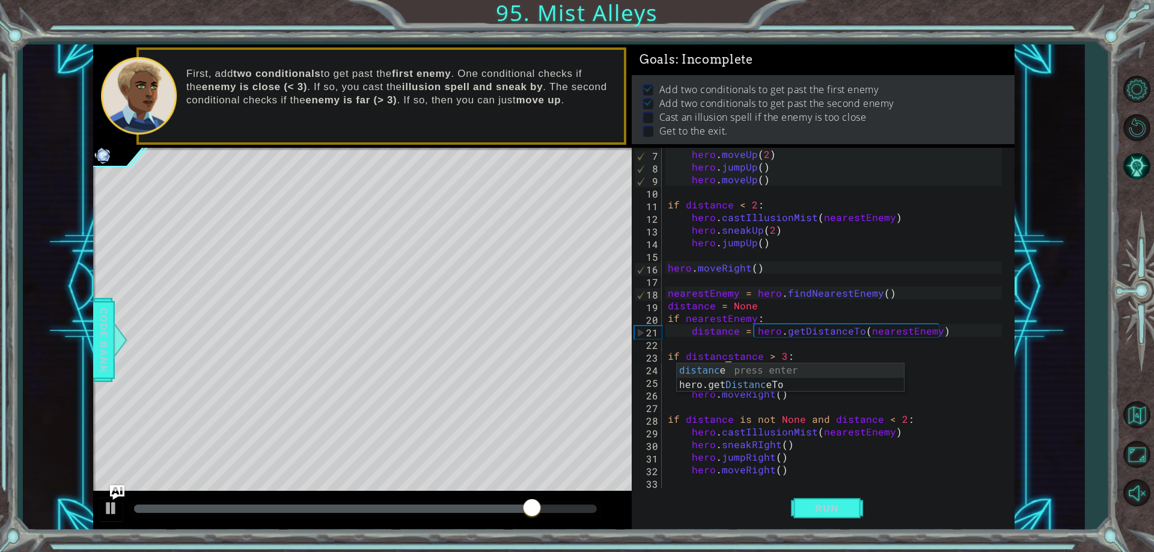
scroll to position [0, 4]
click at [795, 358] on div "hero . moveUp ( 2 ) hero . jumpUp ( ) hero . moveUp ( ) if distance < 2 : hero …" at bounding box center [836, 331] width 342 height 366
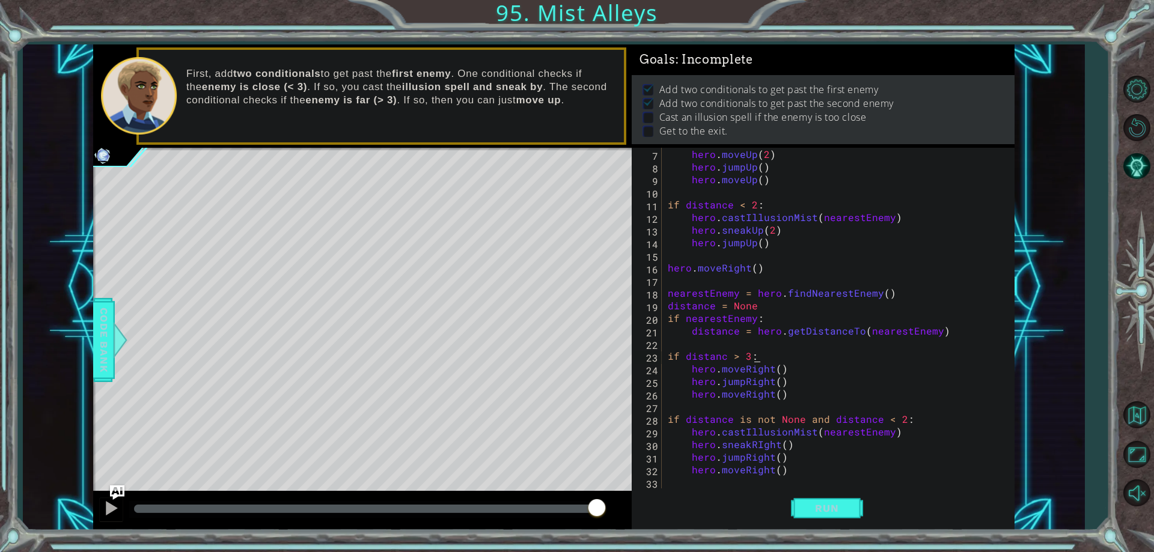
click at [726, 364] on div "hero . moveUp ( 2 ) hero . jumpUp ( ) hero . moveUp ( ) if distance < 2 : hero …" at bounding box center [836, 331] width 342 height 366
click at [724, 356] on div "hero . moveUp ( 2 ) hero . jumpUp ( ) hero . moveUp ( ) if distance < 2 : hero …" at bounding box center [836, 331] width 342 height 366
click at [870, 420] on div "hero . moveUp ( 2 ) hero . jumpUp ( ) hero . moveUp ( ) if distance < 2 : hero …" at bounding box center [836, 331] width 342 height 366
drag, startPoint x: 870, startPoint y: 420, endPoint x: 738, endPoint y: 424, distance: 132.9
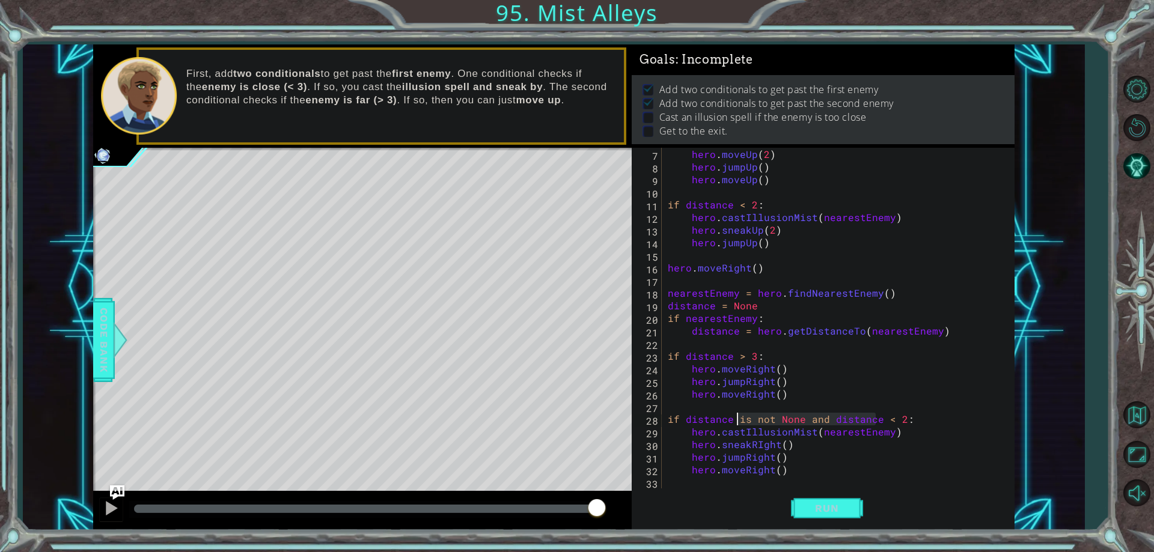
click at [738, 424] on div "hero . moveUp ( 2 ) hero . jumpUp ( ) hero . moveUp ( ) if distance < 2 : hero …" at bounding box center [836, 331] width 342 height 366
click at [777, 457] on div "hero . moveUp ( 2 ) hero . jumpUp ( ) hero . moveUp ( ) if distance < 2 : hero …" at bounding box center [836, 331] width 342 height 366
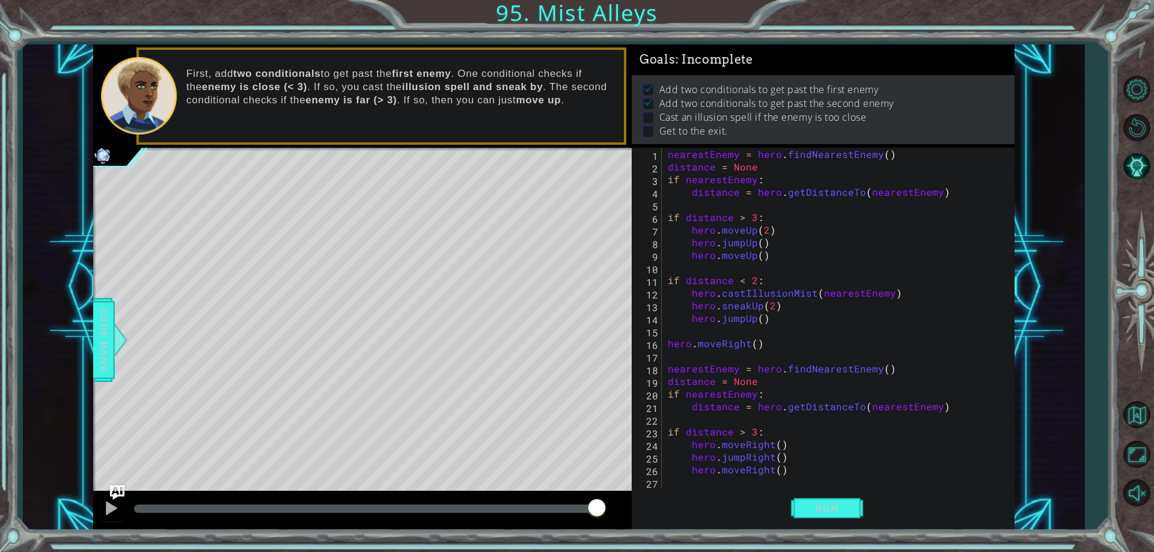
click at [103, 308] on span "Code Bank" at bounding box center [103, 340] width 19 height 73
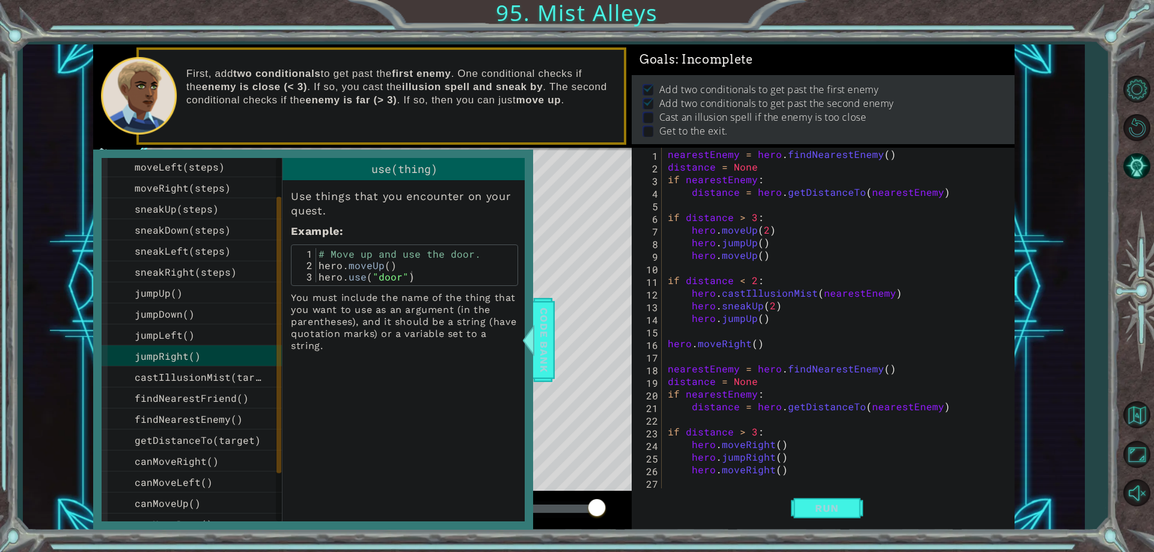
scroll to position [183, 0]
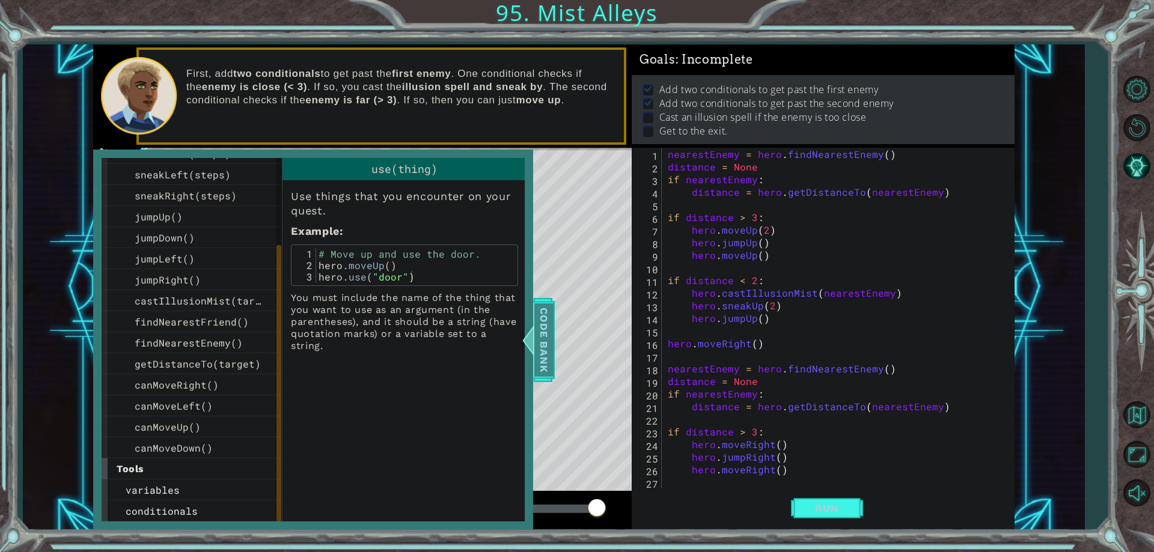
click at [551, 350] on span "Code Bank" at bounding box center [543, 340] width 19 height 73
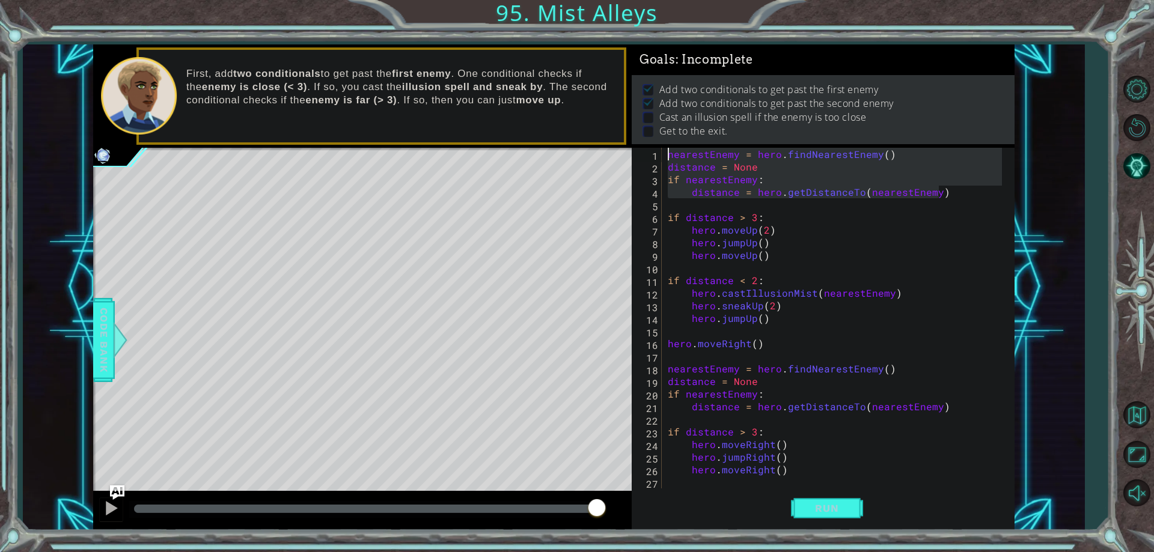
drag, startPoint x: 939, startPoint y: 192, endPoint x: 682, endPoint y: 147, distance: 261.2
click at [682, 147] on div "Goals : Incomplete Add two conditionals to get past the first enemy Add two con…" at bounding box center [823, 287] width 383 height 486
type textarea "nearestEnemy = hero.findNearestEnemy() distance = None"
click at [791, 417] on div "nearestEnemy = hero . findNearestEnemy ( ) distance = None if nearestEnemy : di…" at bounding box center [836, 331] width 342 height 366
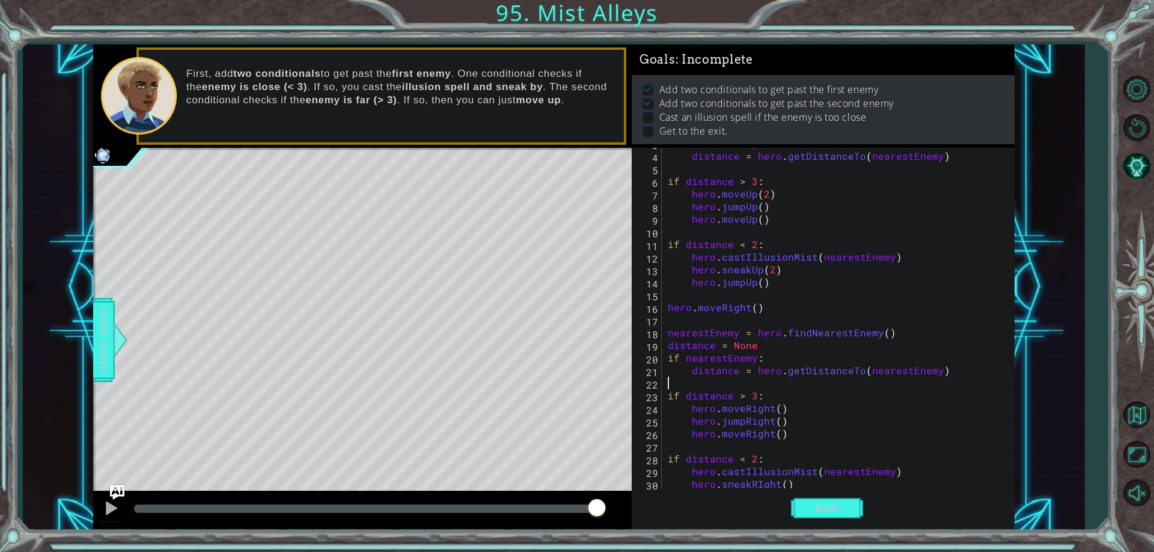
scroll to position [0, 0]
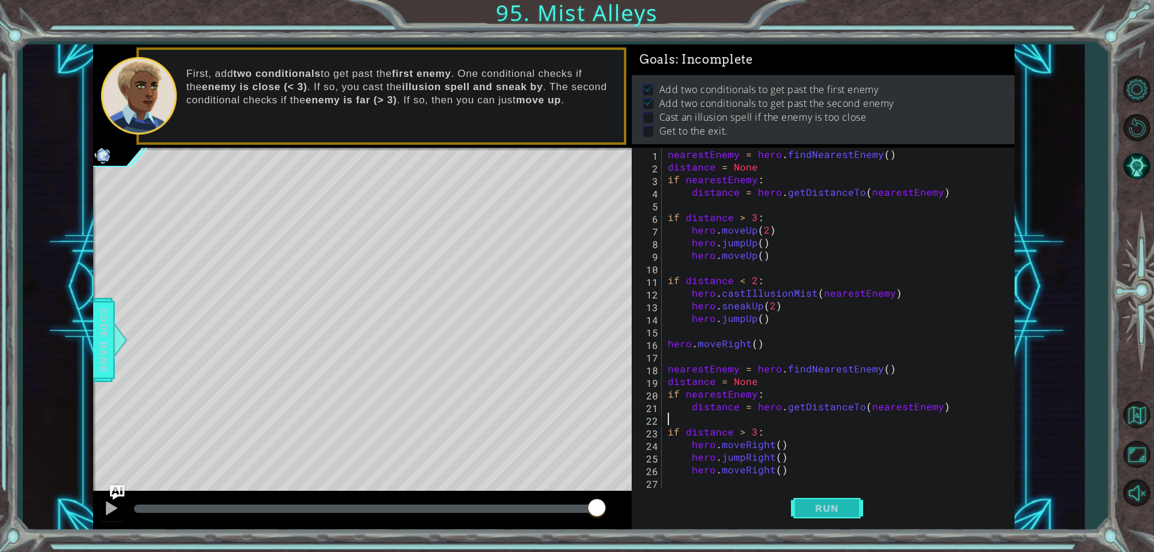
click at [818, 500] on button "Run" at bounding box center [827, 509] width 72 height 38
drag, startPoint x: 151, startPoint y: 506, endPoint x: 335, endPoint y: 508, distance: 184.6
click at [335, 508] on div at bounding box center [336, 509] width 22 height 22
drag, startPoint x: 362, startPoint y: 511, endPoint x: 151, endPoint y: 509, distance: 211.0
click at [151, 509] on div at bounding box center [152, 509] width 22 height 22
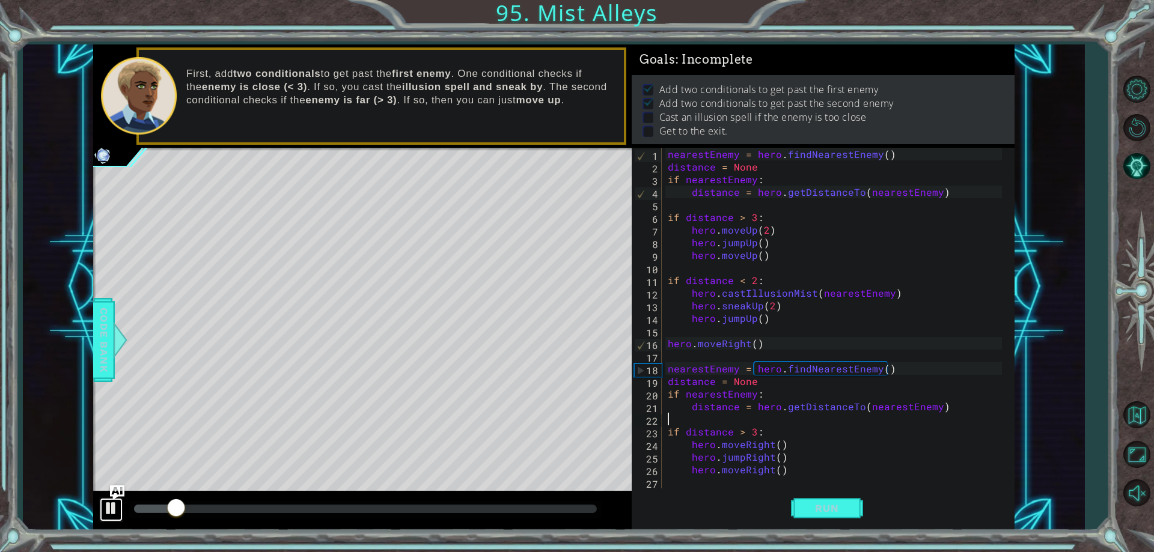
click at [111, 509] on div at bounding box center [111, 509] width 16 height 16
click at [754, 278] on div "nearestEnemy = hero . findNearestEnemy ( ) distance = None if nearestEnemy : di…" at bounding box center [836, 331] width 342 height 366
click at [747, 280] on div "nearestEnemy = hero . findNearestEnemy ( ) distance = None if nearestEnemy : di…" at bounding box center [836, 331] width 342 height 366
click at [746, 280] on div "nearestEnemy = hero . findNearestEnemy ( ) distance = None if nearestEnemy : di…" at bounding box center [836, 331] width 342 height 366
click at [741, 281] on div "nearestEnemy = hero . findNearestEnemy ( ) distance = None if nearestEnemy : di…" at bounding box center [836, 331] width 342 height 366
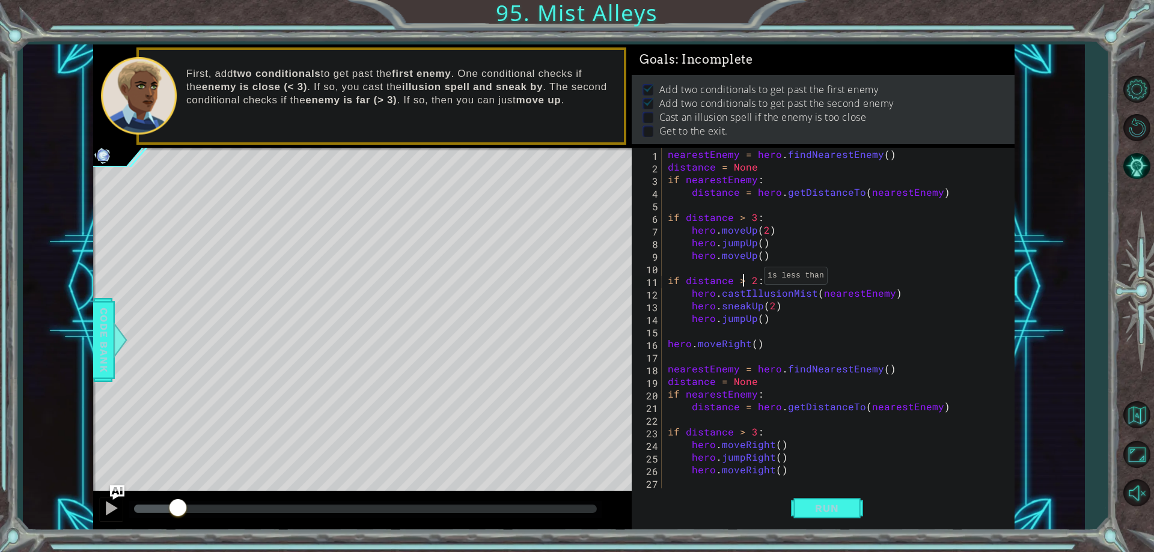
scroll to position [0, 5]
click at [745, 223] on div "nearestEnemy = hero . findNearestEnemy ( ) distance = None if nearestEnemy : di…" at bounding box center [836, 331] width 342 height 366
click at [836, 499] on button "Run" at bounding box center [827, 509] width 72 height 38
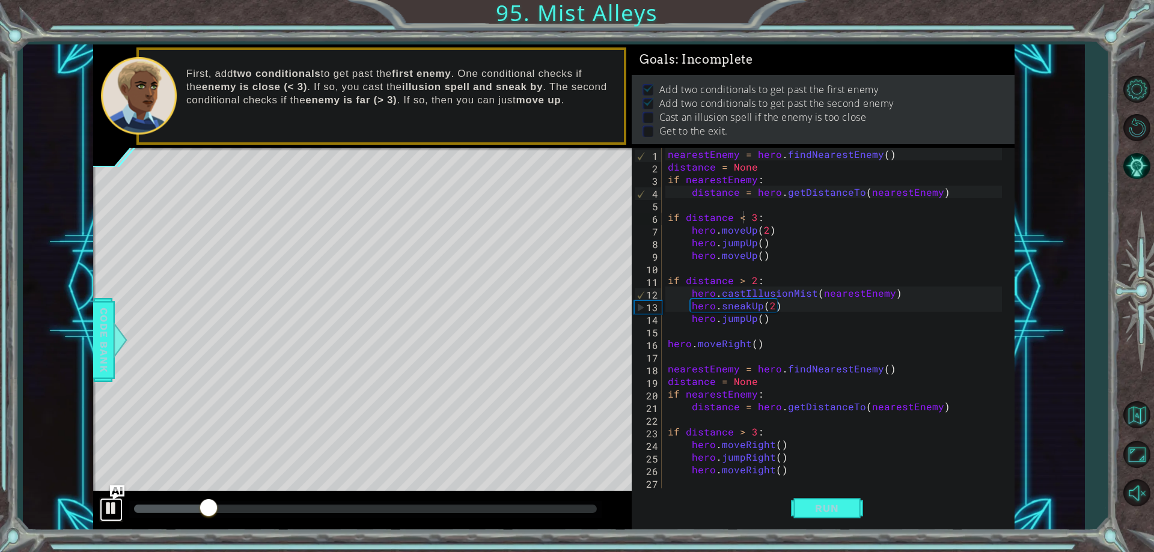
click at [118, 510] on div at bounding box center [111, 509] width 16 height 16
click at [745, 281] on div "nearestEnemy = hero . findNearestEnemy ( ) distance = None if nearestEnemy : di…" at bounding box center [836, 331] width 342 height 366
click at [756, 280] on div "nearestEnemy = hero . findNearestEnemy ( ) distance = None if nearestEnemy : di…" at bounding box center [836, 331] width 342 height 366
type textarea "if distance < 3:"
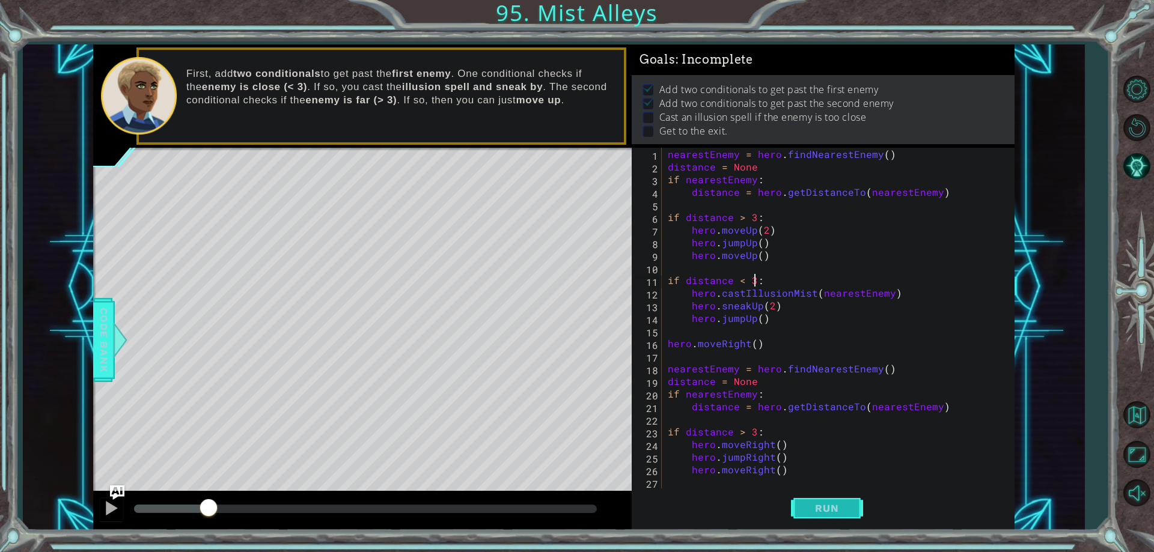
click at [809, 505] on span "Run" at bounding box center [826, 509] width 47 height 12
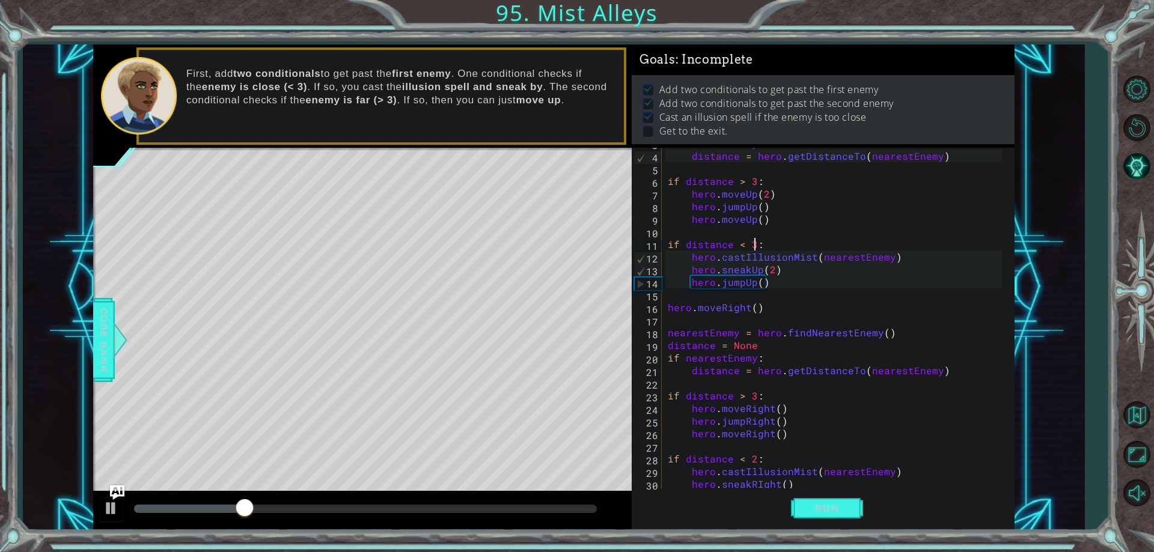
scroll to position [76, 0]
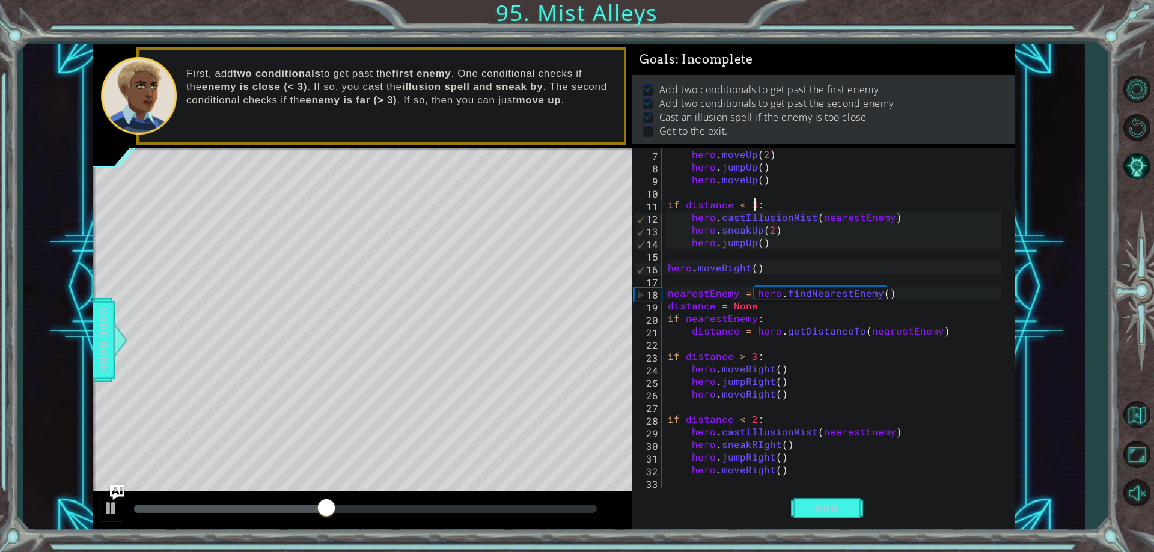
click at [769, 255] on div "hero . moveUp ( 2 ) hero . jumpUp ( ) hero . moveUp ( ) if distance < 3 : hero …" at bounding box center [836, 331] width 342 height 366
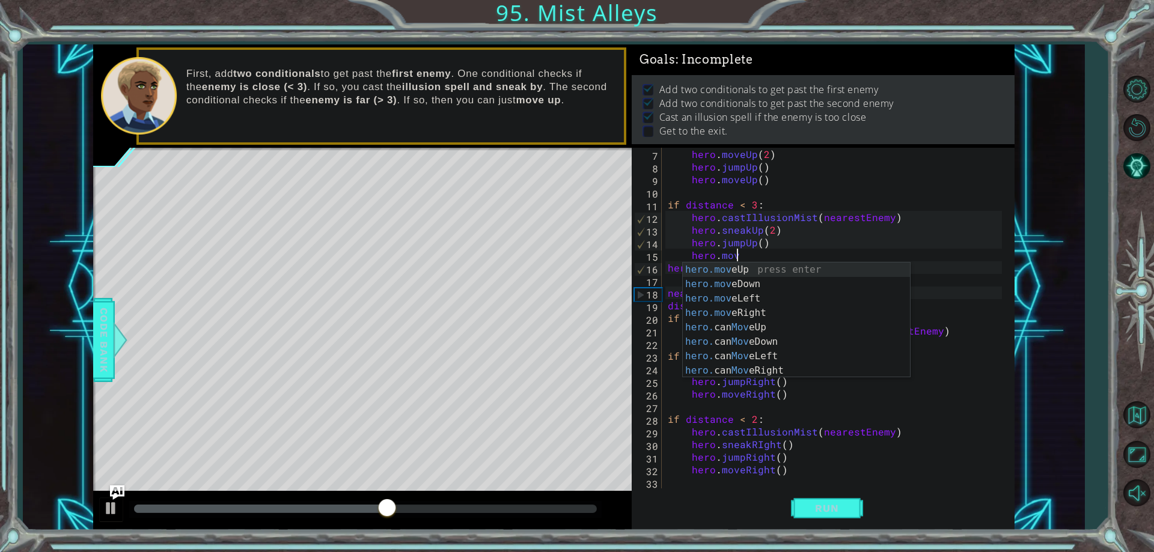
scroll to position [0, 4]
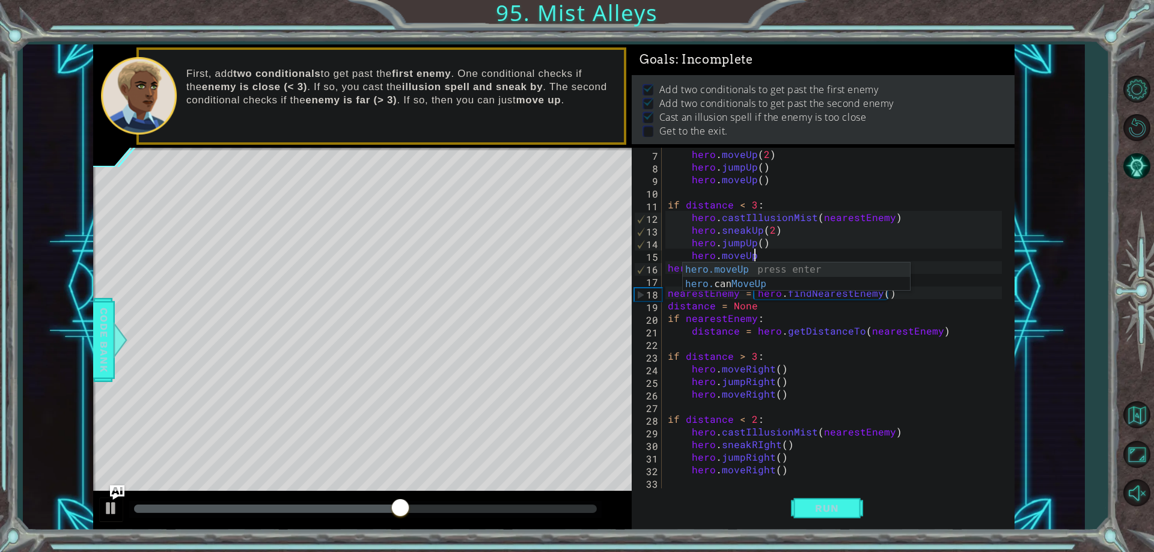
type textarea "hero.moveUp()"
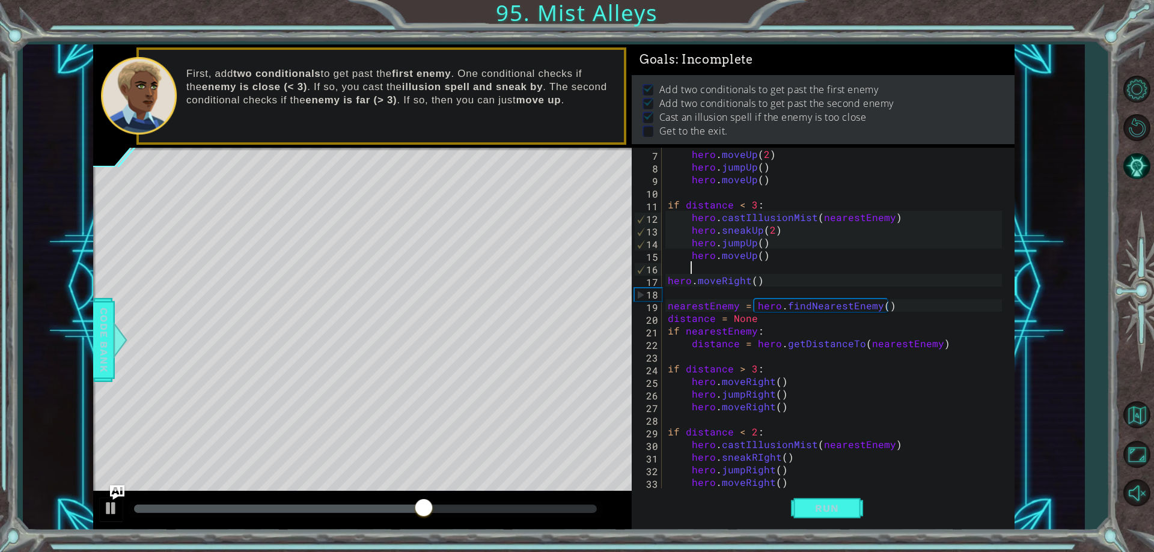
scroll to position [0, 1]
click at [826, 514] on span "Run" at bounding box center [826, 509] width 47 height 12
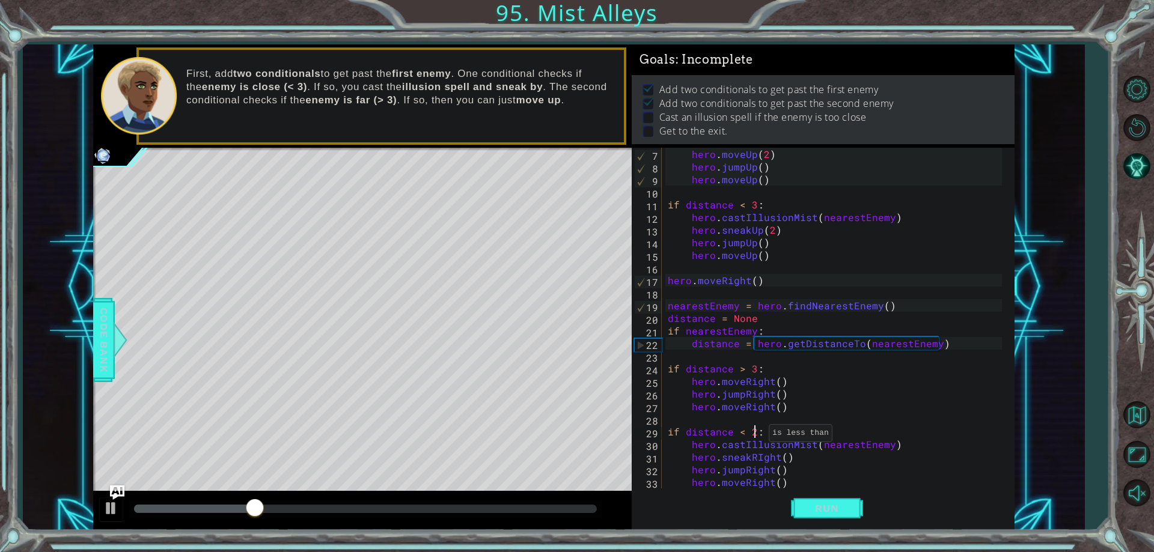
click at [754, 436] on div "hero . moveUp ( 2 ) hero . jumpUp ( ) hero . moveUp ( ) if distance < 3 : hero …" at bounding box center [836, 331] width 342 height 366
click at [819, 500] on button "Run" at bounding box center [827, 509] width 72 height 38
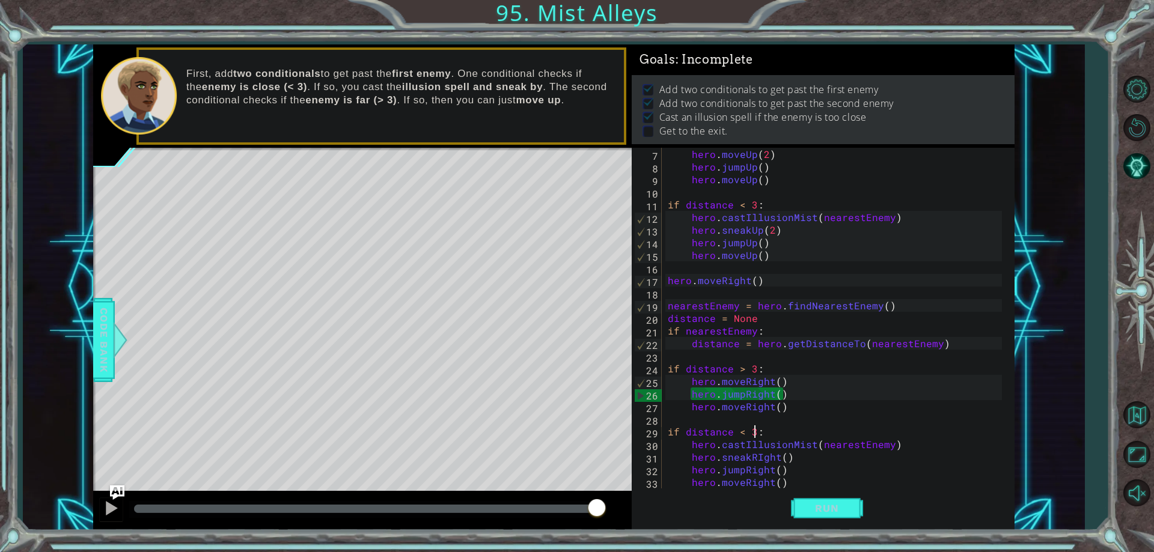
click at [788, 397] on div "hero . moveUp ( 2 ) hero . jumpUp ( ) hero . moveUp ( ) if distance < 3 : hero …" at bounding box center [836, 331] width 342 height 366
click at [810, 497] on button "Run" at bounding box center [827, 509] width 72 height 38
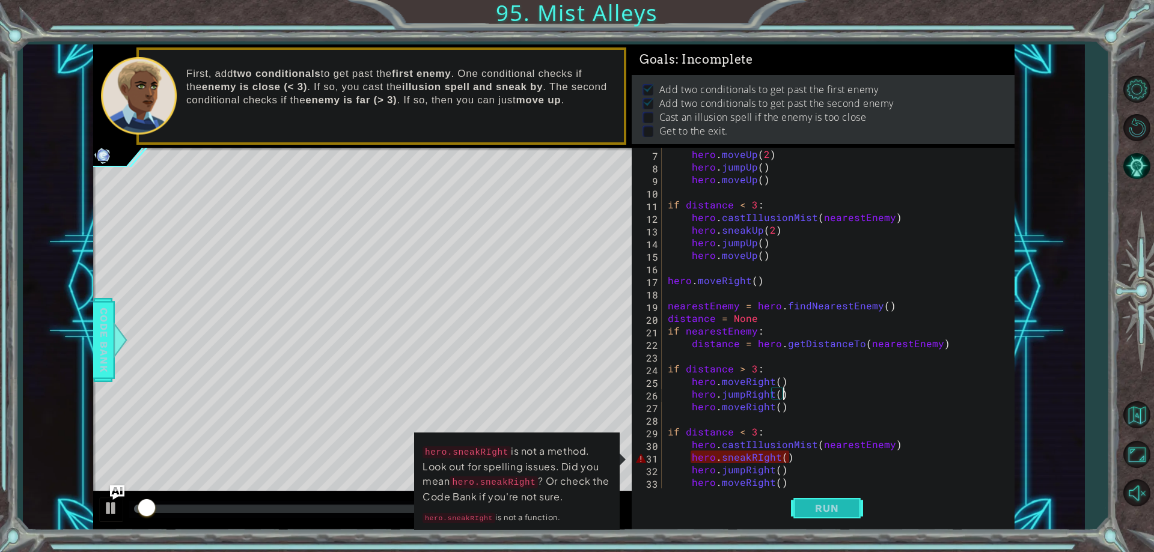
click at [810, 497] on button "Run" at bounding box center [827, 509] width 72 height 38
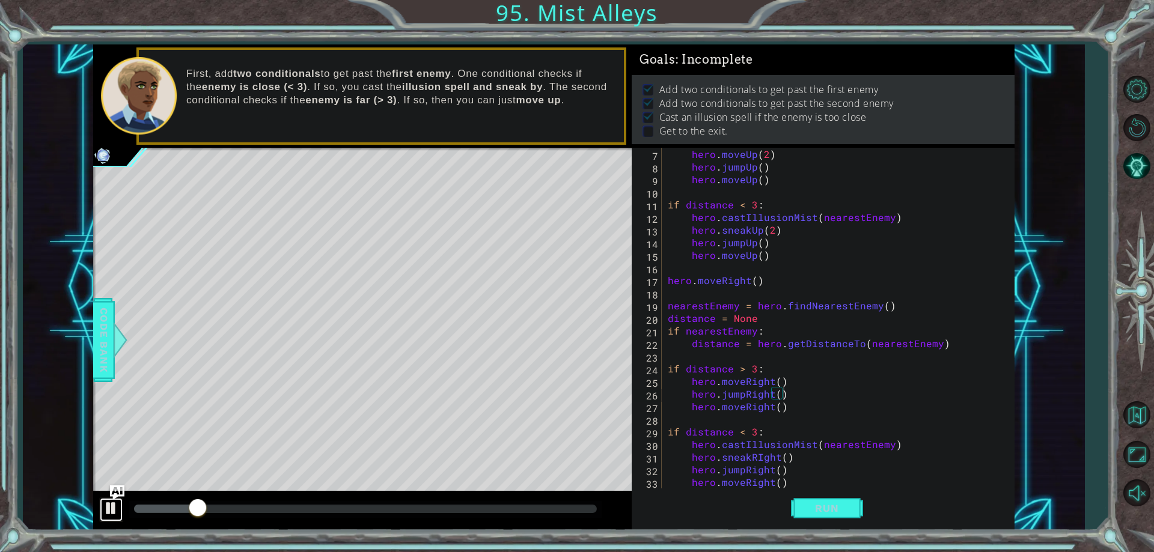
click at [112, 507] on div at bounding box center [111, 509] width 16 height 16
click at [777, 381] on div "hero . moveUp ( 2 ) hero . jumpUp ( ) hero . moveUp ( ) if distance < 3 : hero …" at bounding box center [836, 331] width 342 height 366
click at [821, 500] on button "Run" at bounding box center [827, 509] width 72 height 38
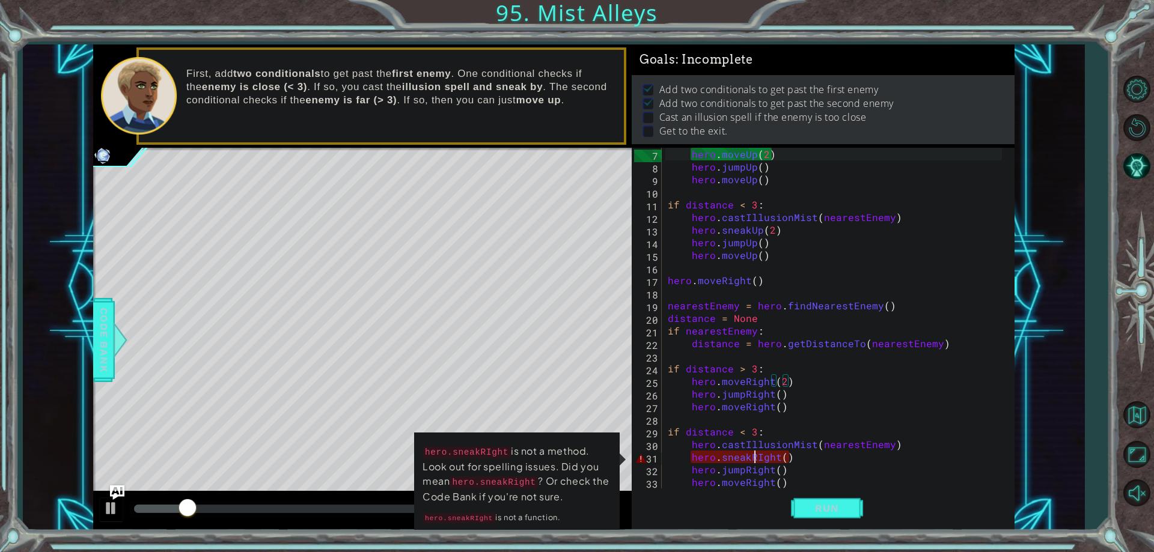
click at [756, 457] on div "hero . moveUp ( 2 ) hero . jumpUp ( ) hero . moveUp ( ) if distance < 3 : hero …" at bounding box center [836, 331] width 342 height 366
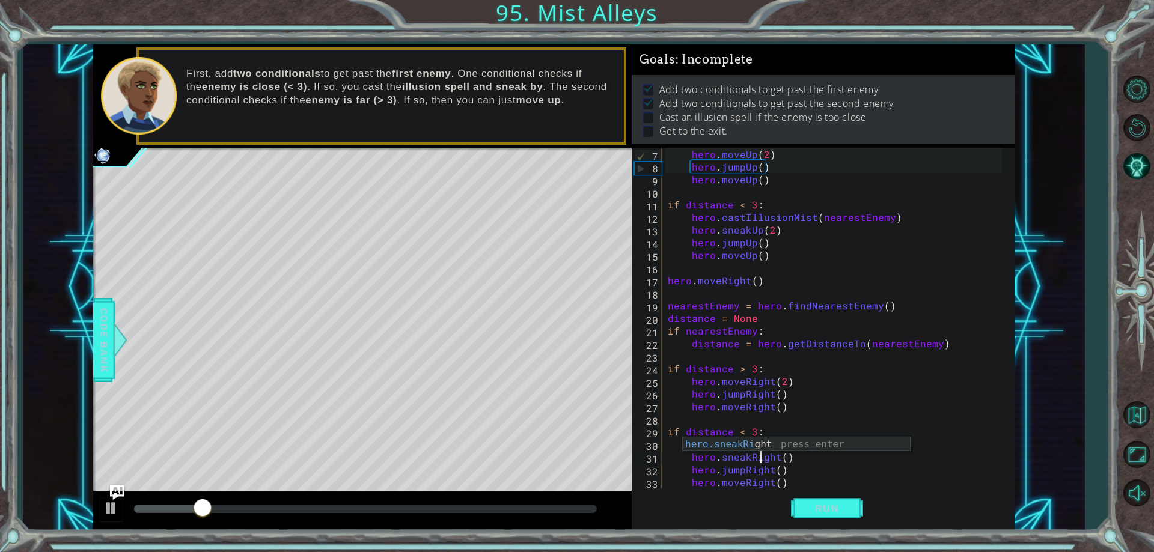
scroll to position [0, 6]
click at [769, 445] on div "hero.sneakRi ght press enter" at bounding box center [796, 459] width 227 height 43
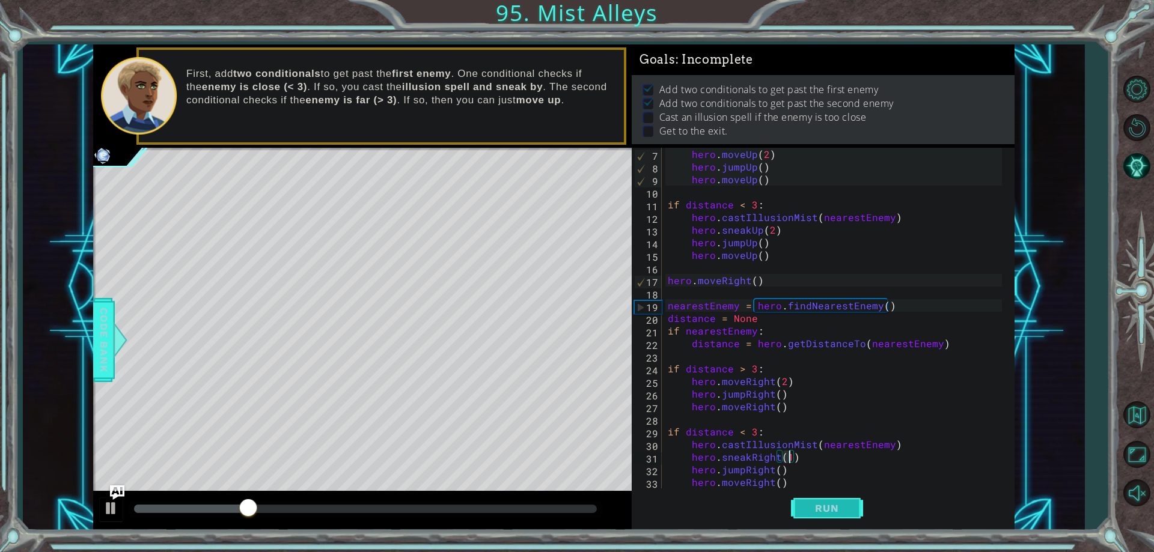
type textarea "hero.sneakRight(1)"
click at [820, 498] on button "Run" at bounding box center [827, 509] width 72 height 38
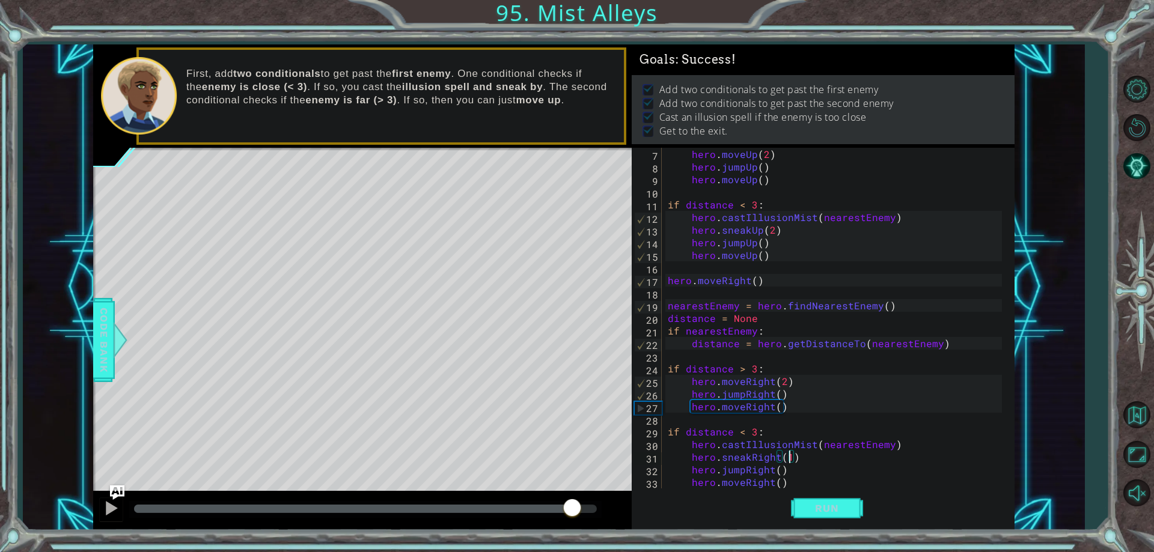
drag, startPoint x: 248, startPoint y: 504, endPoint x: 573, endPoint y: 476, distance: 325.8
click at [573, 476] on div "methods hero use(thing) moveUp(steps) moveDown(steps) moveLeft(steps) moveRight…" at bounding box center [554, 287] width 922 height 486
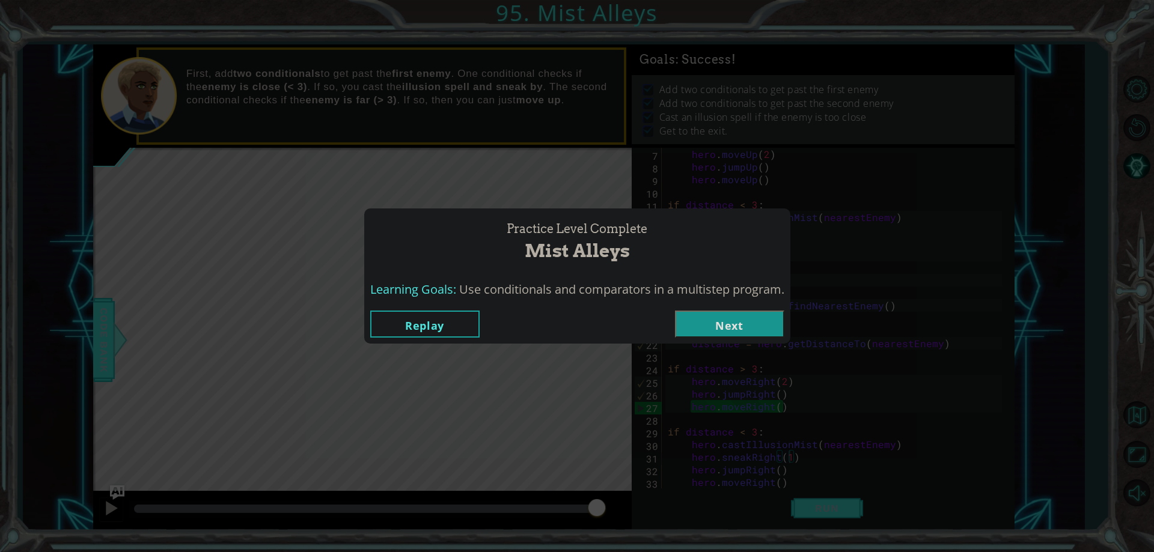
click at [717, 321] on button "Next" at bounding box center [729, 324] width 109 height 27
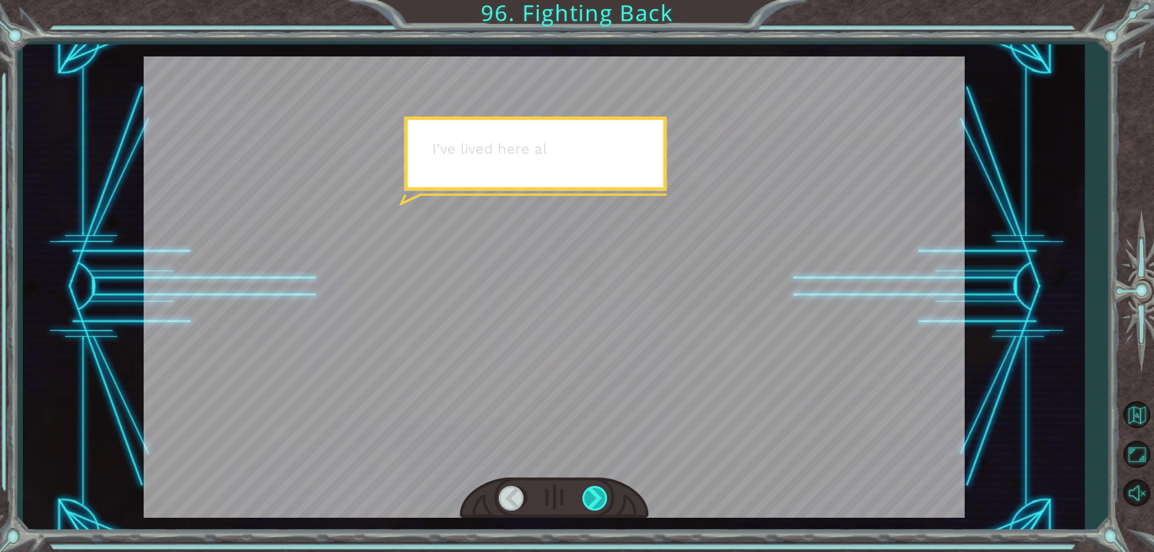
click at [602, 492] on div at bounding box center [596, 498] width 27 height 25
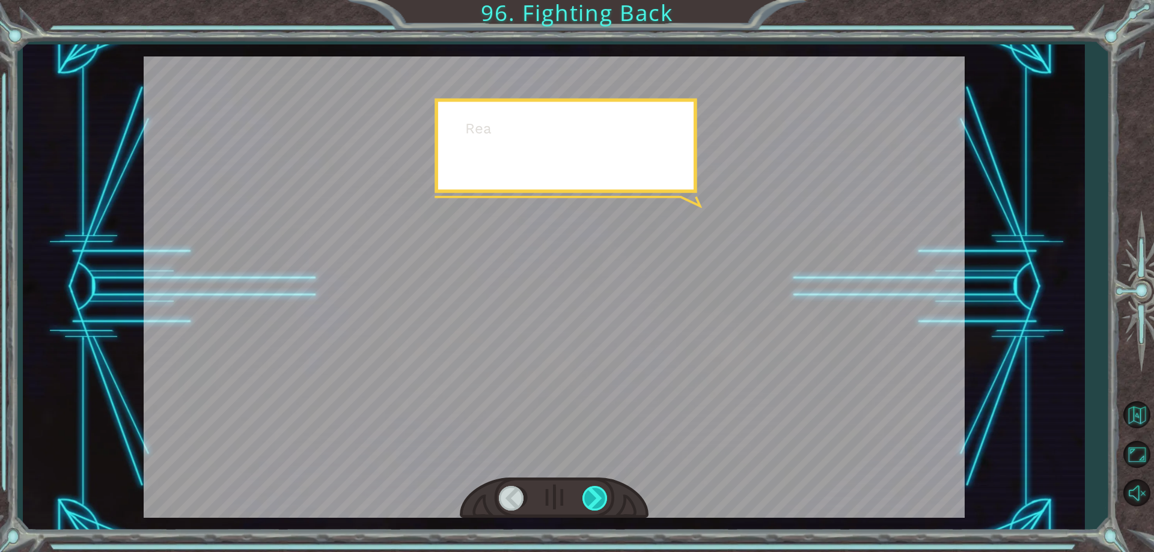
click at [602, 489] on div at bounding box center [596, 498] width 27 height 25
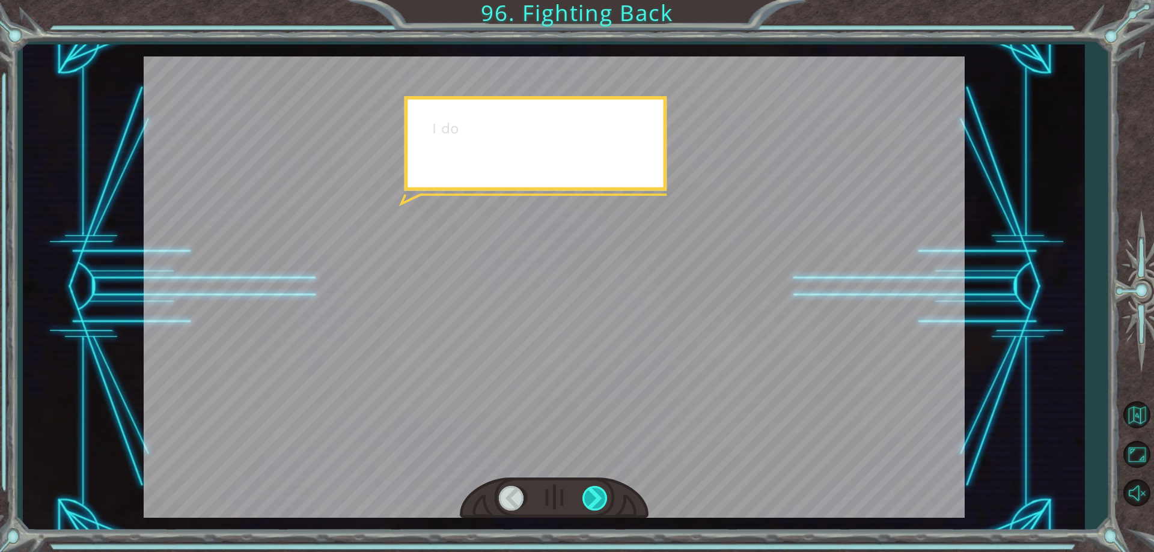
click at [602, 489] on div at bounding box center [596, 498] width 27 height 25
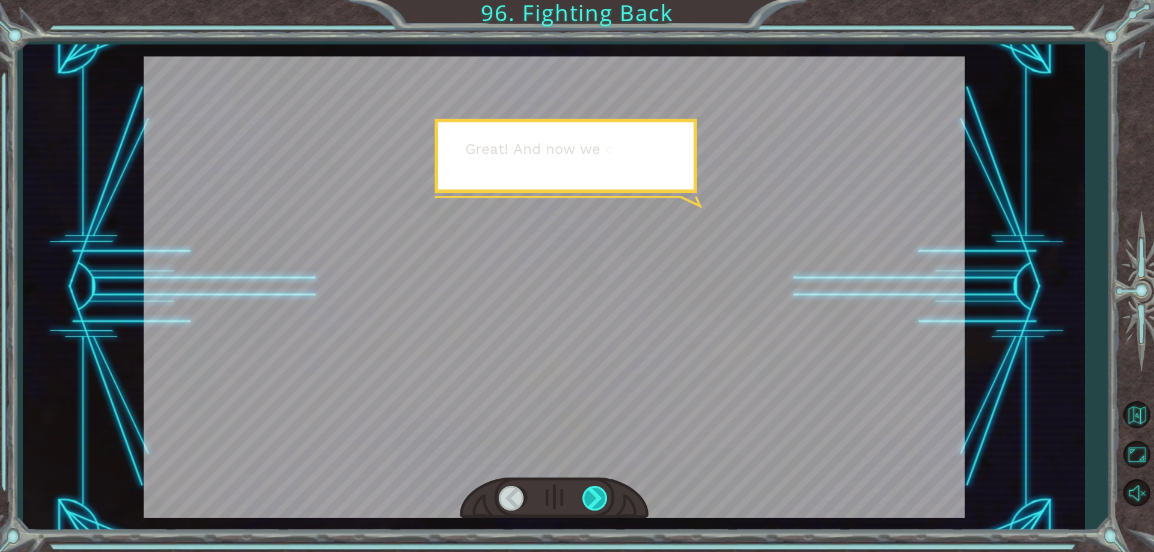
click at [597, 496] on div at bounding box center [596, 498] width 27 height 25
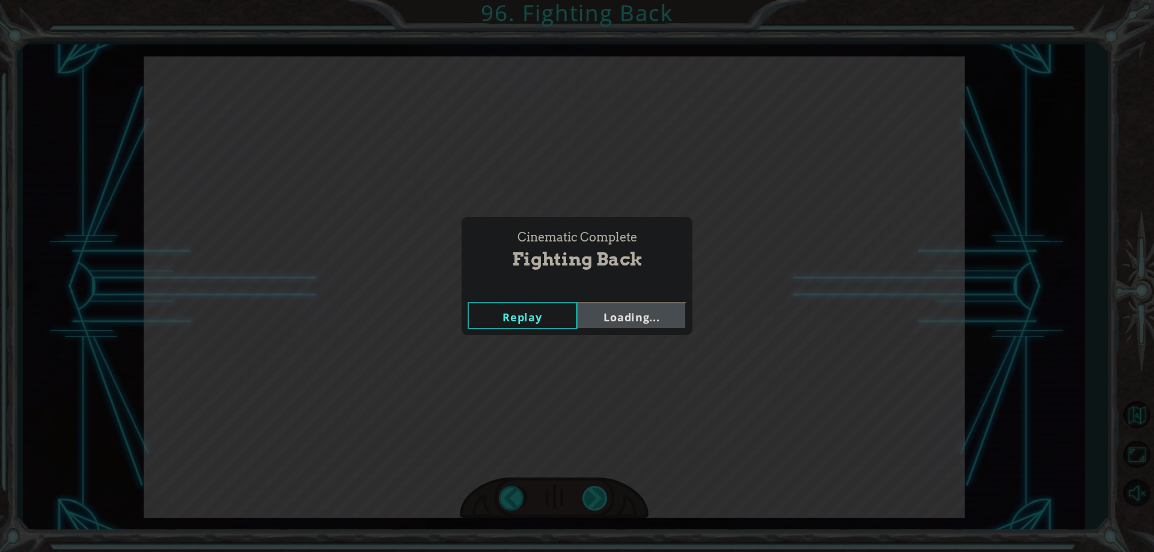
click at [597, 496] on div "Cinematic Complete Fighting Back Replay Loading..." at bounding box center [577, 276] width 1154 height 552
click at [621, 331] on div "Replay Next" at bounding box center [577, 315] width 231 height 39
click at [616, 328] on button "Next" at bounding box center [631, 315] width 109 height 27
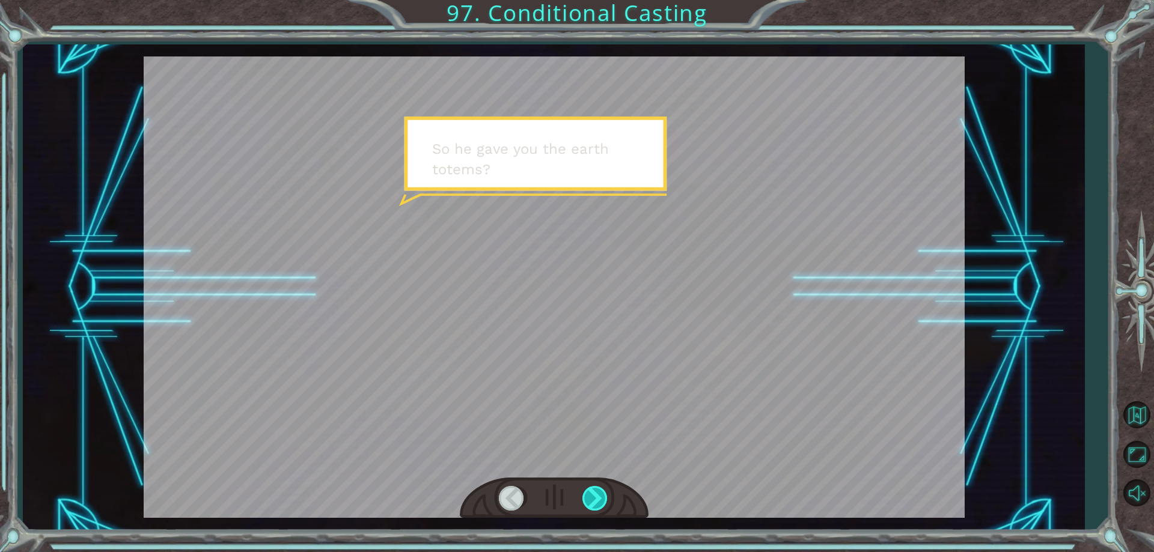
click at [595, 500] on div at bounding box center [596, 498] width 27 height 25
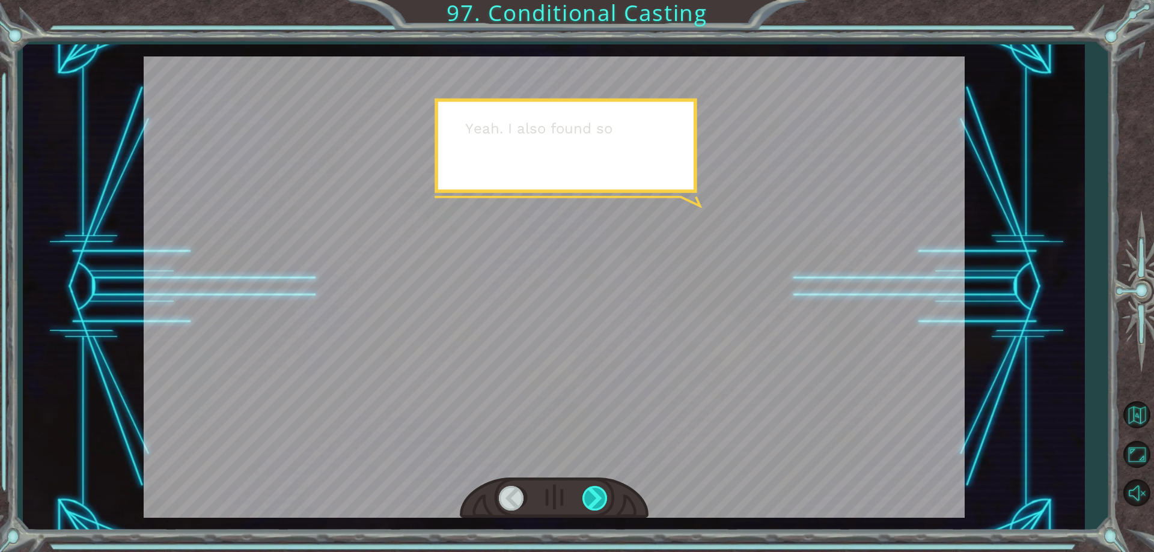
click at [591, 505] on div at bounding box center [596, 498] width 27 height 25
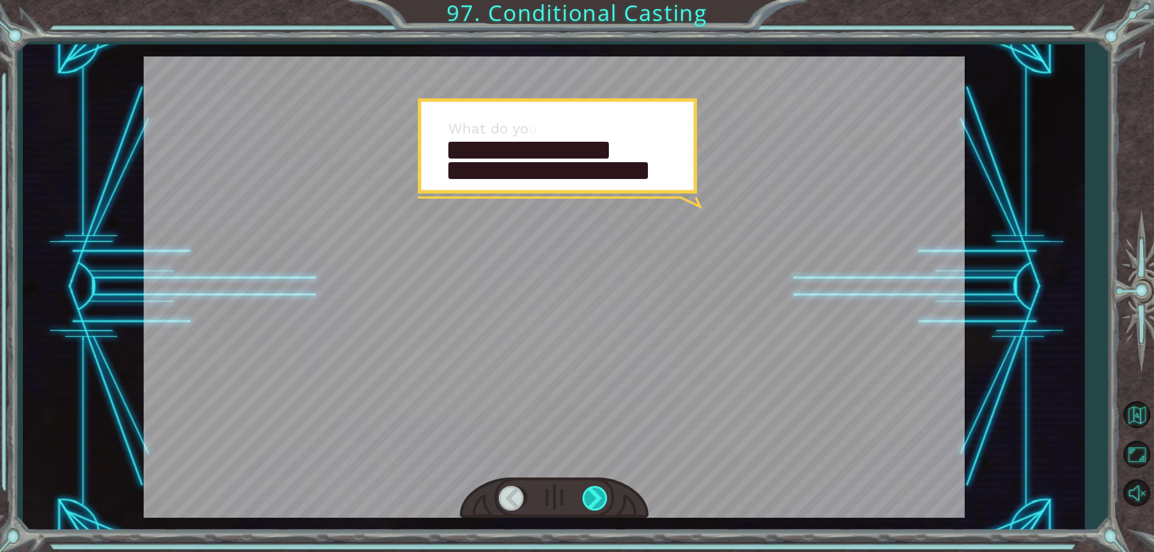
click at [592, 497] on div at bounding box center [596, 498] width 27 height 25
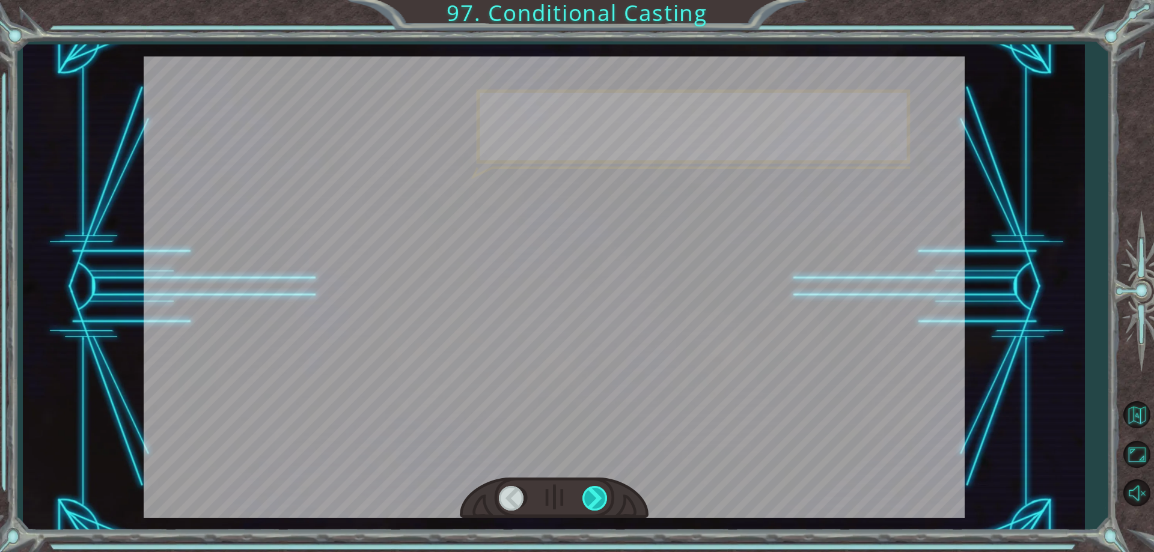
click at [592, 497] on div at bounding box center [596, 498] width 27 height 25
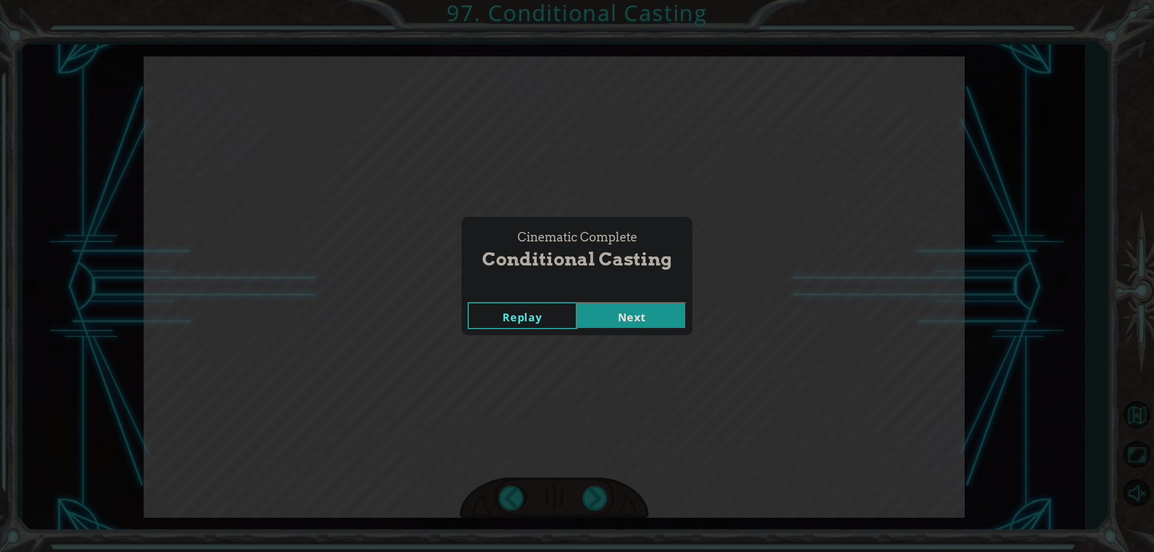
click at [634, 314] on button "Next" at bounding box center [631, 315] width 109 height 27
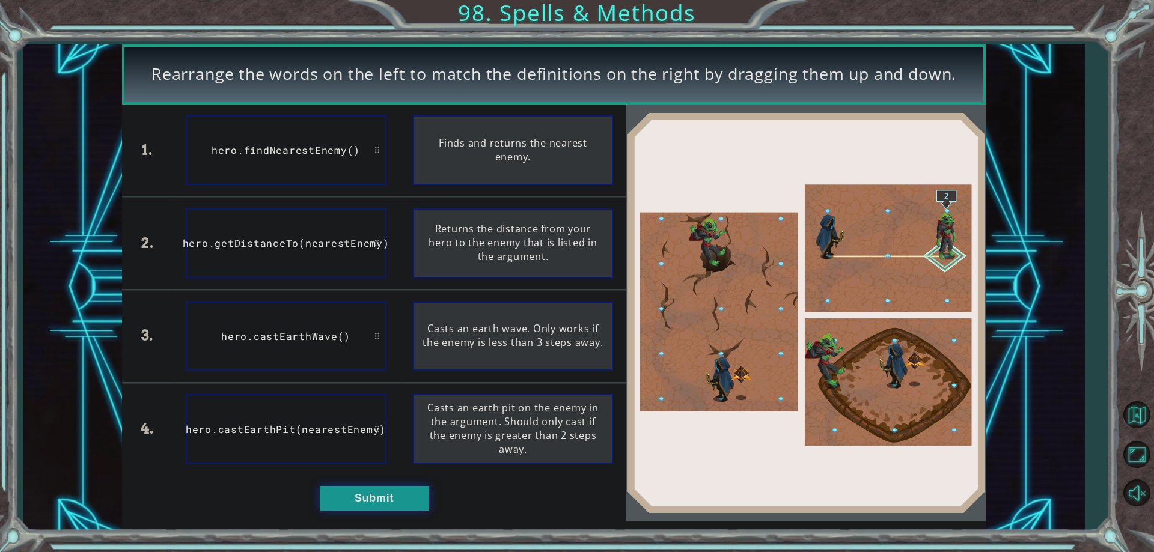
click at [395, 510] on button "Submit" at bounding box center [374, 498] width 109 height 24
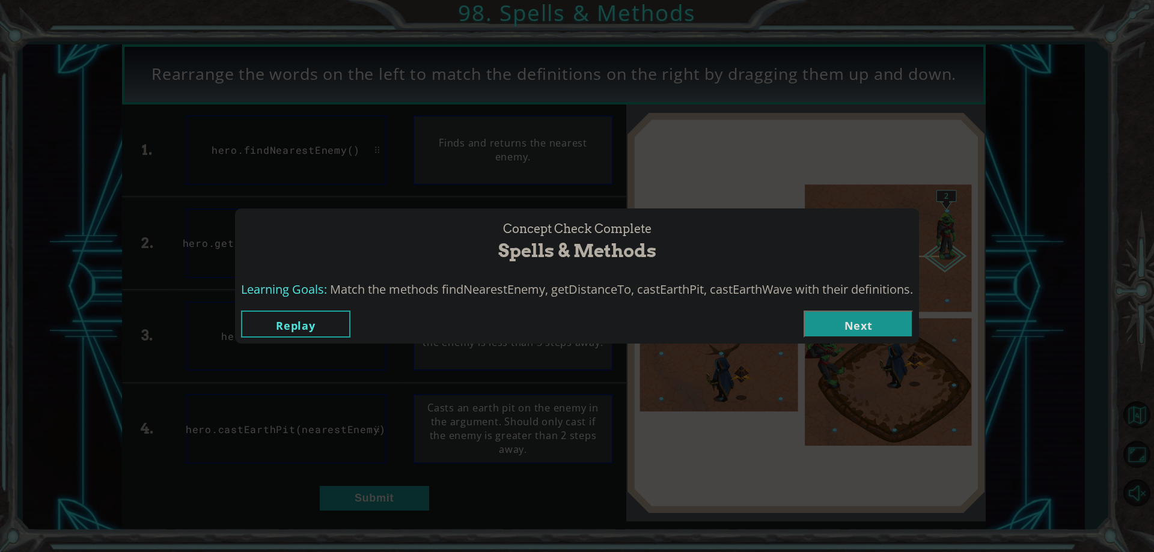
click at [842, 316] on button "Next" at bounding box center [858, 324] width 109 height 27
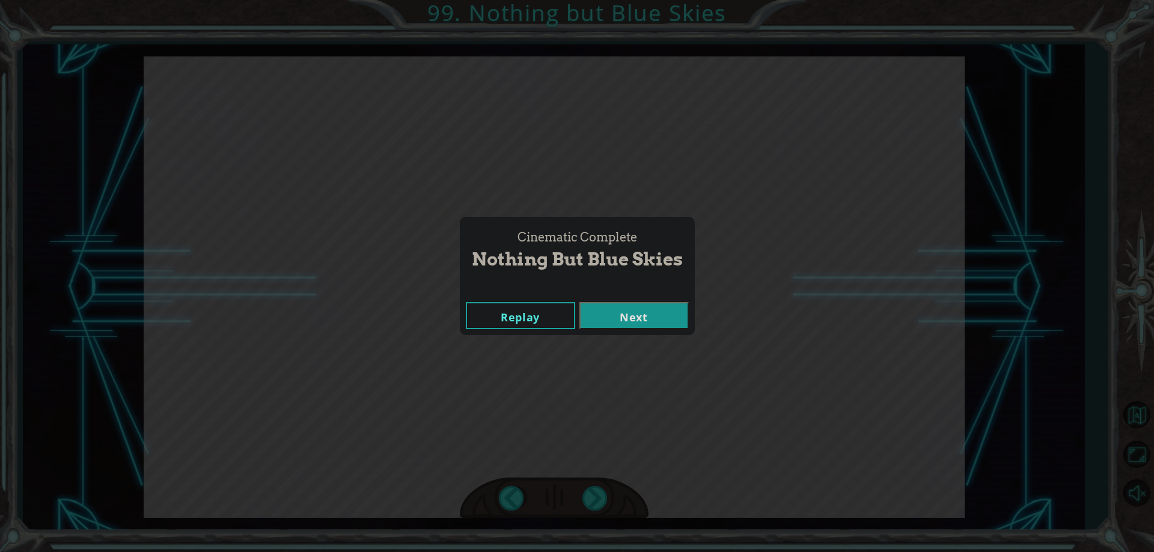
click at [596, 325] on button "Next" at bounding box center [634, 315] width 109 height 27
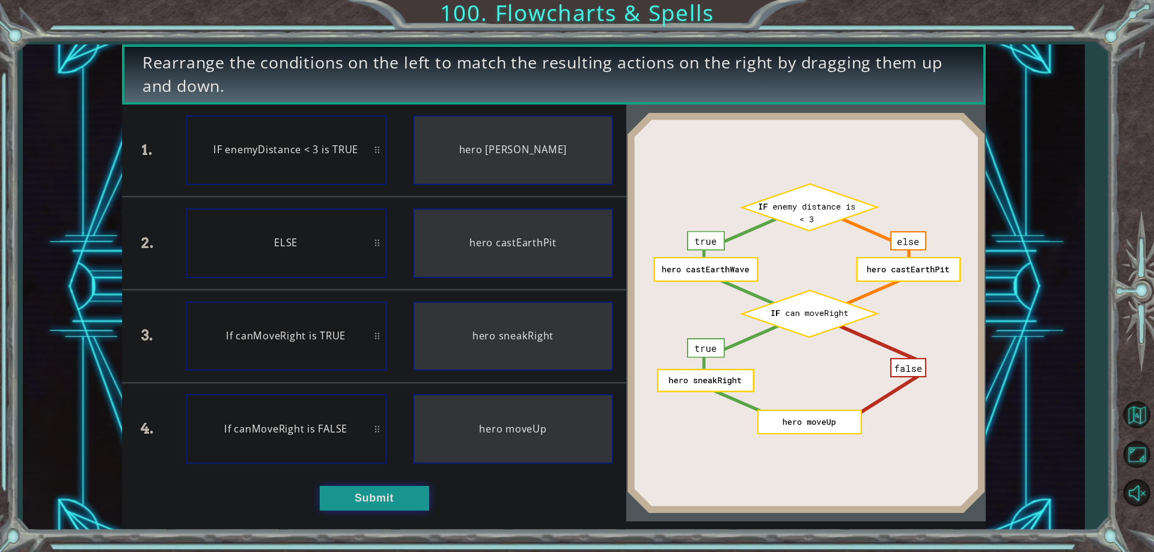
click at [402, 506] on button "Submit" at bounding box center [374, 498] width 109 height 24
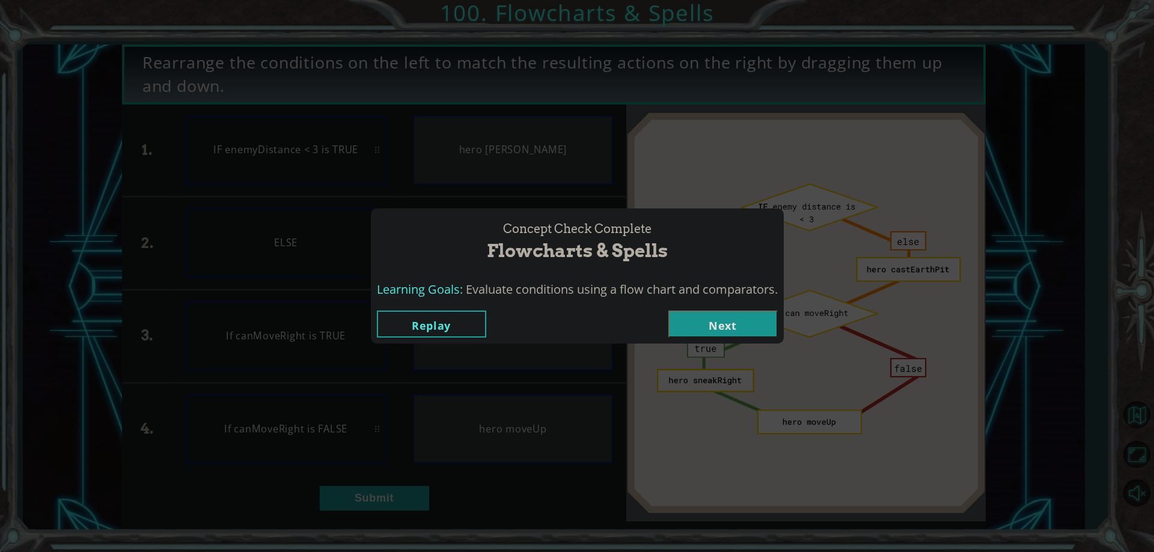
click at [717, 325] on button "Next" at bounding box center [722, 324] width 109 height 27
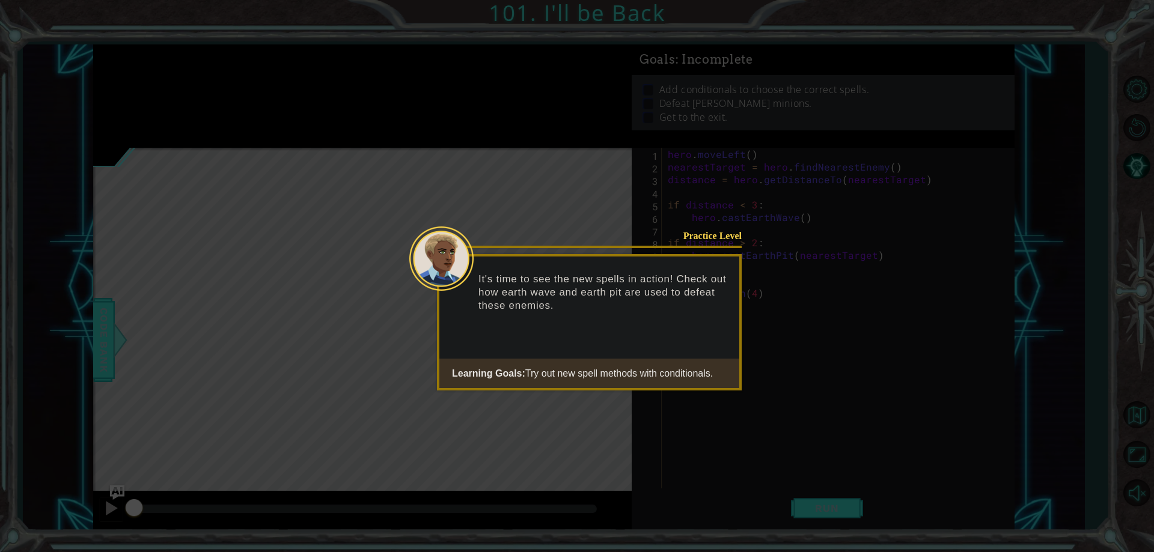
click at [696, 406] on button "Start" at bounding box center [707, 404] width 69 height 19
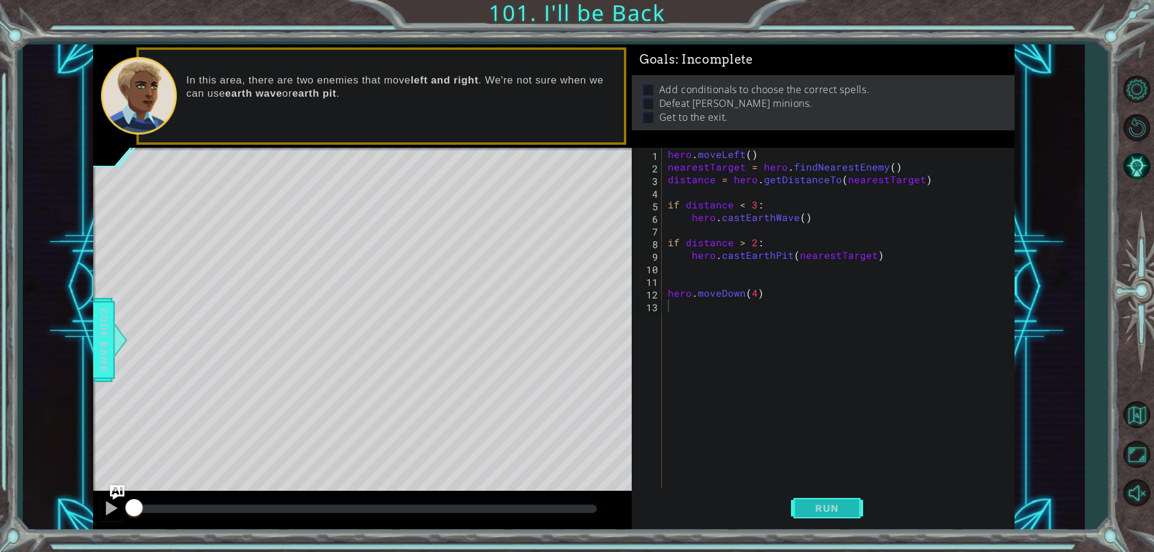
click at [815, 505] on span "Run" at bounding box center [826, 509] width 47 height 12
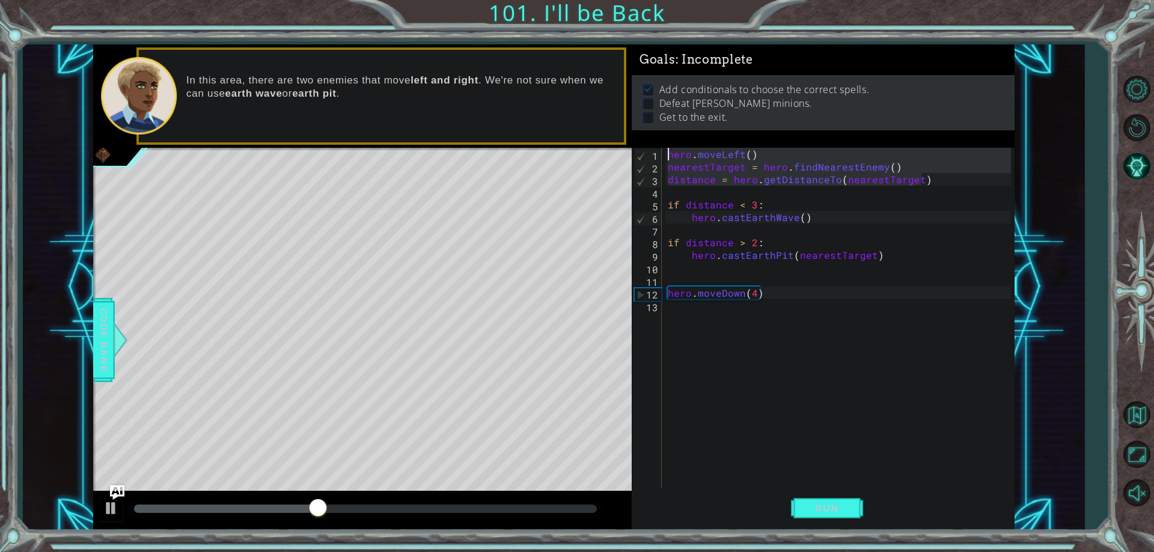
drag, startPoint x: 925, startPoint y: 185, endPoint x: 668, endPoint y: 148, distance: 258.7
click at [668, 148] on div "hero . moveLeft ( ) nearestTarget = hero . findNearestEnemy ( ) distance = hero…" at bounding box center [840, 331] width 351 height 366
click at [703, 181] on div "hero . moveLeft ( ) nearestTarget = hero . findNearestEnemy ( ) distance = hero…" at bounding box center [837, 318] width 345 height 341
drag, startPoint x: 668, startPoint y: 170, endPoint x: 917, endPoint y: 189, distance: 249.6
click at [917, 189] on div "hero . moveLeft ( ) nearestTarget = hero . findNearestEnemy ( ) distance = hero…" at bounding box center [840, 331] width 351 height 366
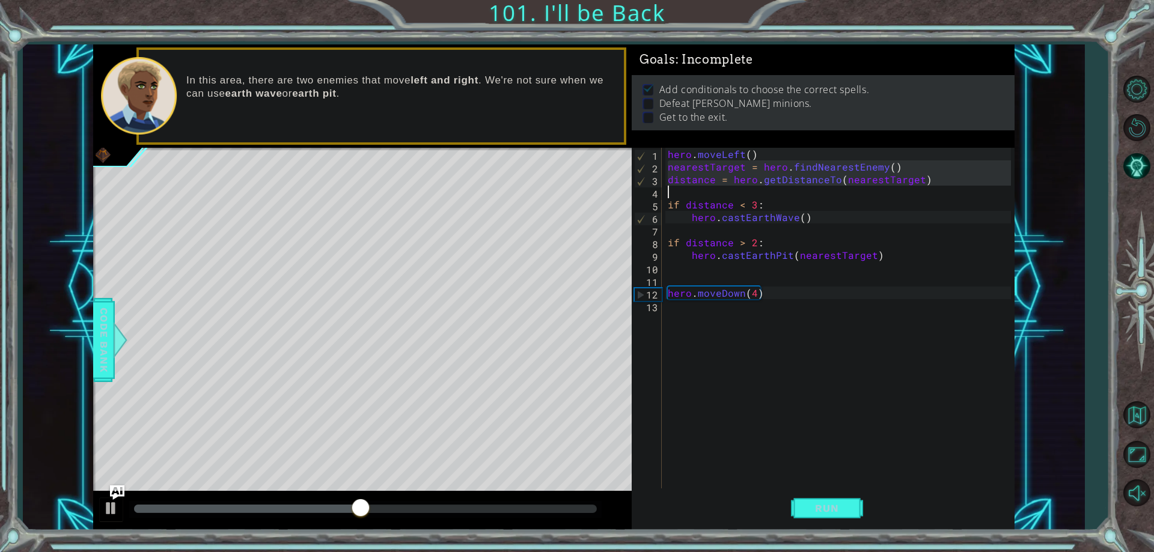
type textarea "distance = hero.getDistanceTo(nearestTarget)"
click at [917, 189] on div "hero . moveLeft ( ) nearestTarget = hero . findNearestEnemy ( ) distance = hero…" at bounding box center [837, 318] width 345 height 341
drag, startPoint x: 925, startPoint y: 186, endPoint x: 670, endPoint y: 149, distance: 257.0
click at [670, 149] on div "hero . moveLeft ( ) nearestTarget = hero . findNearestEnemy ( ) distance = hero…" at bounding box center [840, 331] width 351 height 366
type textarea "hero.moveLeft() nearestTarget = hero.findNearestEnemy()"
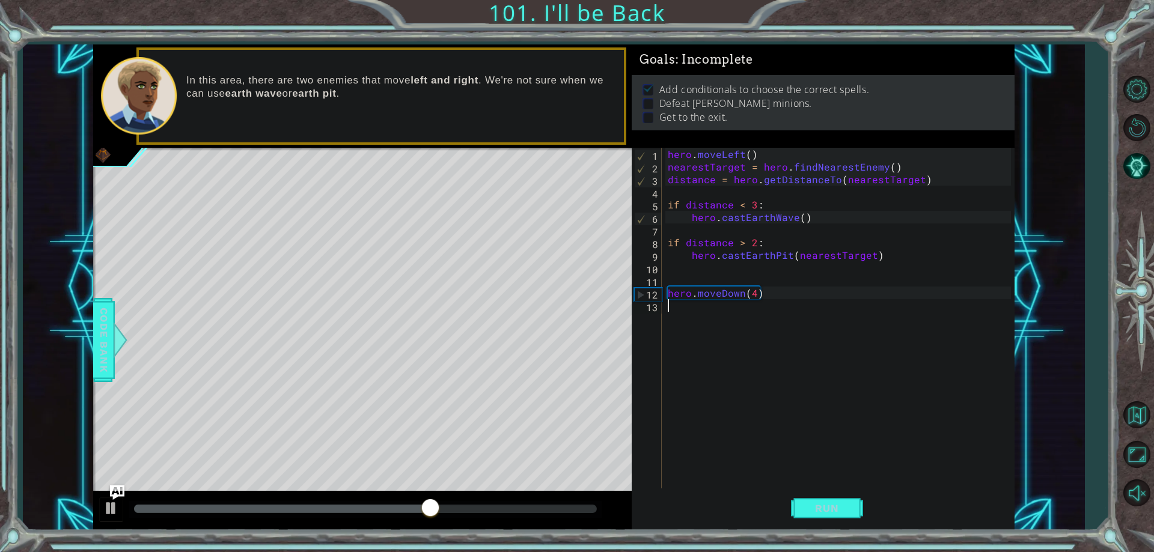
click at [693, 308] on div "hero . moveLeft ( ) nearestTarget = hero . findNearestEnemy ( ) distance = hero…" at bounding box center [840, 331] width 351 height 366
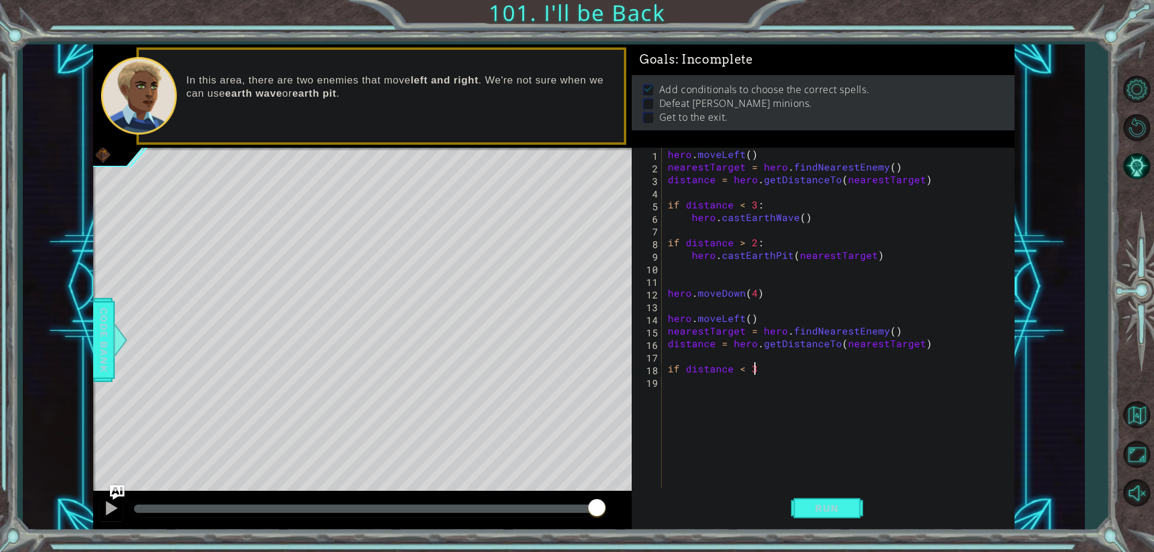
scroll to position [0, 5]
type textarea "if distance < 3:"
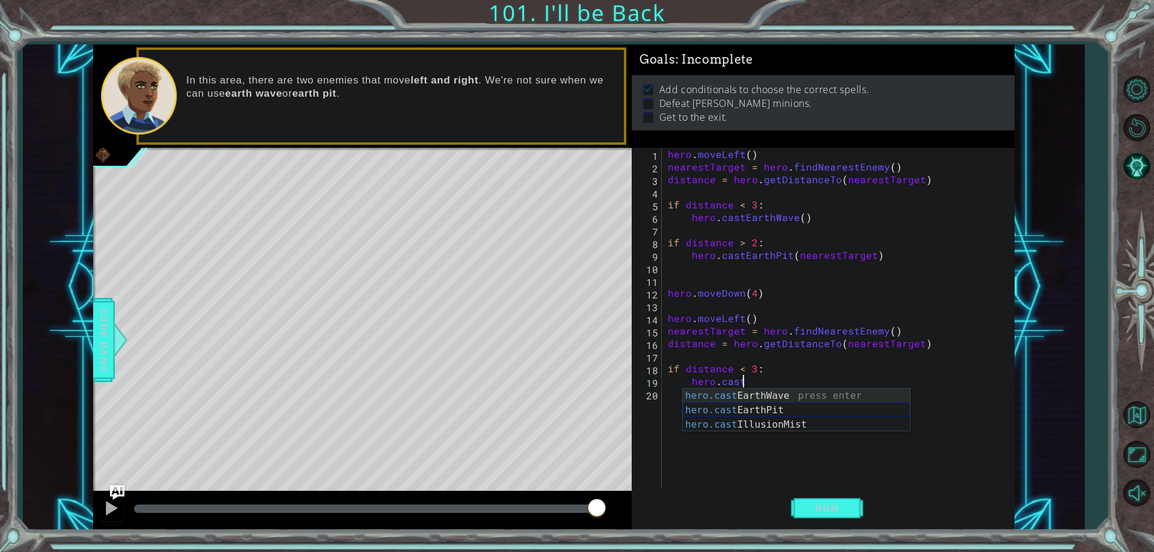
click at [773, 408] on div "hero.cast EarthWave press enter hero.cast EarthPit press enter hero.cast Illusi…" at bounding box center [796, 425] width 227 height 72
type textarea "hero.castEarthPit(enemy)"
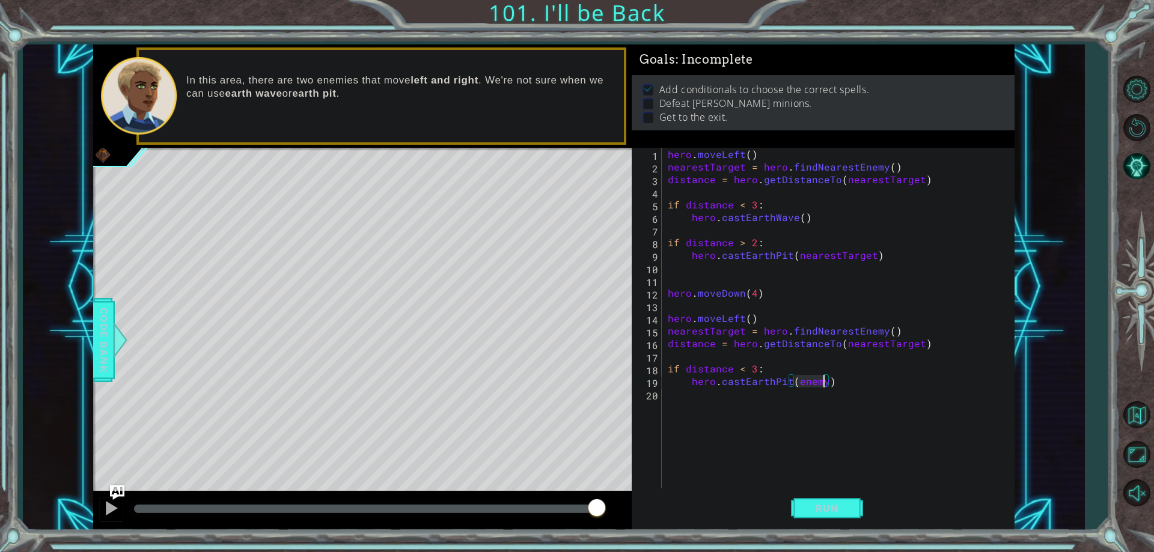
click at [860, 388] on div "hero . moveLeft ( ) nearestTarget = hero . findNearestEnemy ( ) distance = hero…" at bounding box center [840, 331] width 351 height 366
click at [391, 127] on button "Next" at bounding box center [386, 133] width 17 height 17
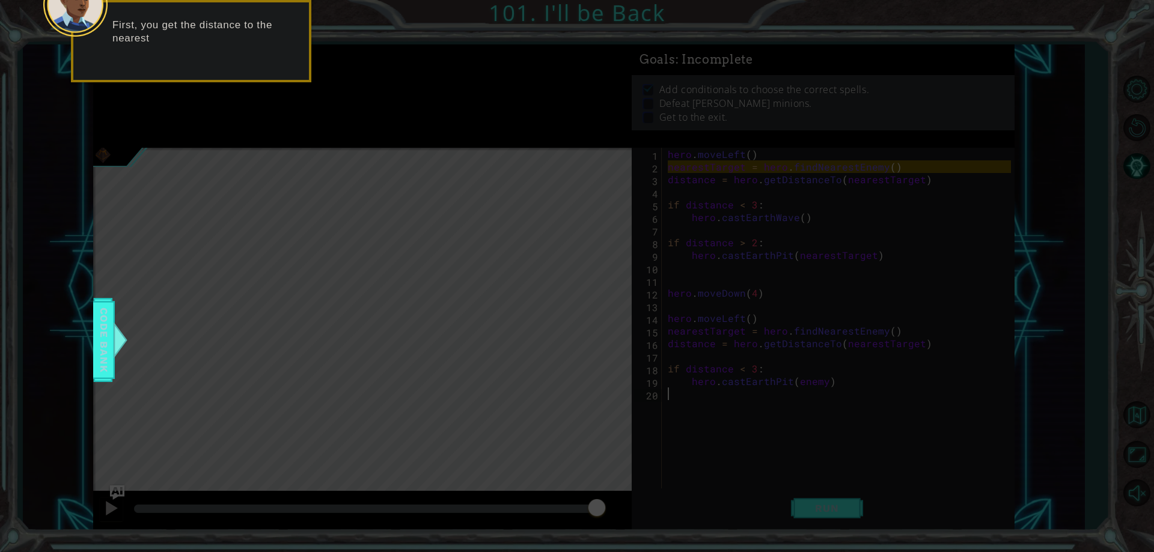
click at [199, 66] on button "Back" at bounding box center [190, 70] width 23 height 13
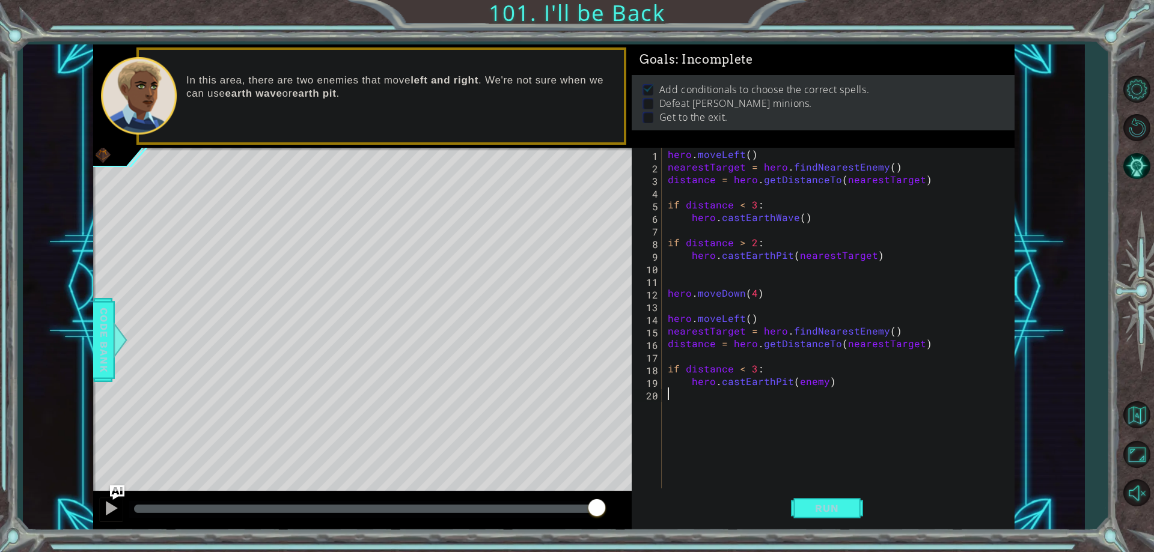
click at [815, 387] on div "hero . moveLeft ( ) nearestTarget = hero . findNearestEnemy ( ) distance = hero…" at bounding box center [840, 331] width 351 height 366
type textarea "hero.castEarthPit()"
click at [815, 387] on div "hero . moveLeft ( ) nearestTarget = hero . findNearestEnemy ( ) distance = hero…" at bounding box center [840, 331] width 351 height 366
click at [875, 257] on div "hero . moveLeft ( ) nearestTarget = hero . findNearestEnemy ( ) distance = hero…" at bounding box center [840, 331] width 351 height 366
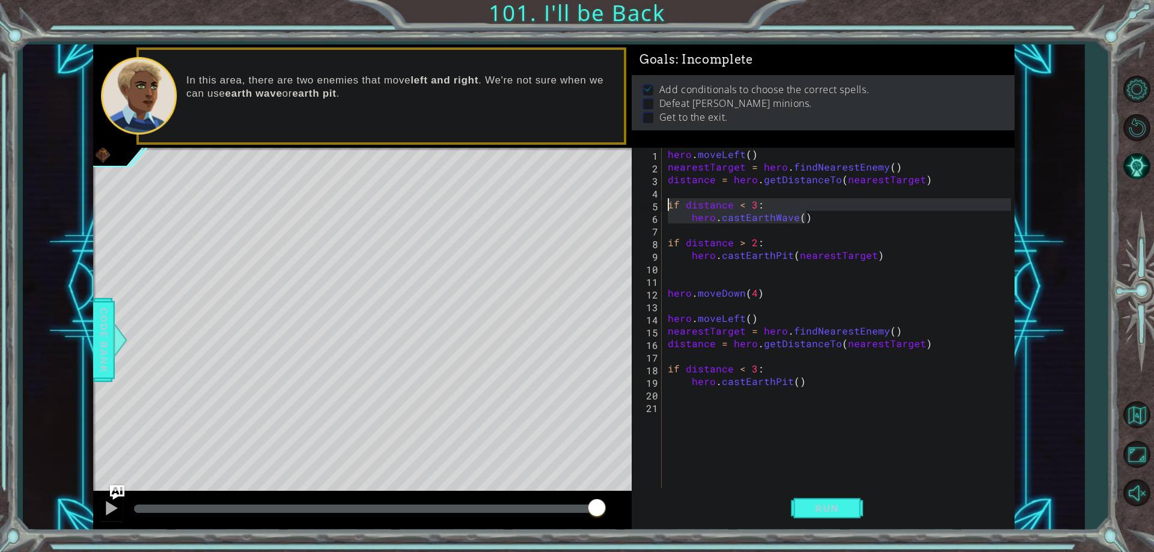
drag, startPoint x: 804, startPoint y: 216, endPoint x: 668, endPoint y: 207, distance: 135.6
click at [668, 207] on div "hero . moveLeft ( ) nearestTarget = hero . findNearestEnemy ( ) distance = hero…" at bounding box center [840, 331] width 351 height 366
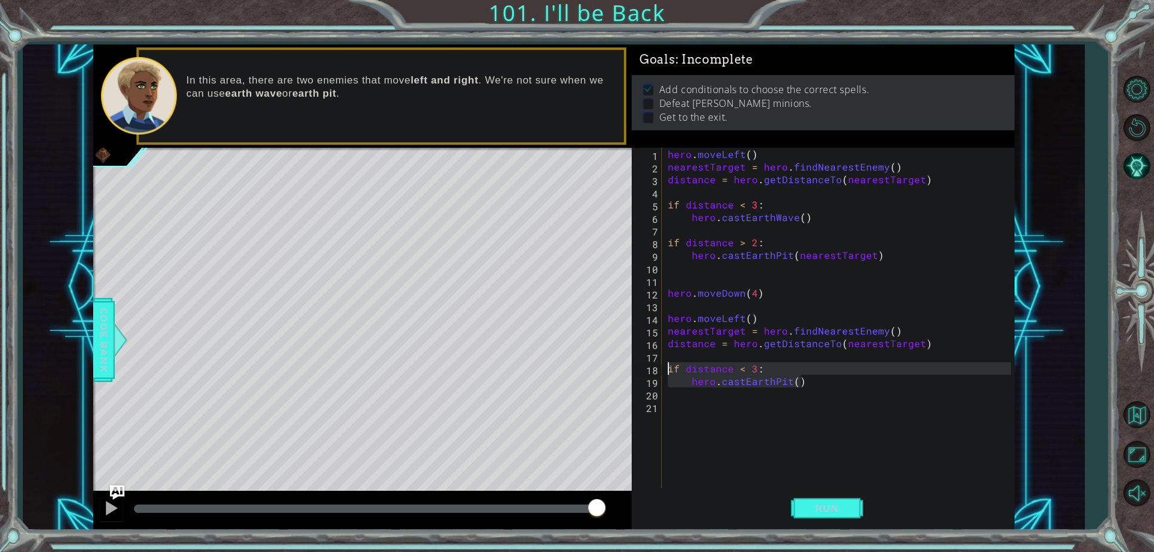
drag, startPoint x: 813, startPoint y: 383, endPoint x: 651, endPoint y: 367, distance: 163.1
click at [651, 367] on div "if distance < 3: hero.castEarthWave() 1 2 3 4 5 6 7 8 9 10 11 12 13 14 15 16 17…" at bounding box center [821, 318] width 379 height 341
paste textarea "hero.castEarthWave"
type textarea "hero.castEarthWave()"
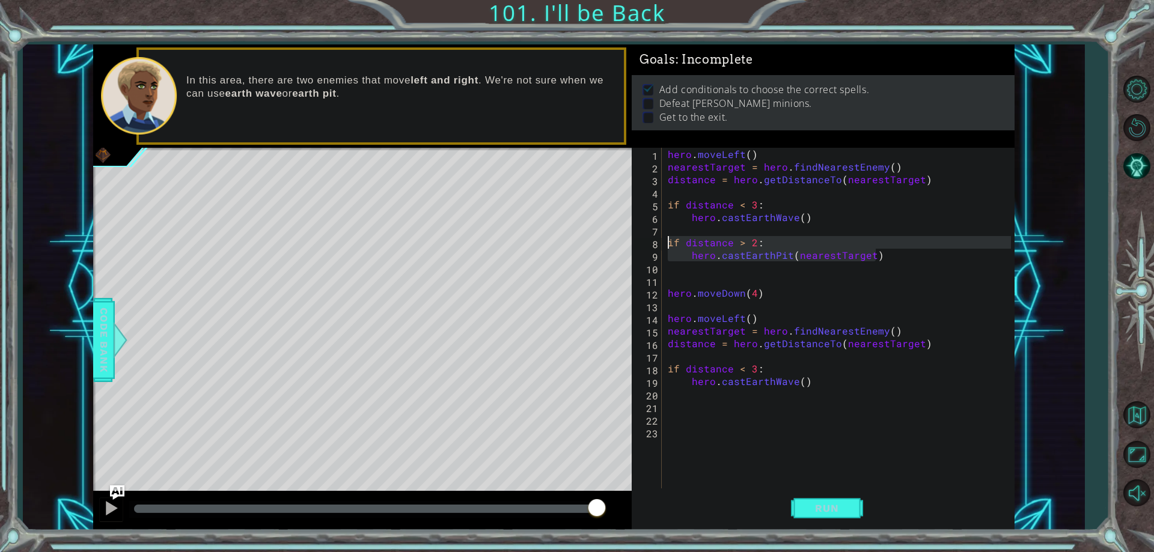
drag, startPoint x: 872, startPoint y: 254, endPoint x: 667, endPoint y: 246, distance: 205.2
click at [667, 246] on div "hero . moveLeft ( ) nearestTarget = hero . findNearestEnemy ( ) distance = hero…" at bounding box center [840, 331] width 351 height 366
paste textarea "hero.castEarthWave("
type textarea "hero.castEarthWave()"
click at [712, 407] on div "hero . moveLeft ( ) nearestTarget = hero . findNearestEnemy ( ) distance = hero…" at bounding box center [840, 331] width 351 height 366
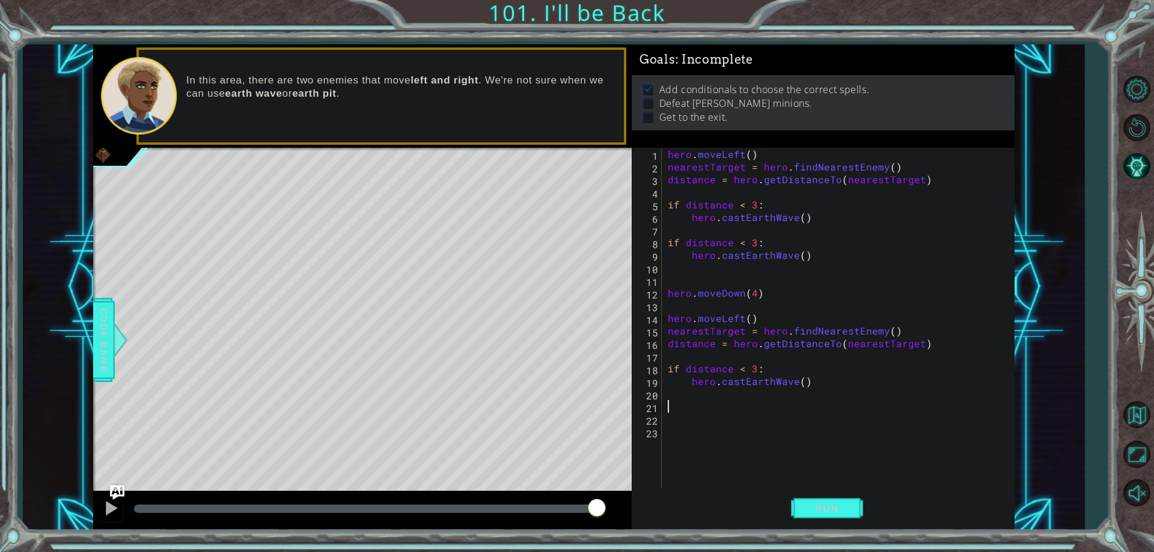
paste textarea "hero.castEarthWave()"
click at [821, 504] on span "Run" at bounding box center [826, 509] width 47 height 12
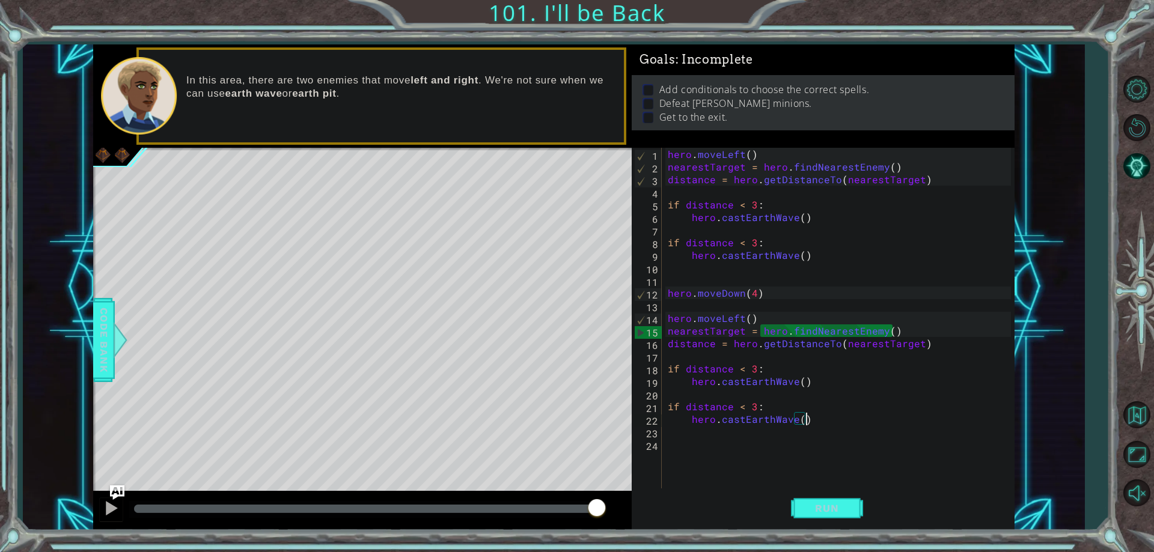
click at [772, 323] on div "hero . moveLeft ( ) nearestTarget = hero . findNearestEnemy ( ) distance = hero…" at bounding box center [840, 331] width 351 height 366
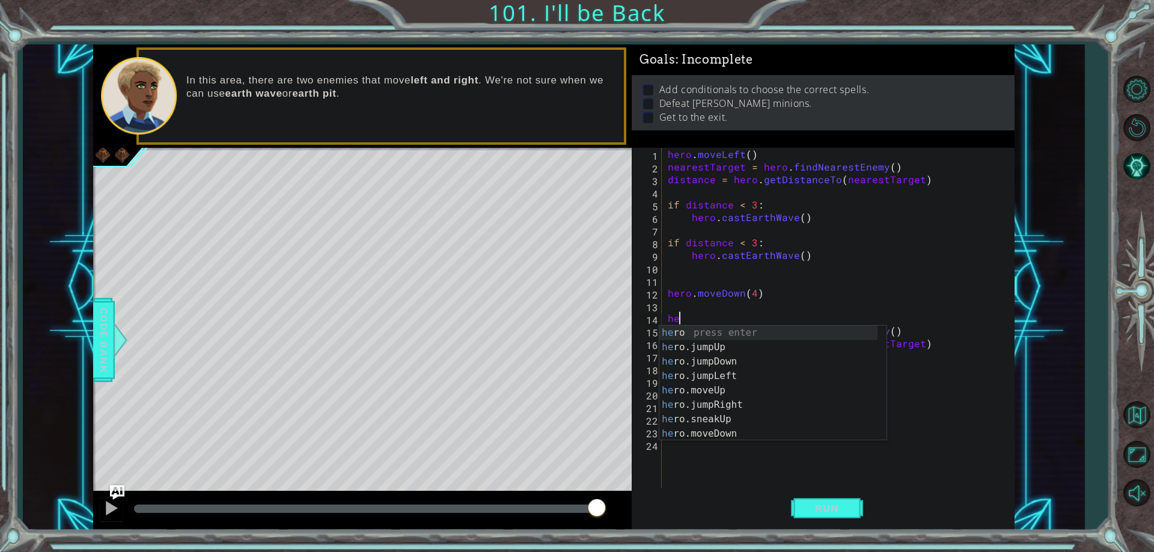
type textarea "h"
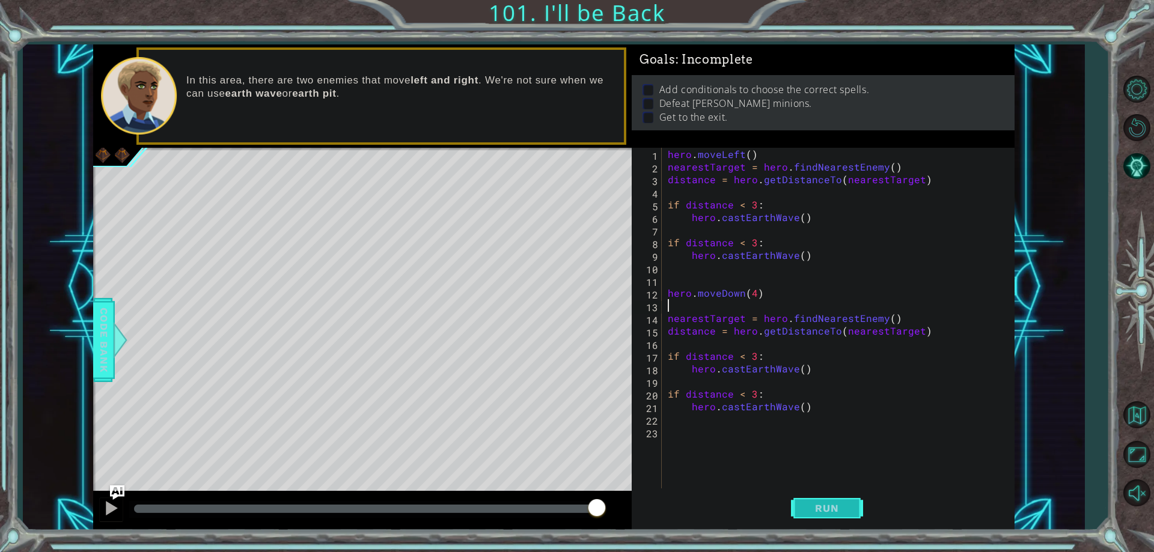
click at [819, 507] on span "Run" at bounding box center [826, 509] width 47 height 12
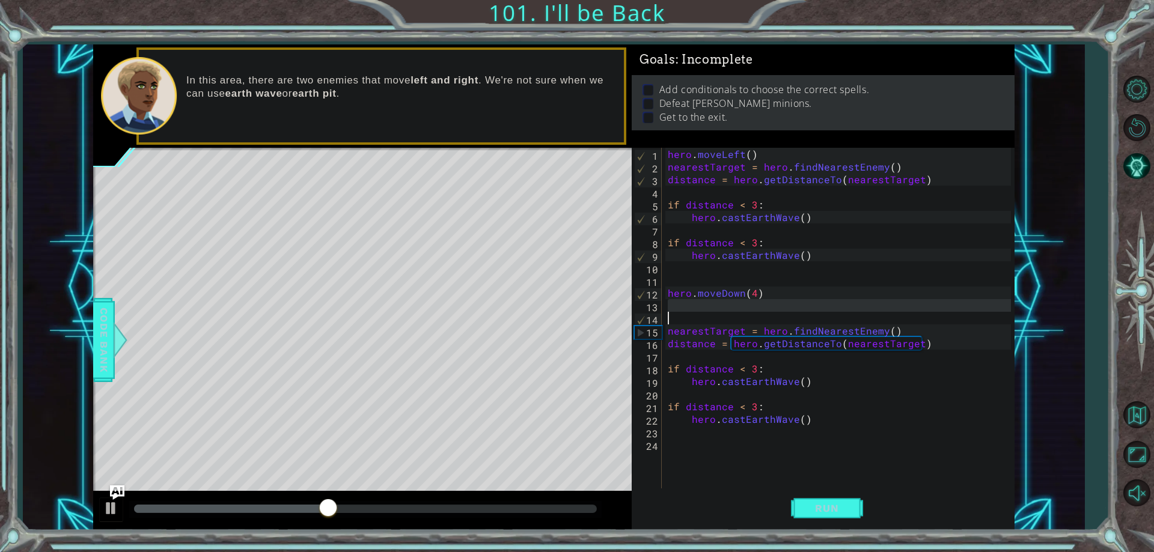
type textarea "hero.moveLeft()"
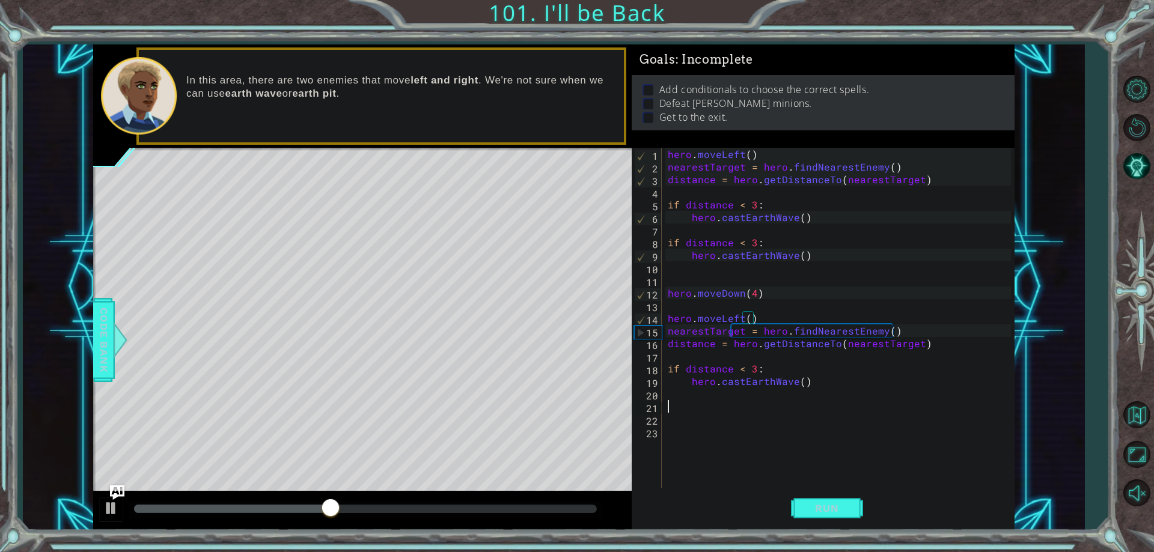
type textarea "if distance > 2: hero.castEarthPit(nearestTarget)"
type textarea "hero."
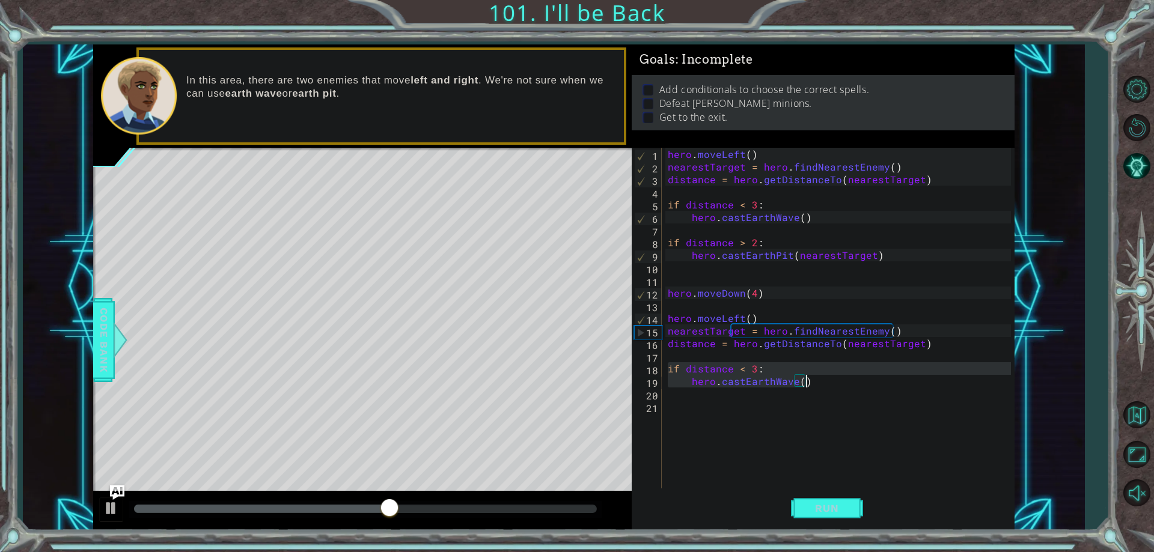
type textarea "hero.castEarthWave()"
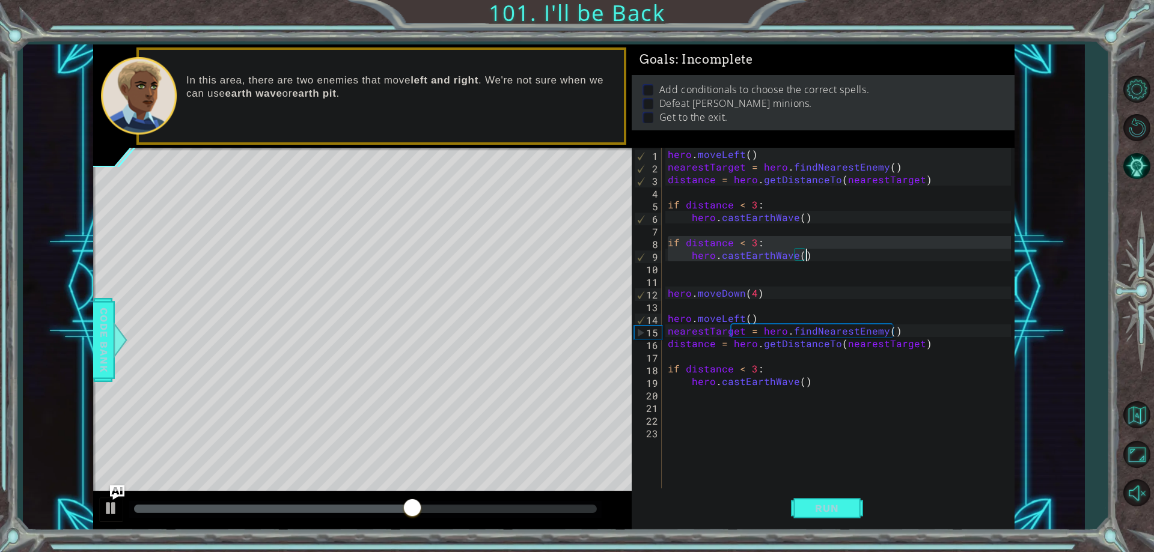
type textarea "if distance > 2: hero.castEarthPit(nearestTarget)"
click at [801, 405] on div "hero . moveLeft ( ) nearestTarget = hero . findNearestEnemy ( ) distance = hero…" at bounding box center [840, 331] width 351 height 366
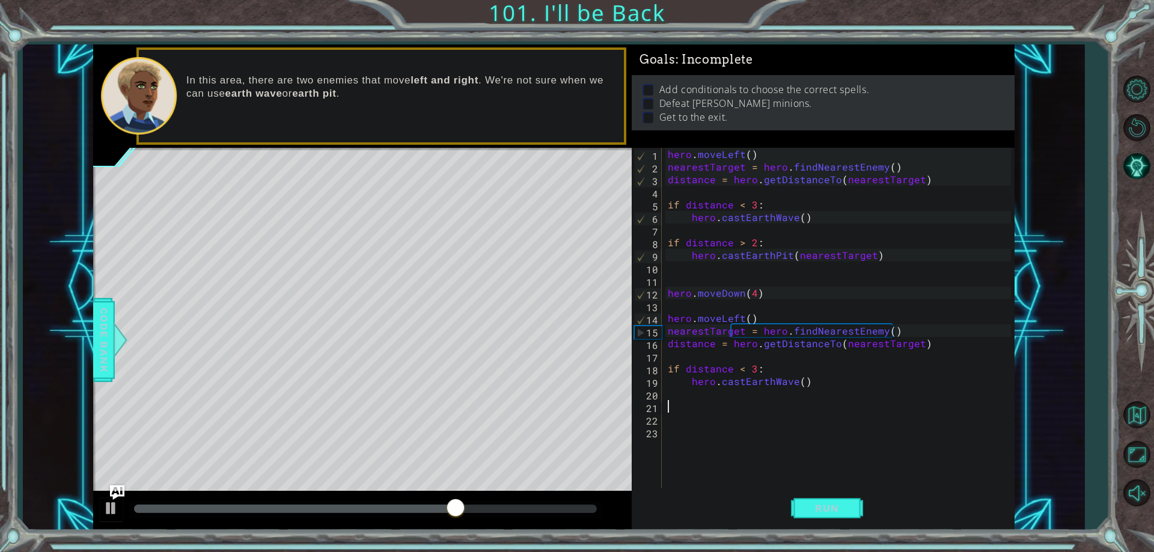
paste textarea "hero.castEarthPit(nearestTarget)"
click at [818, 500] on button "Run" at bounding box center [827, 509] width 72 height 38
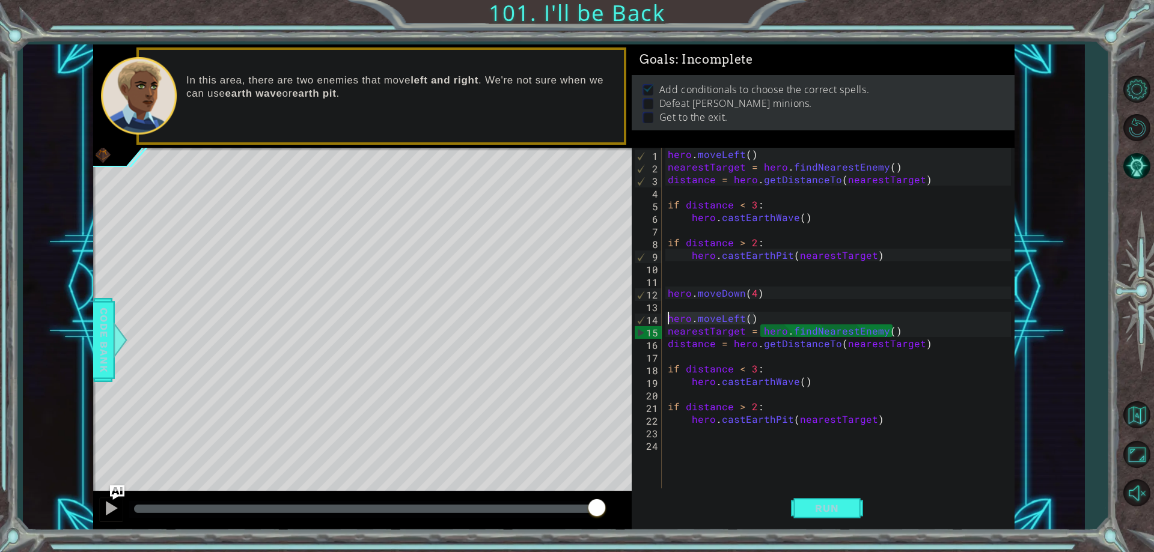
drag, startPoint x: 757, startPoint y: 322, endPoint x: 665, endPoint y: 322, distance: 92.0
click at [665, 322] on div "hero . moveLeft ( ) nearestTarget = hero . findNearestEnemy ( ) distance = hero…" at bounding box center [840, 331] width 351 height 366
type textarea "hero.moveLeft()"
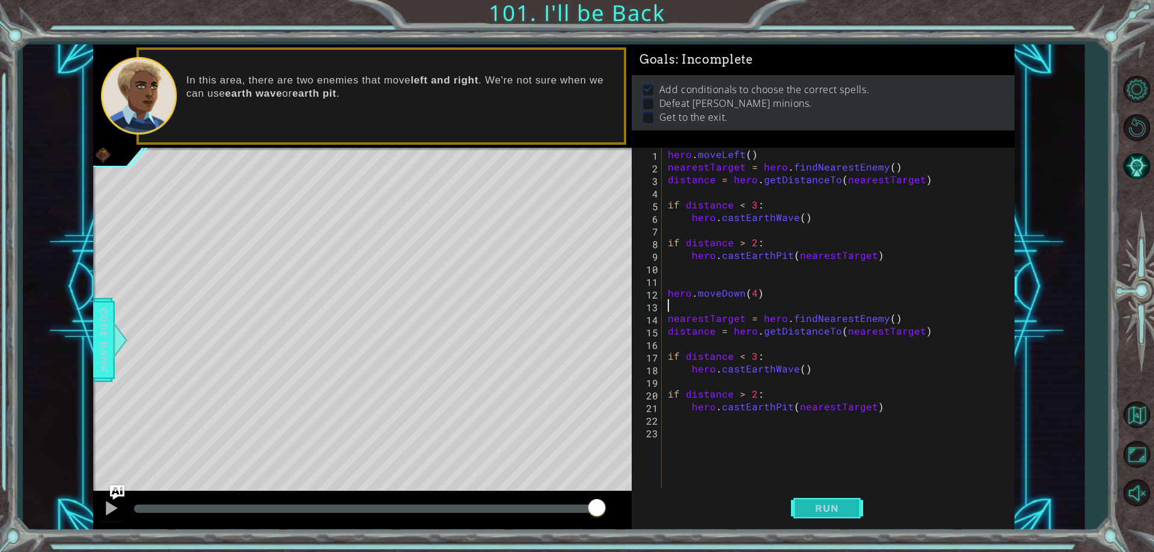
click at [806, 499] on button "Run" at bounding box center [827, 509] width 72 height 38
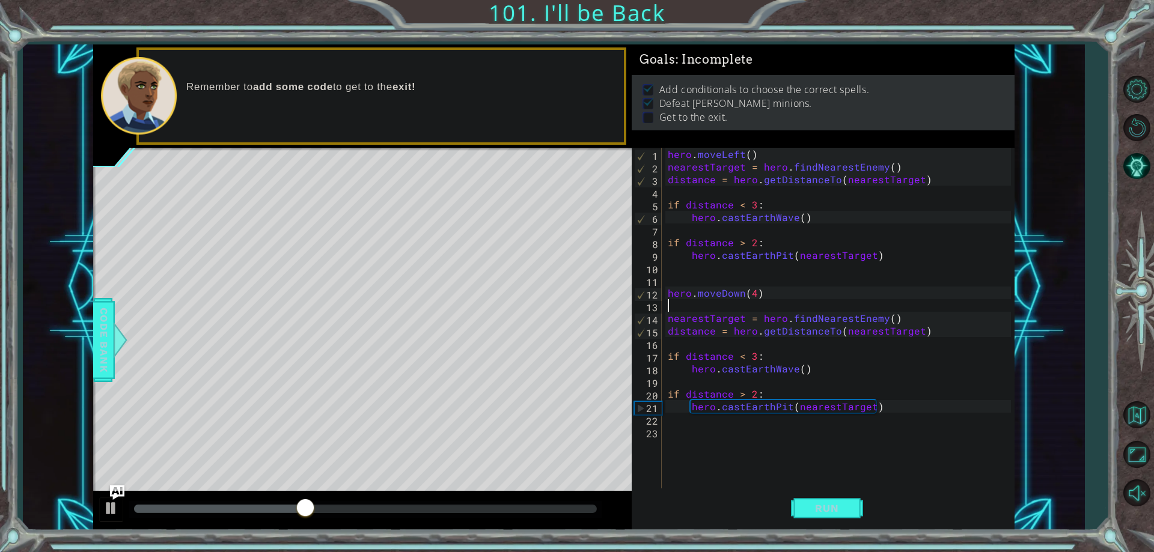
click at [694, 425] on div "hero . moveLeft ( ) nearestTarget = hero . findNearestEnemy ( ) distance = hero…" at bounding box center [840, 331] width 351 height 366
click at [693, 433] on div "hero . moveLeft ( ) nearestTarget = hero . findNearestEnemy ( ) distance = hero…" at bounding box center [840, 331] width 351 height 366
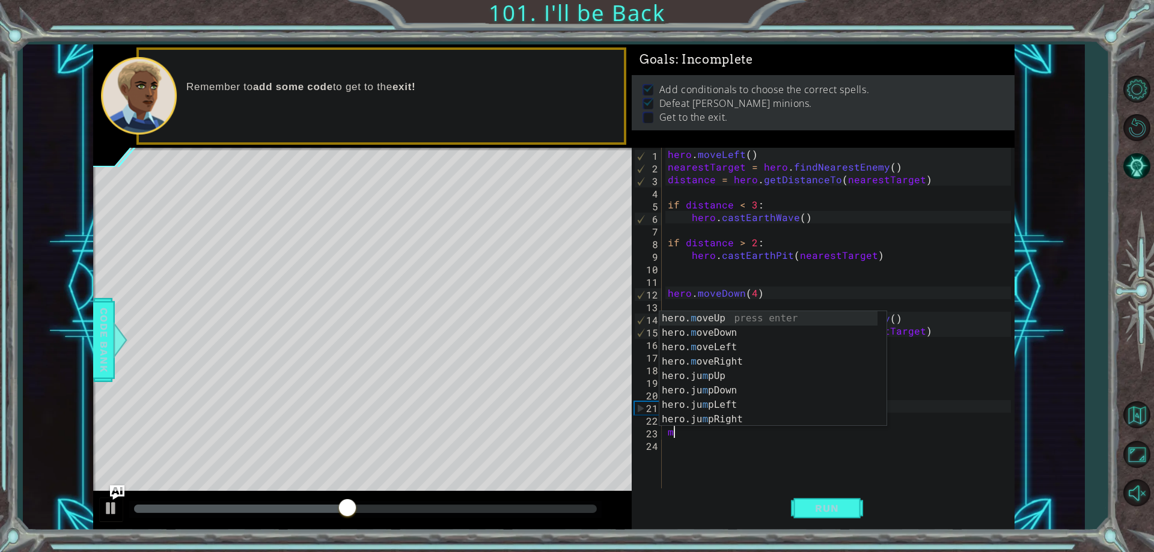
scroll to position [0, 1]
type textarea "m"
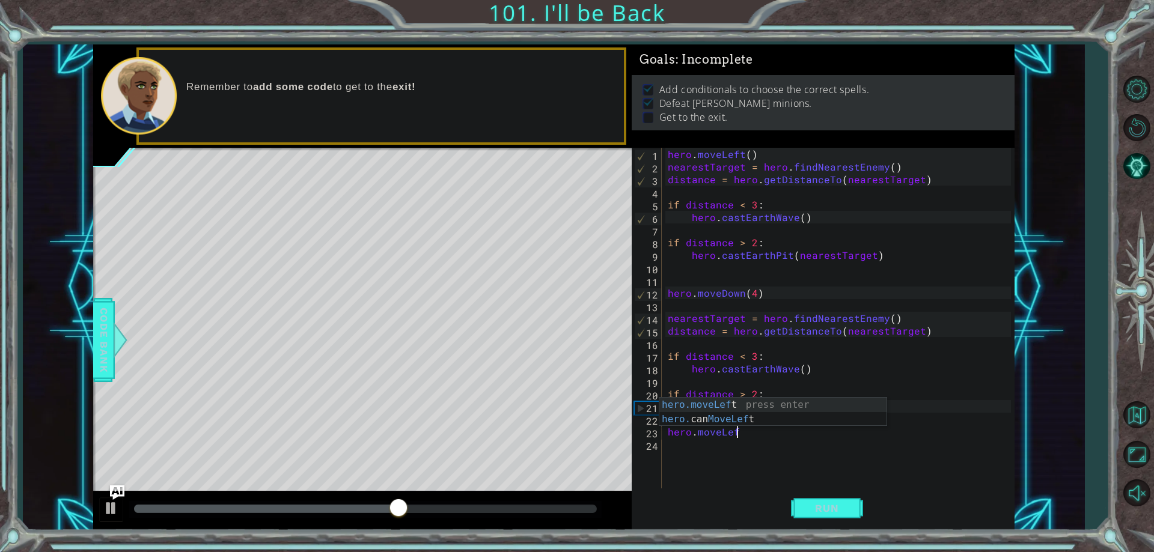
scroll to position [0, 4]
type textarea "hero.moveLeft(4)"
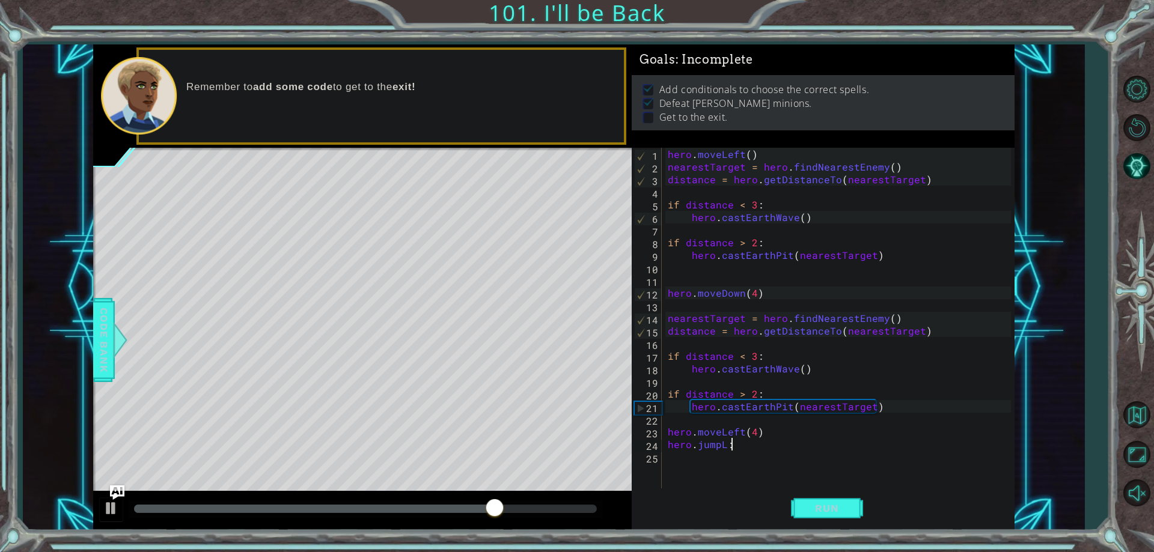
type textarea "hero.jumpL"
type textarea "hero.jumpLeft()"
click at [810, 504] on span "Run" at bounding box center [826, 509] width 47 height 12
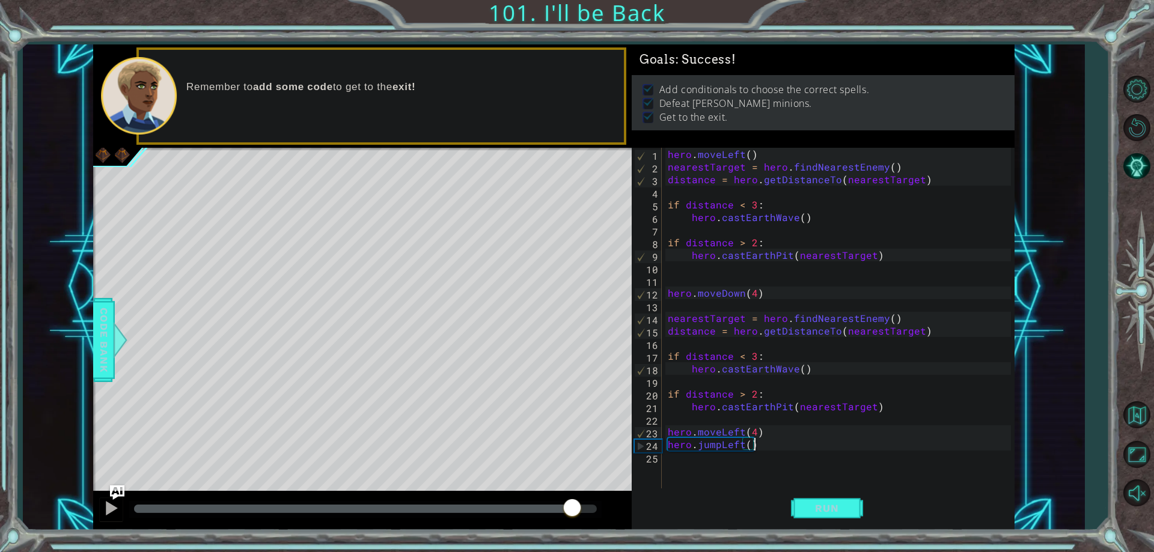
drag, startPoint x: 167, startPoint y: 509, endPoint x: 572, endPoint y: 505, distance: 405.8
click at [572, 505] on div at bounding box center [572, 509] width 22 height 22
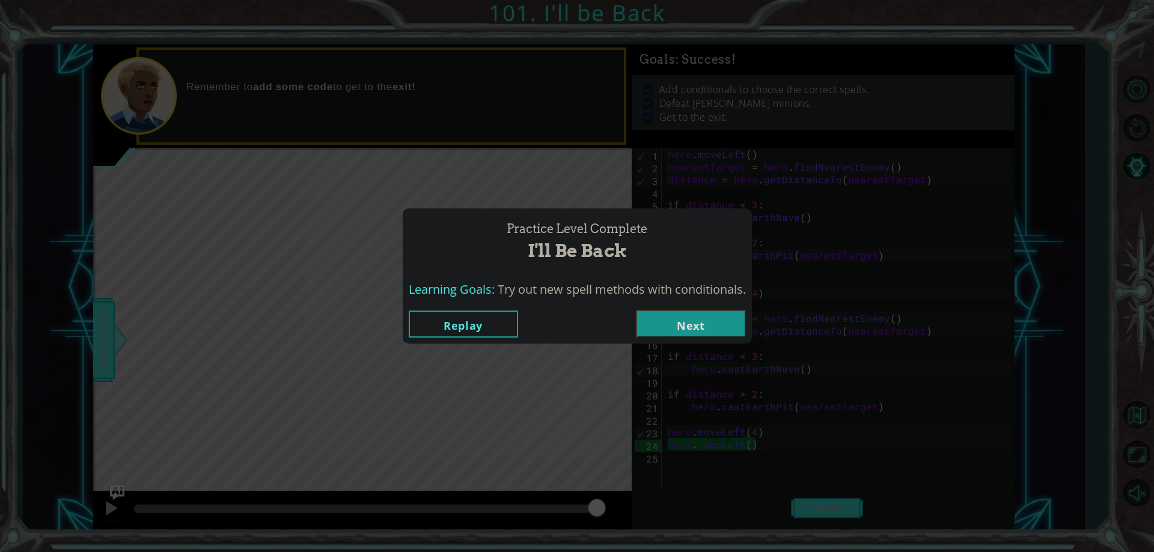
click at [691, 334] on button "Next" at bounding box center [691, 324] width 109 height 27
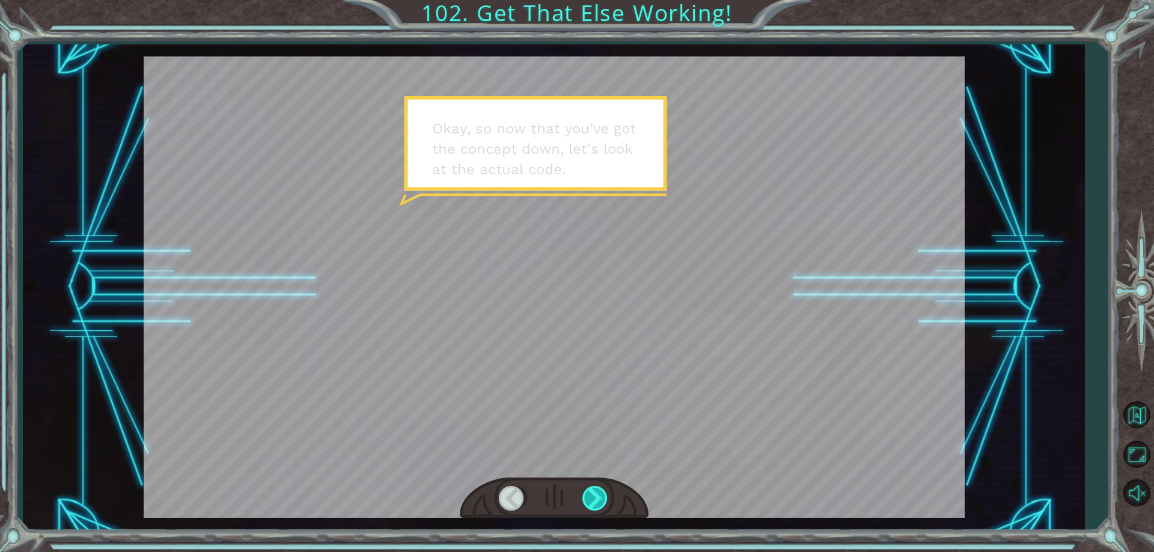
click at [602, 490] on div at bounding box center [596, 498] width 27 height 25
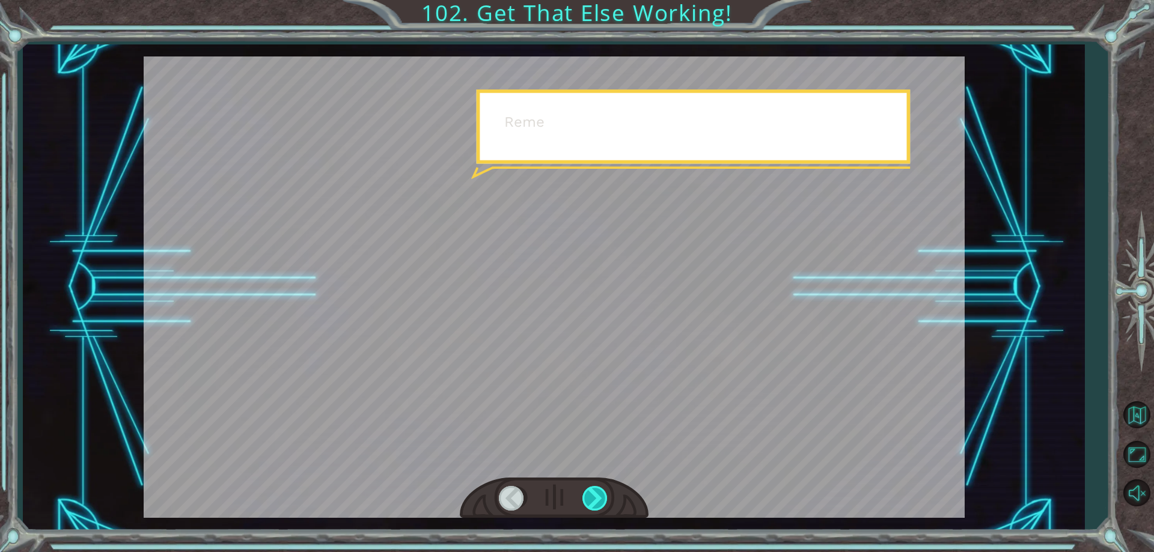
click at [602, 490] on div at bounding box center [596, 498] width 27 height 25
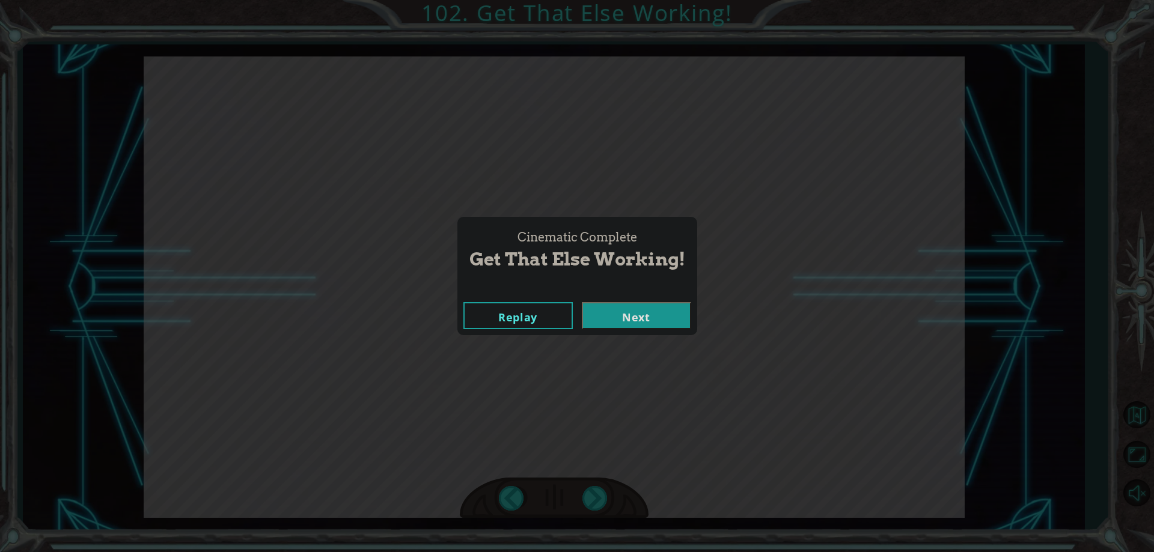
click at [644, 310] on button "Next" at bounding box center [636, 315] width 109 height 27
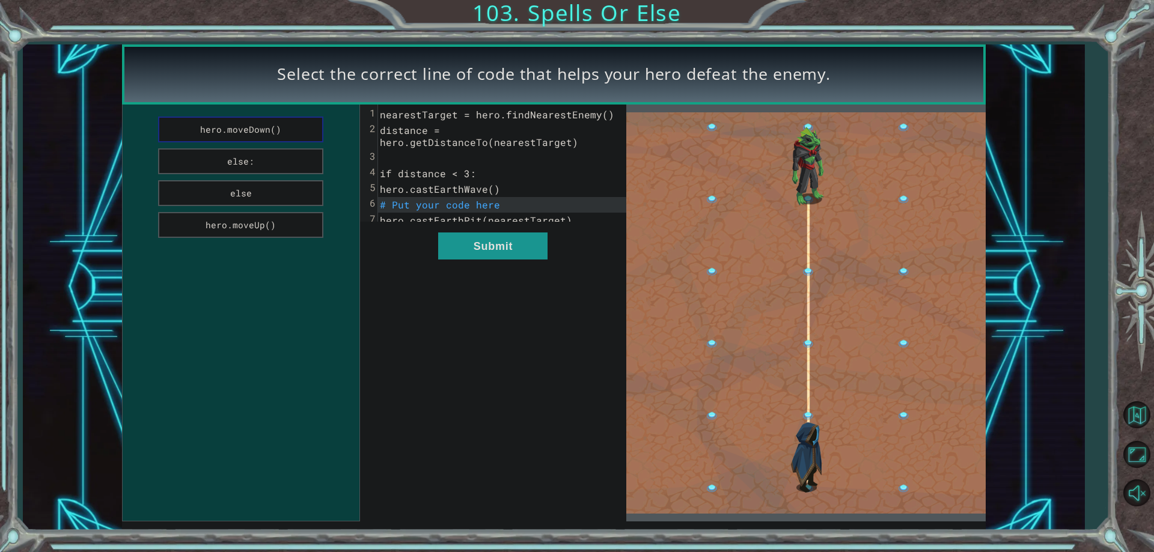
click at [239, 132] on button "hero.moveDown()" at bounding box center [241, 130] width 166 height 26
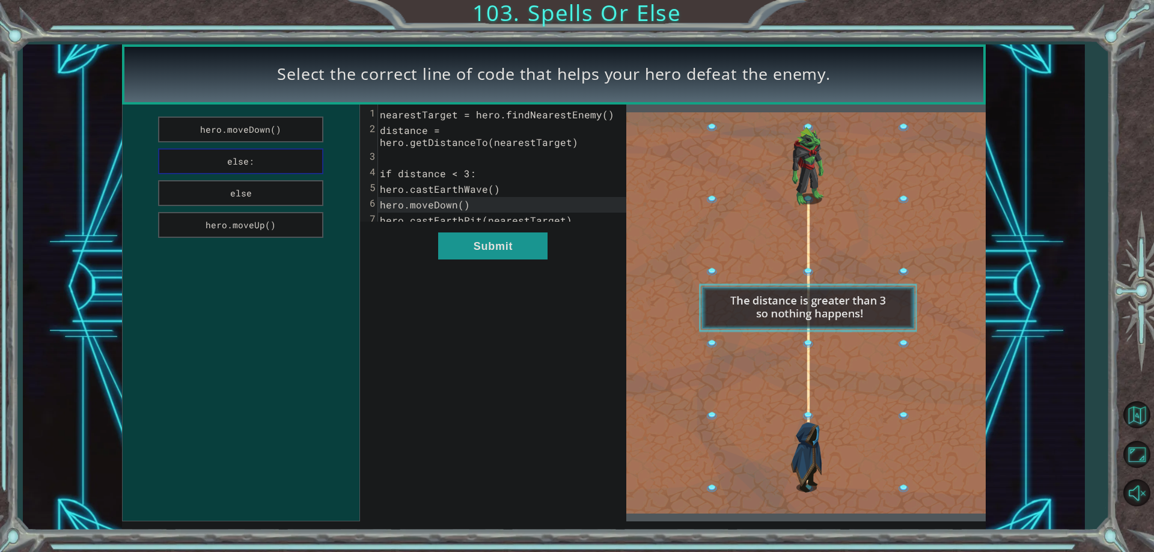
click at [238, 153] on button "else:" at bounding box center [241, 161] width 166 height 26
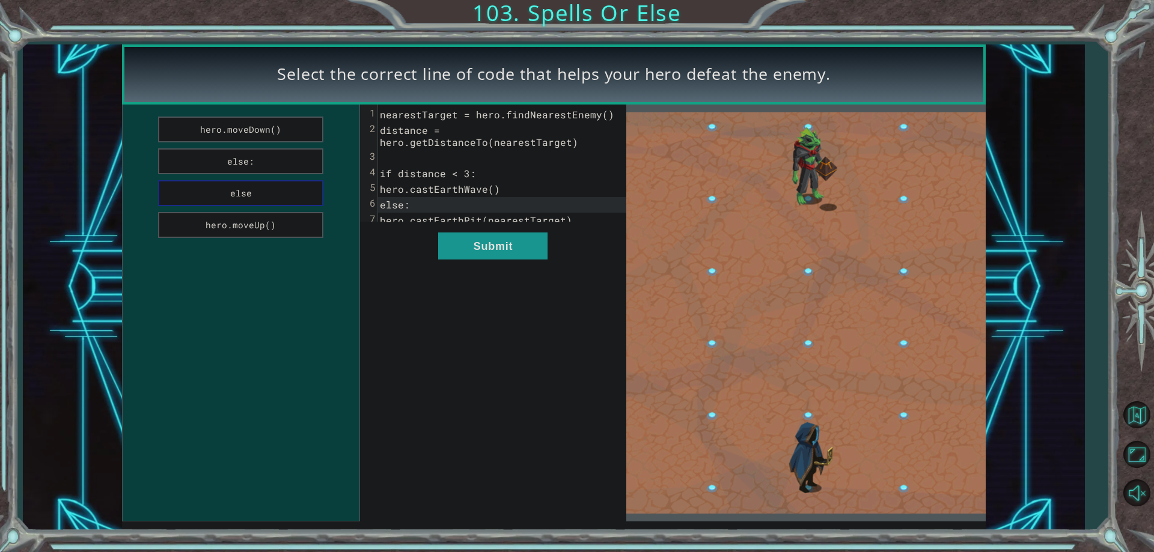
click at [272, 191] on button "else" at bounding box center [241, 193] width 166 height 26
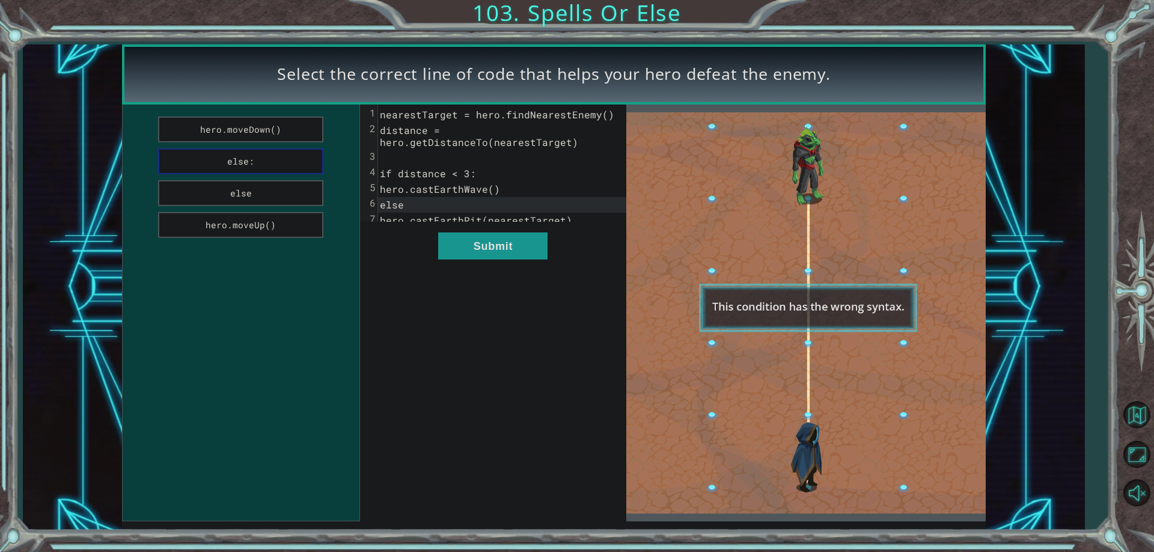
click at [269, 166] on button "else:" at bounding box center [241, 161] width 166 height 26
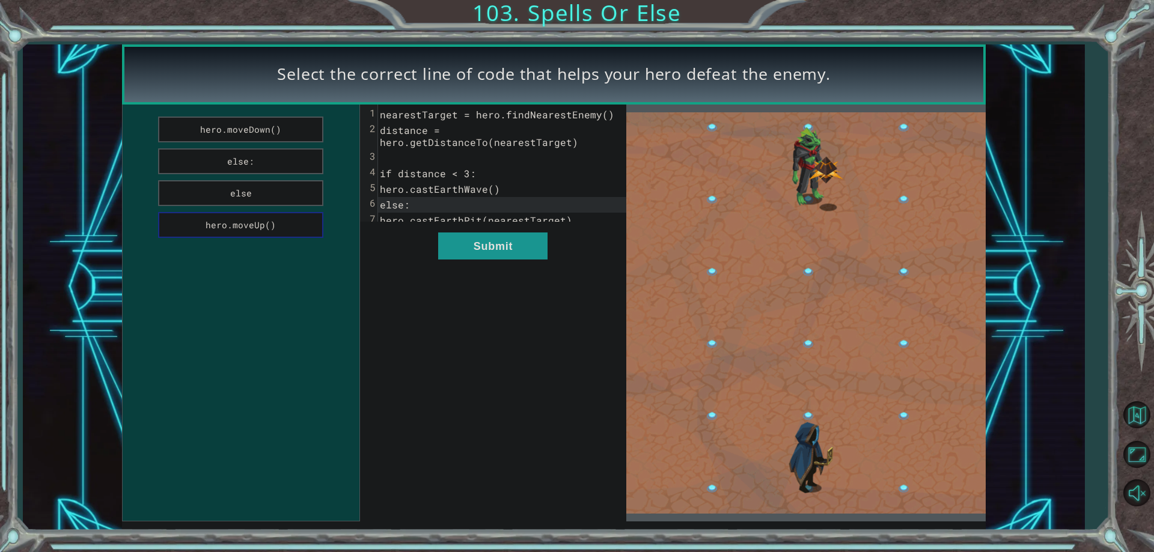
click at [269, 219] on button "hero.moveUp()" at bounding box center [241, 225] width 166 height 26
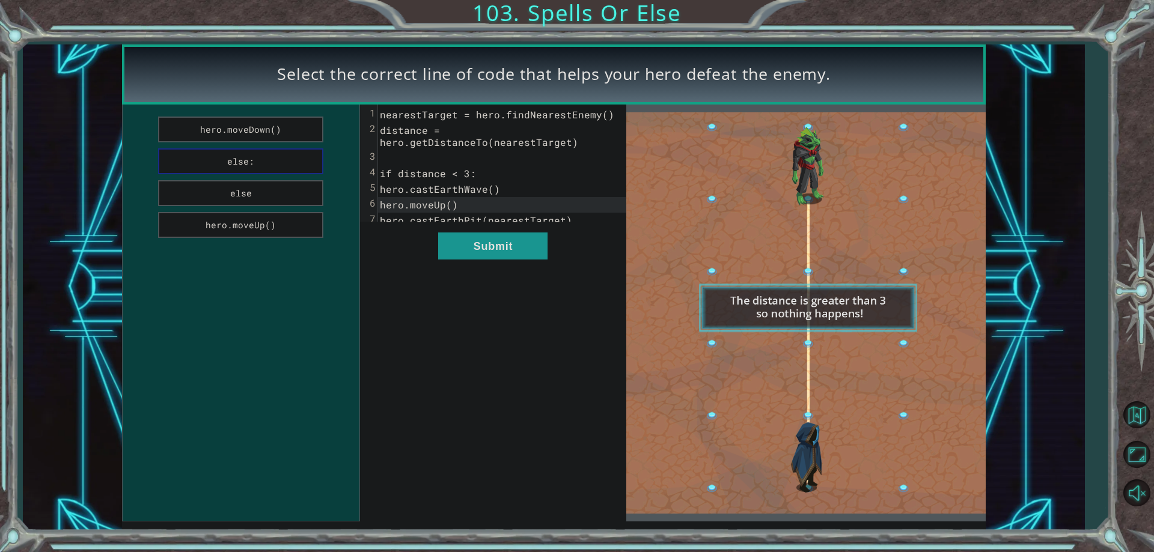
click at [267, 171] on button "else:" at bounding box center [241, 161] width 166 height 26
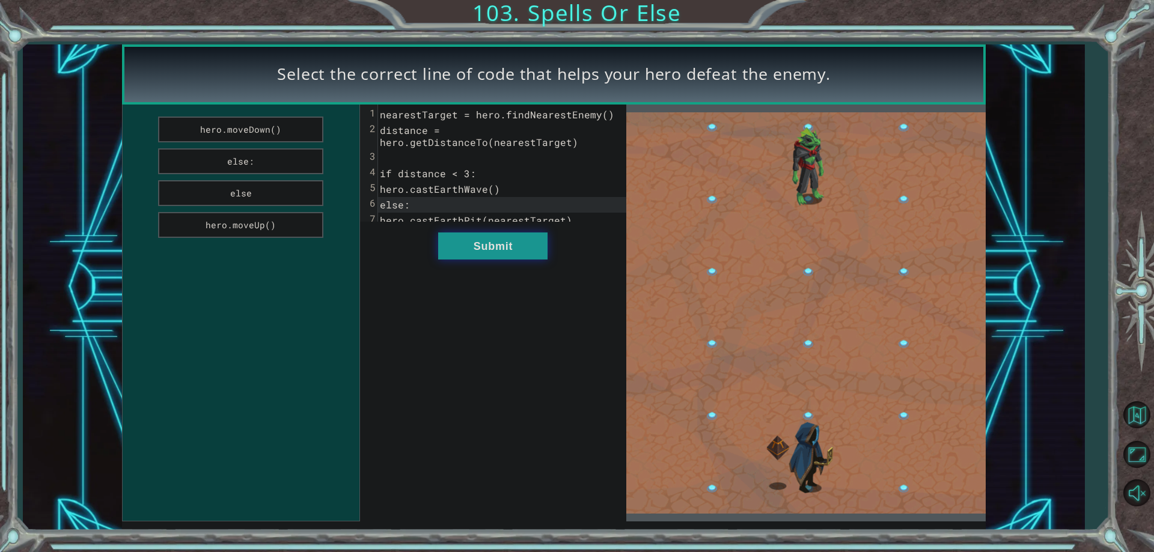
click at [458, 260] on button "Submit" at bounding box center [492, 246] width 109 height 27
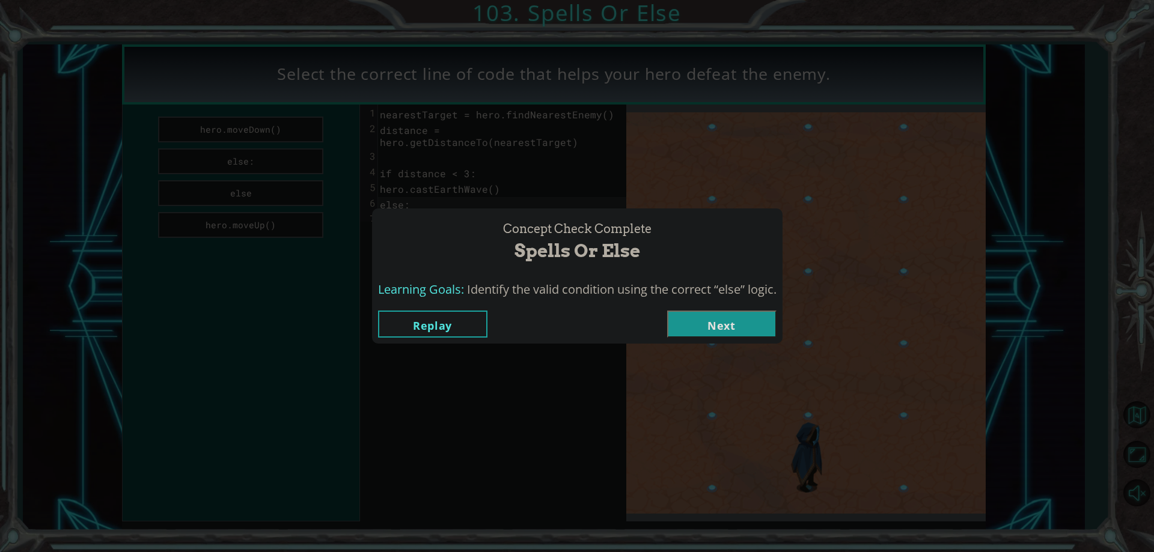
click at [721, 328] on button "Next" at bounding box center [721, 324] width 109 height 27
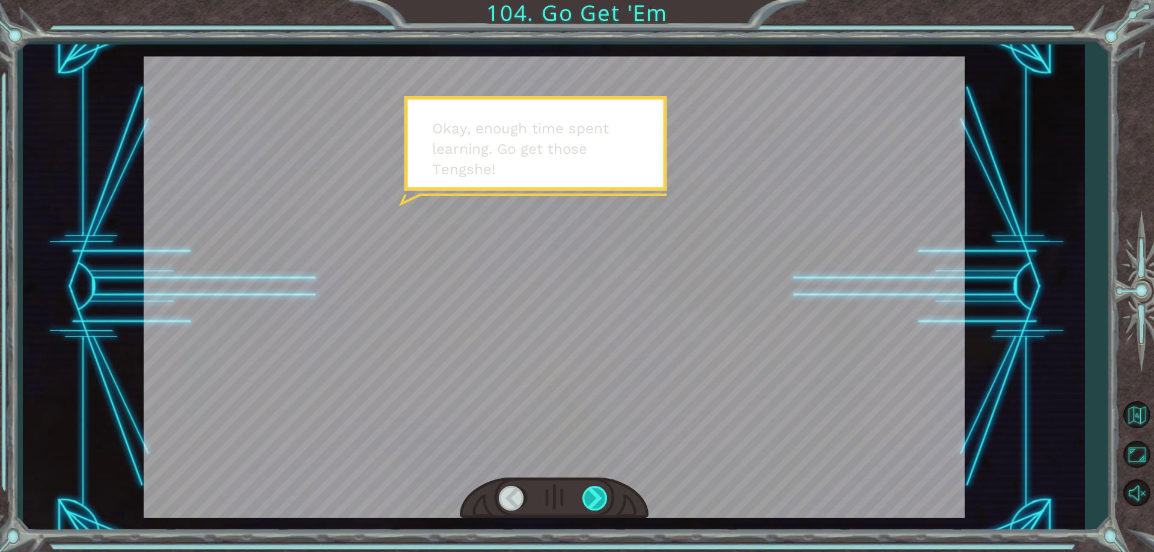
click at [605, 492] on div at bounding box center [596, 498] width 27 height 25
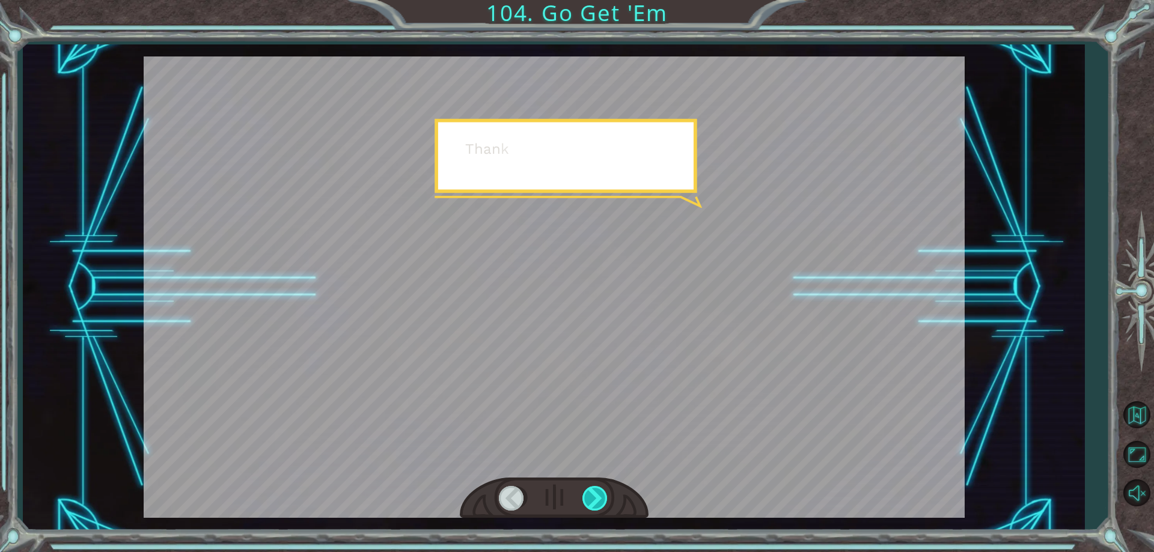
click at [605, 492] on div at bounding box center [596, 498] width 27 height 25
click at [605, 0] on div "Temporary Text O k a y , e n o u g h t i m e s p e n t l e a r n i n g . G o g …" at bounding box center [577, 0] width 1154 height 0
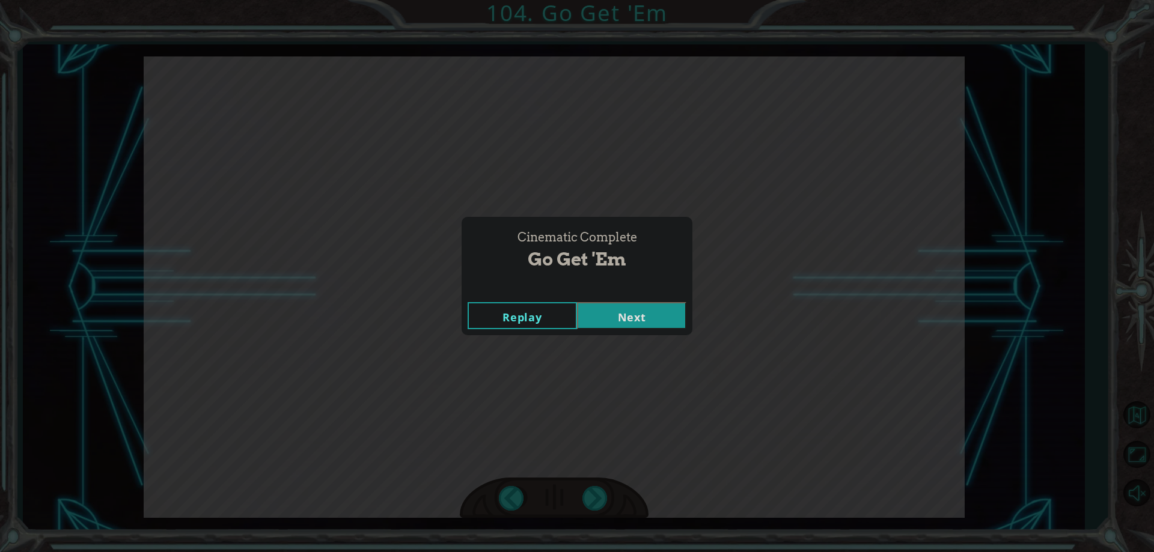
click at [636, 304] on button "Next" at bounding box center [631, 315] width 109 height 27
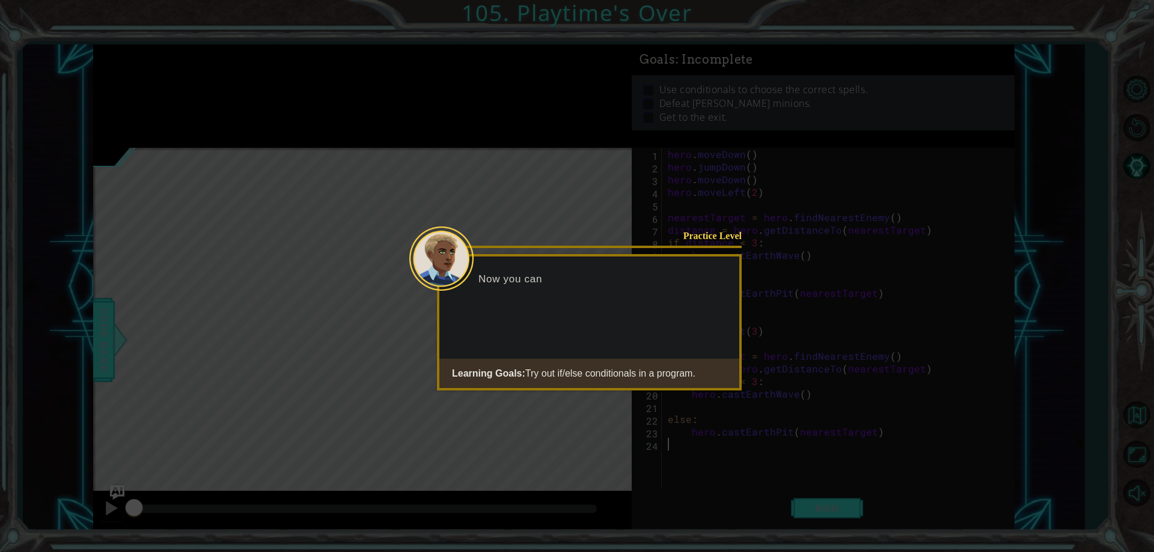
click at [706, 405] on button "Start" at bounding box center [707, 404] width 69 height 19
